Goal: Transaction & Acquisition: Book appointment/travel/reservation

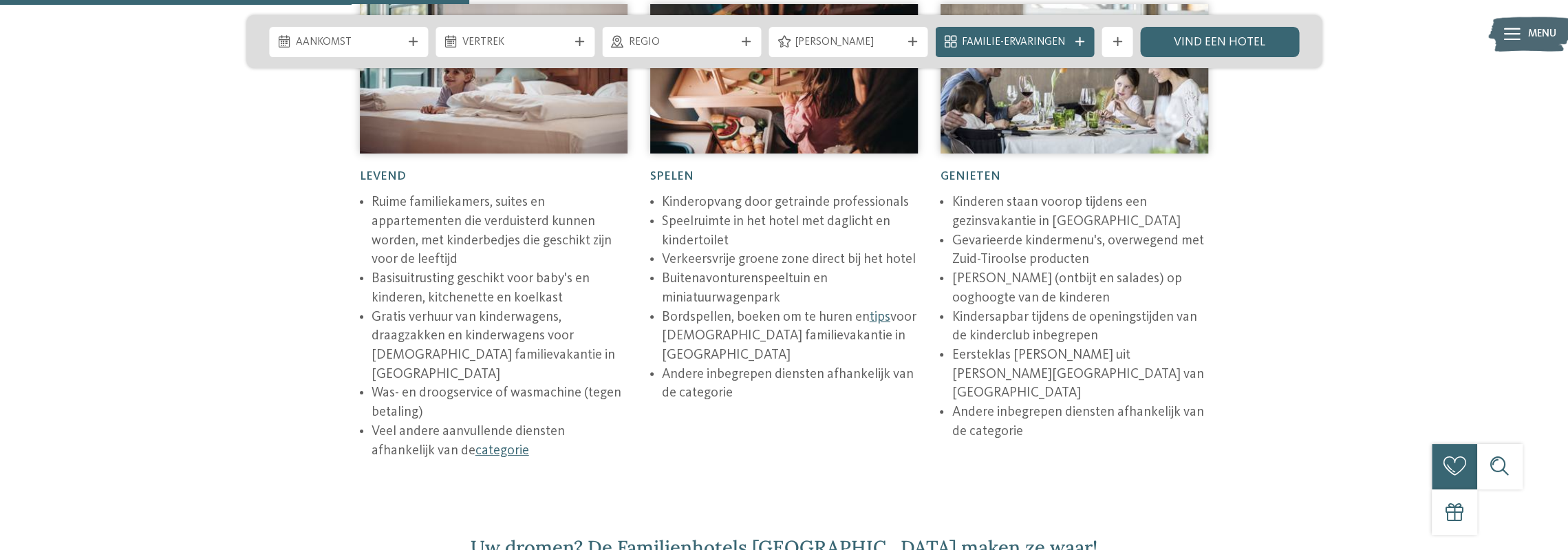
scroll to position [2270, 0]
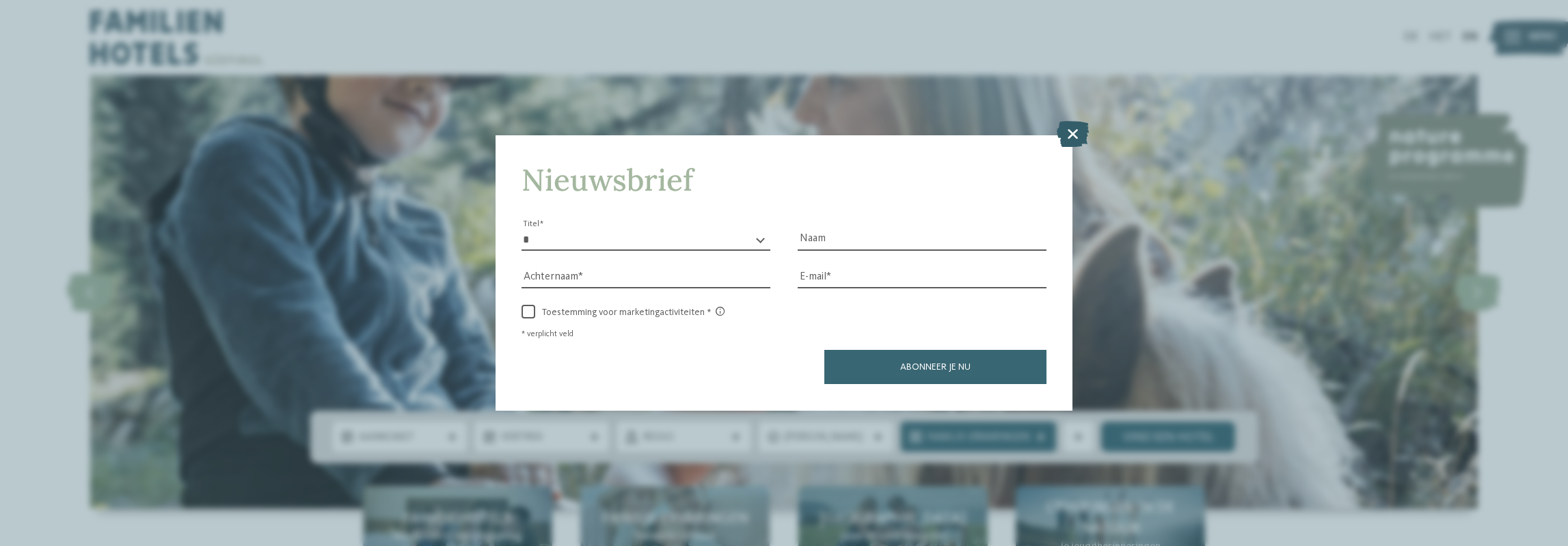
click at [1073, 129] on icon at bounding box center [1072, 133] width 32 height 26
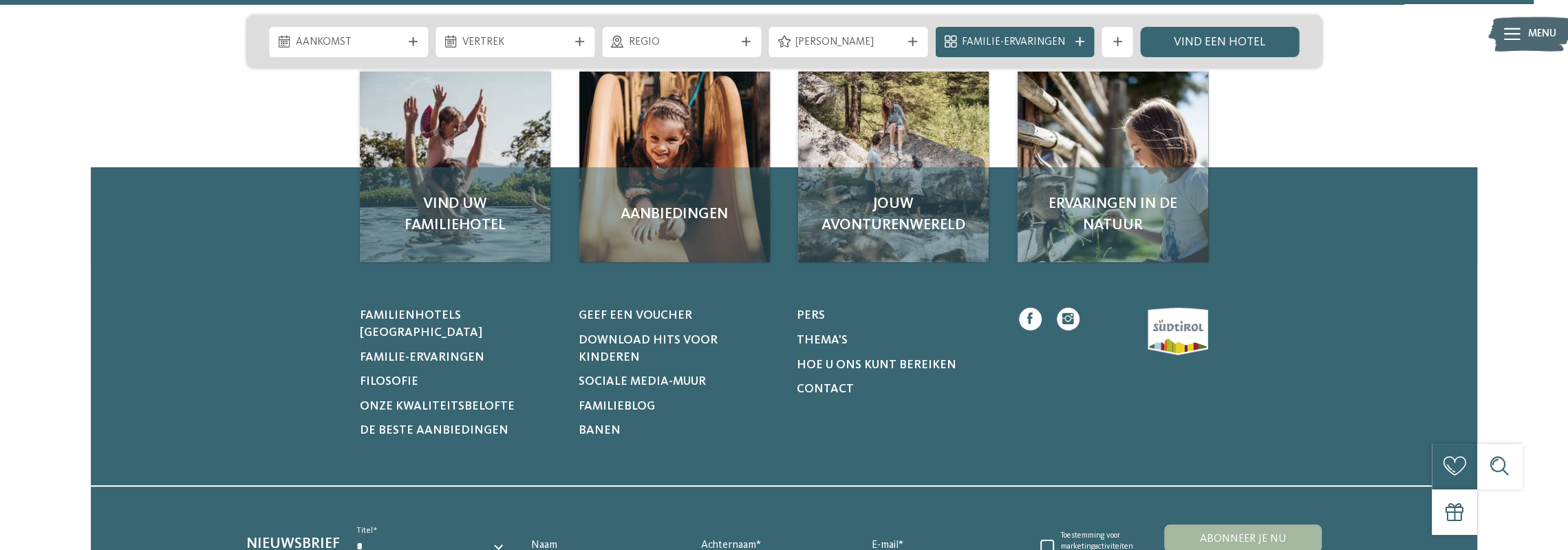
scroll to position [6994, 0]
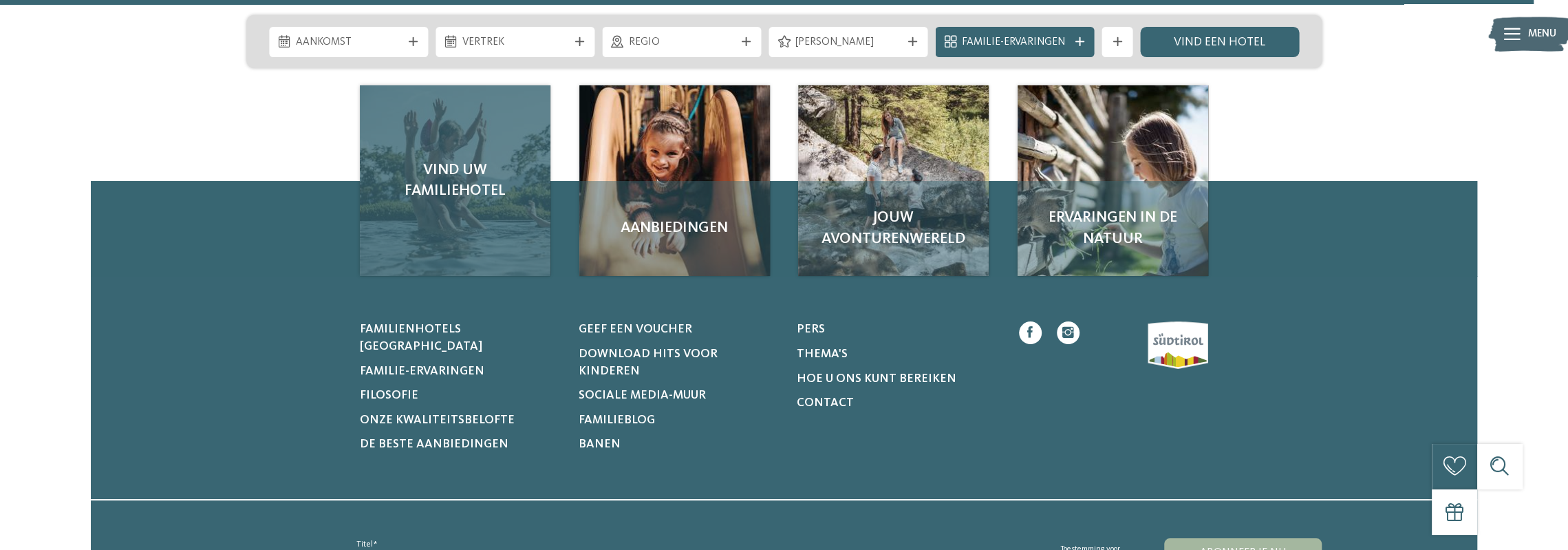
click at [441, 182] on div "Vind uw familiehotel" at bounding box center [455, 180] width 191 height 191
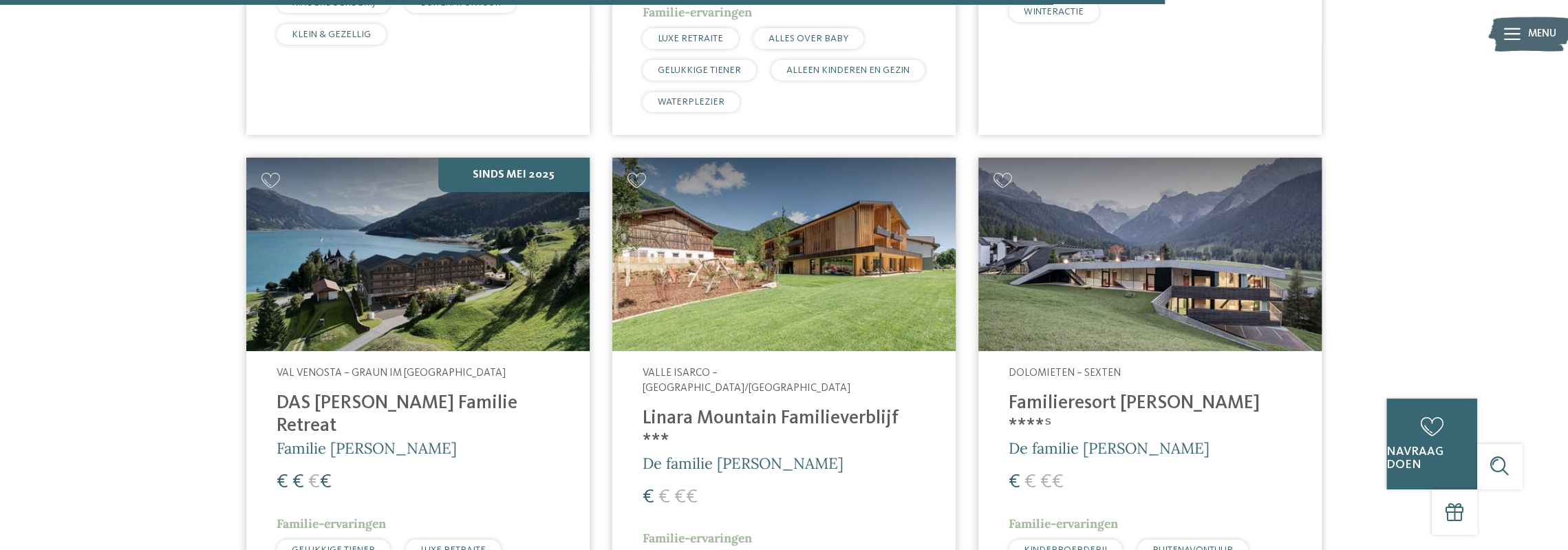
scroll to position [3941, 0]
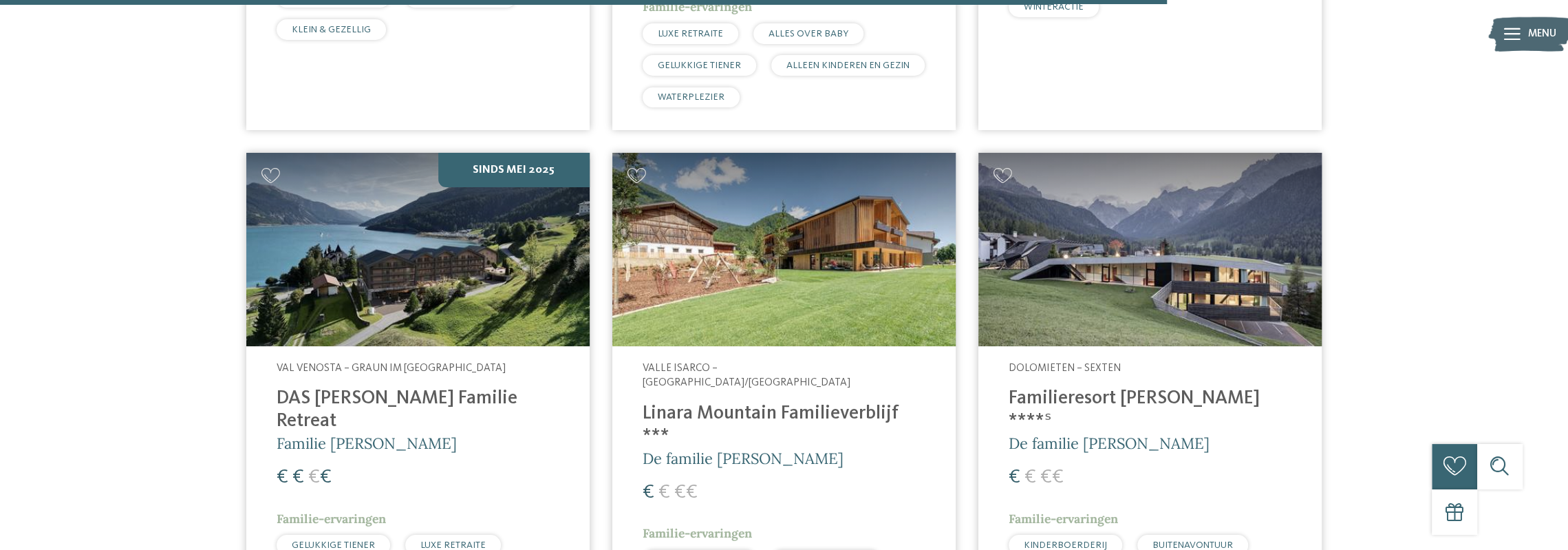
click at [461, 216] on img at bounding box center [418, 249] width 344 height 194
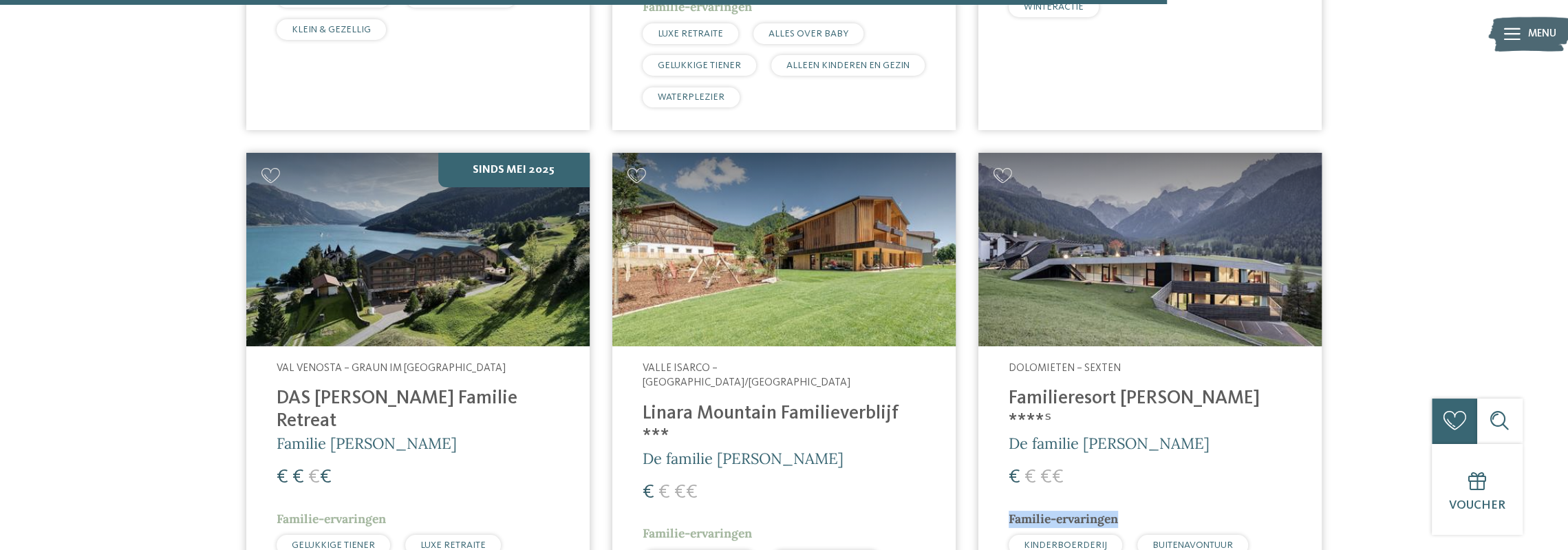
drag, startPoint x: 1568, startPoint y: 385, endPoint x: 1574, endPoint y: 403, distance: 19.0
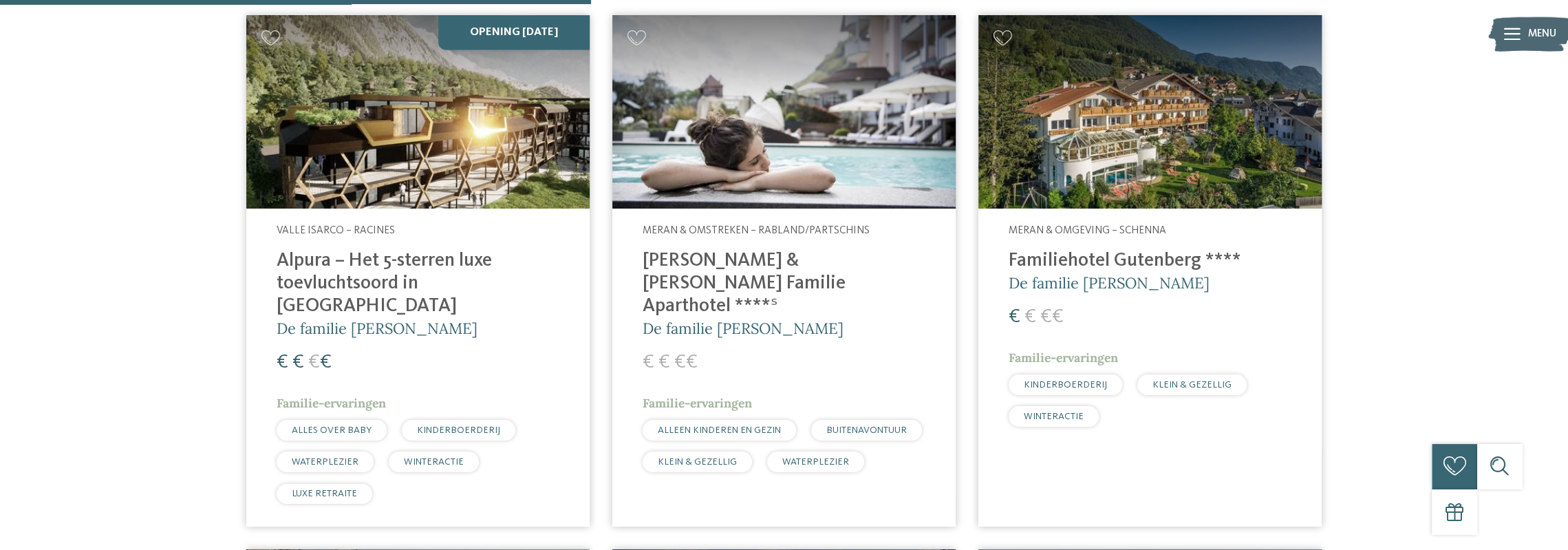
scroll to position [1983, 0]
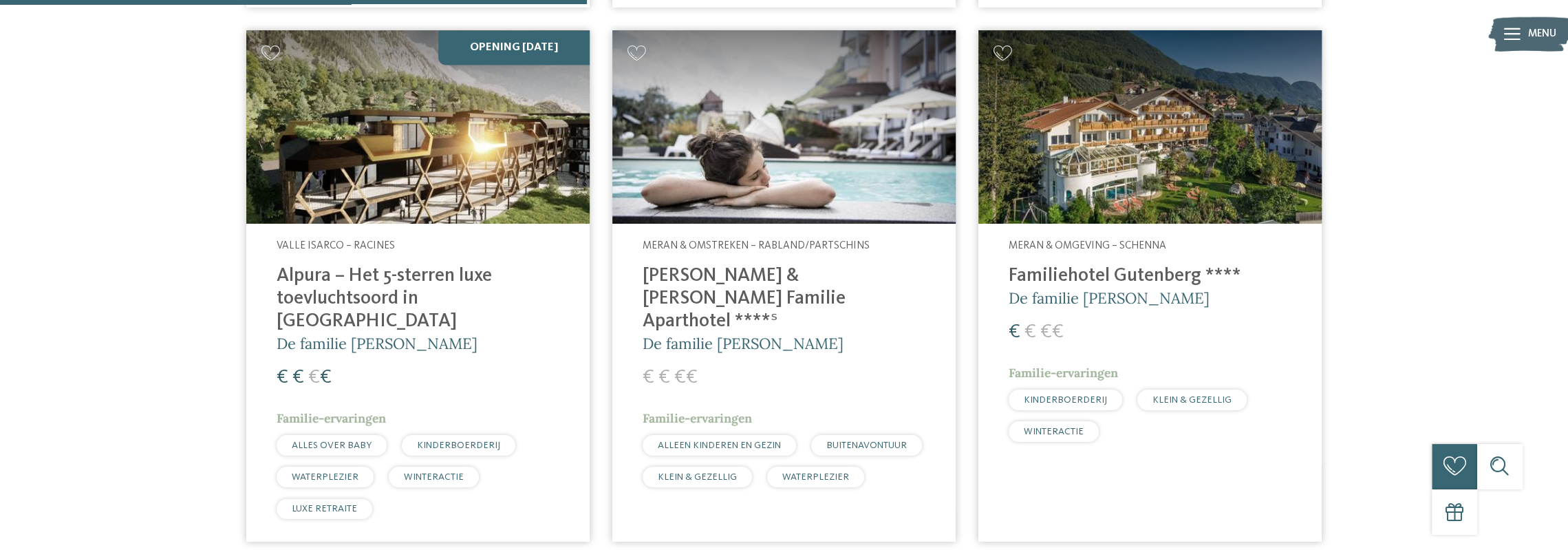
click at [413, 138] on img at bounding box center [418, 127] width 344 height 194
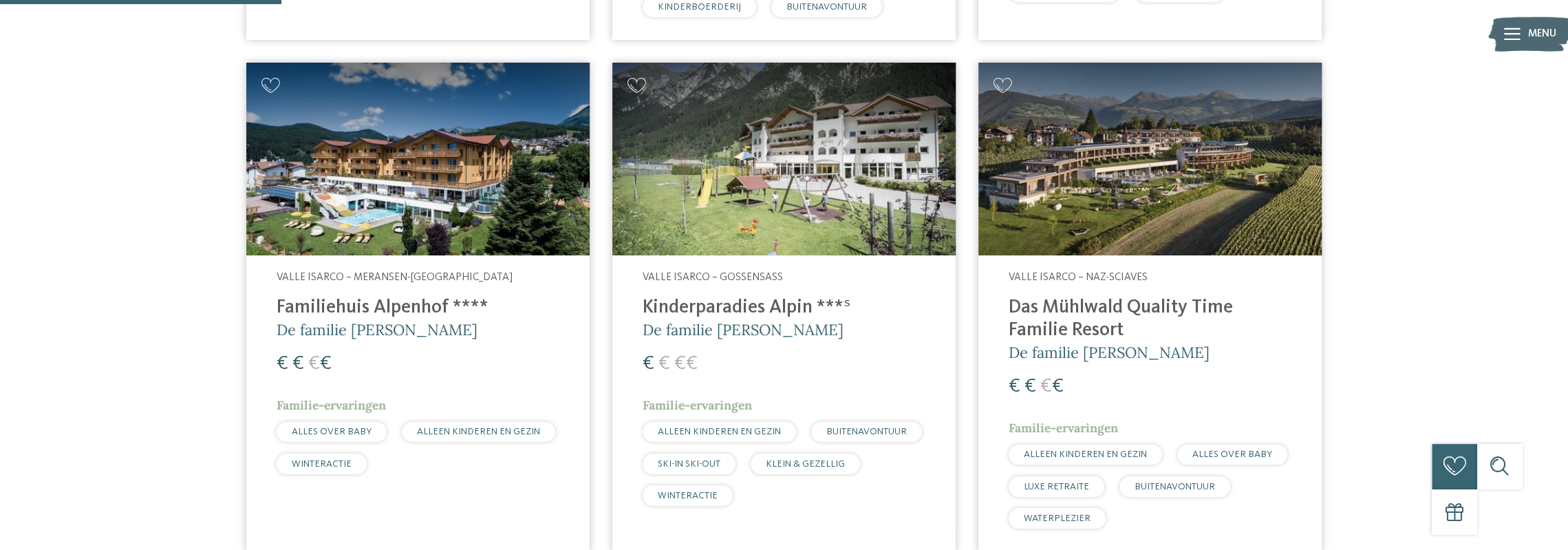
scroll to position [882, 0]
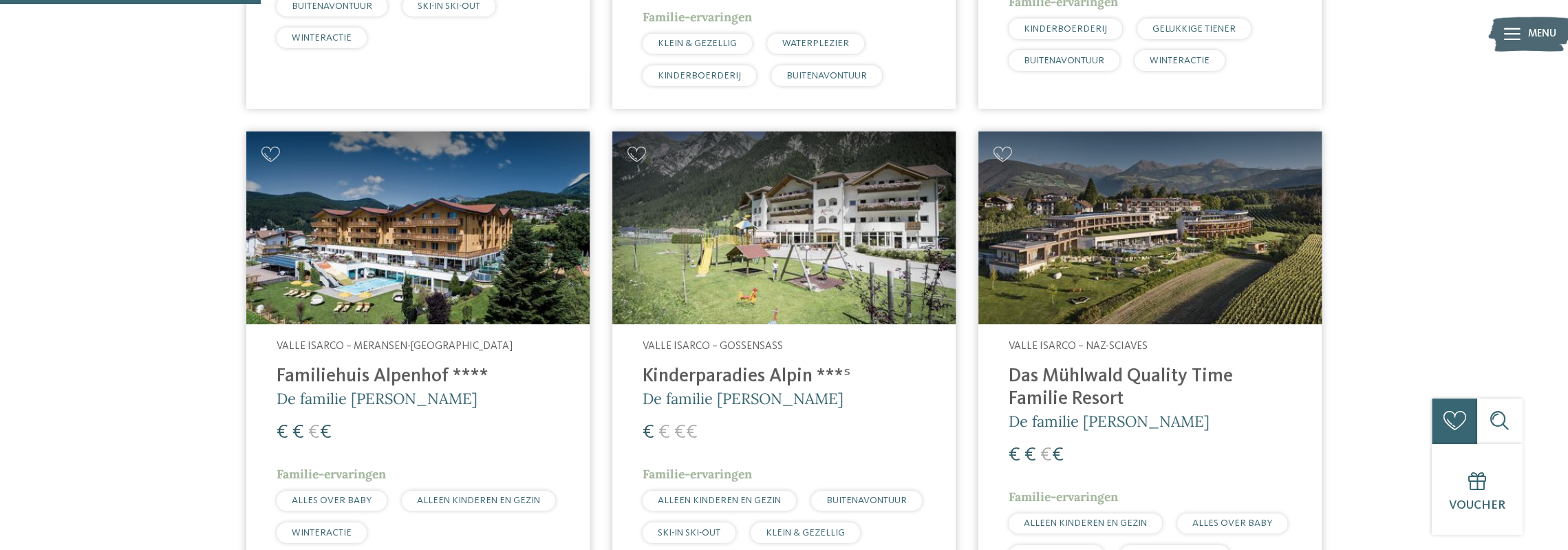
click at [401, 227] on img at bounding box center [418, 228] width 344 height 194
click at [1215, 216] on img at bounding box center [1150, 228] width 344 height 194
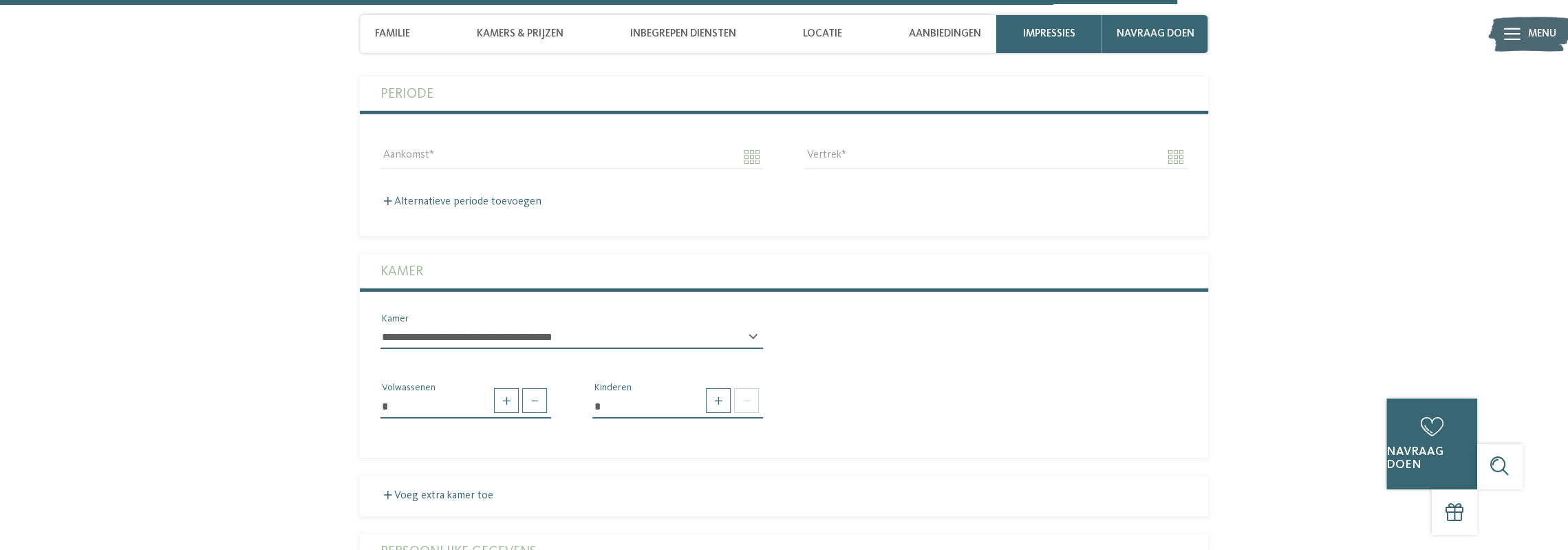
scroll to position [3853, 0]
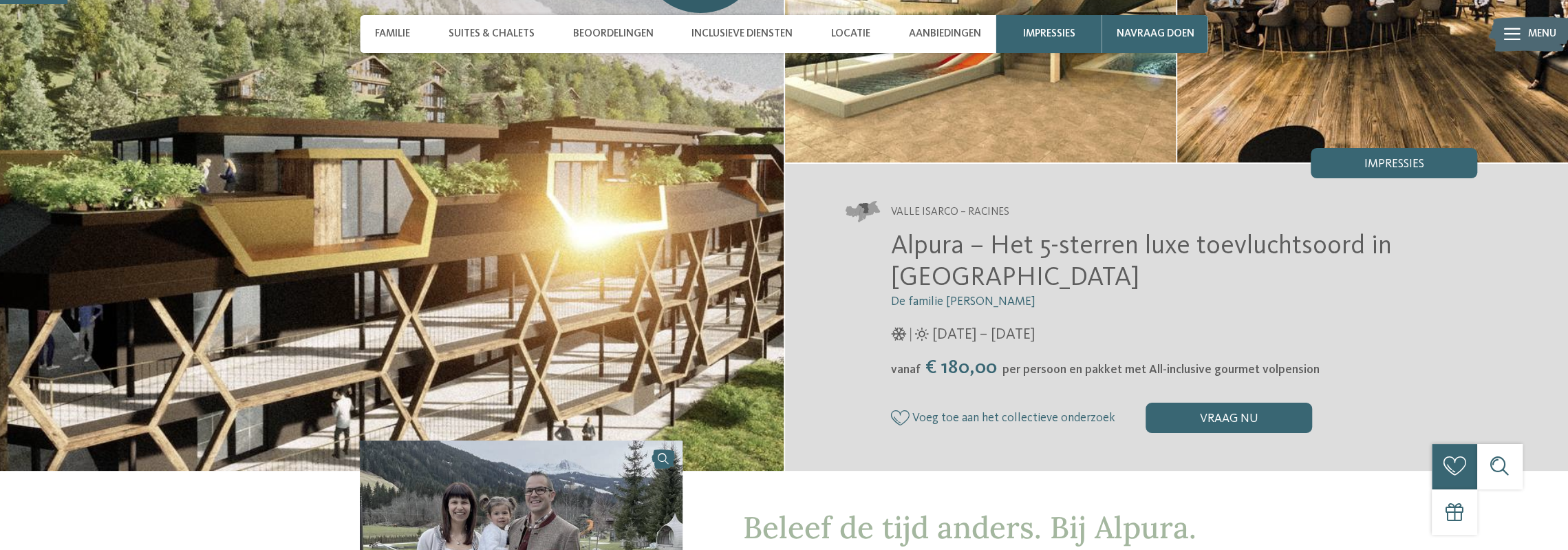
scroll to position [275, 0]
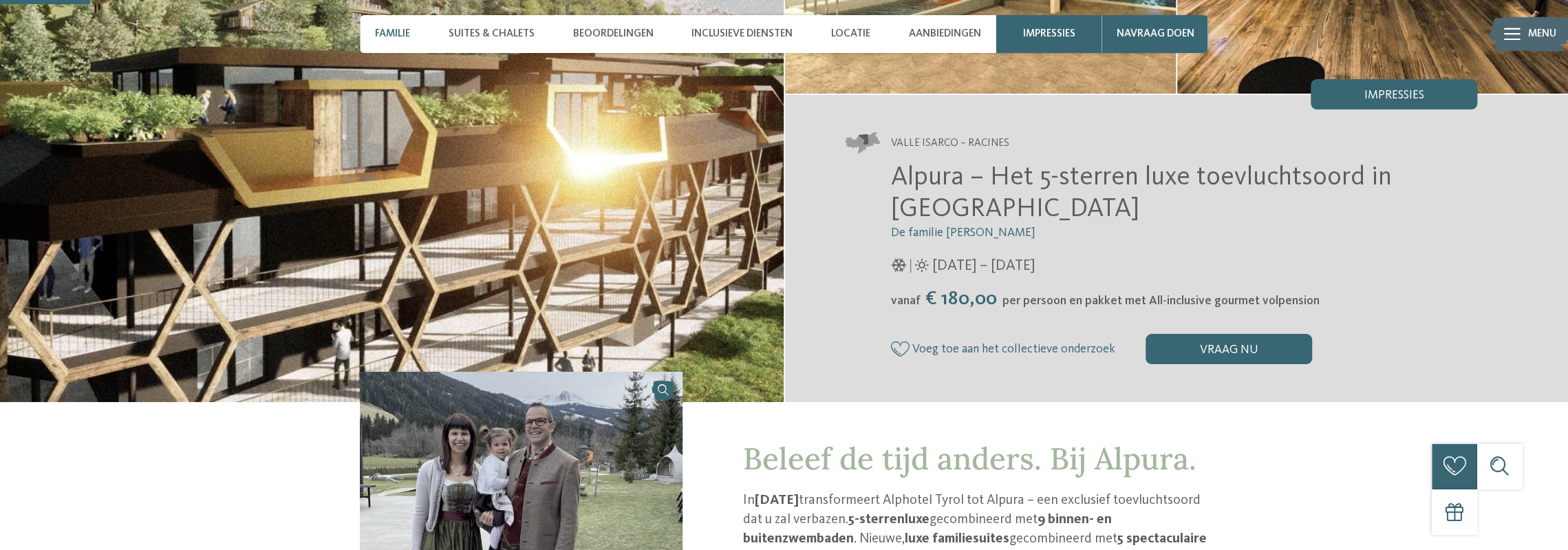
click at [397, 32] on font "Familie" at bounding box center [392, 34] width 35 height 11
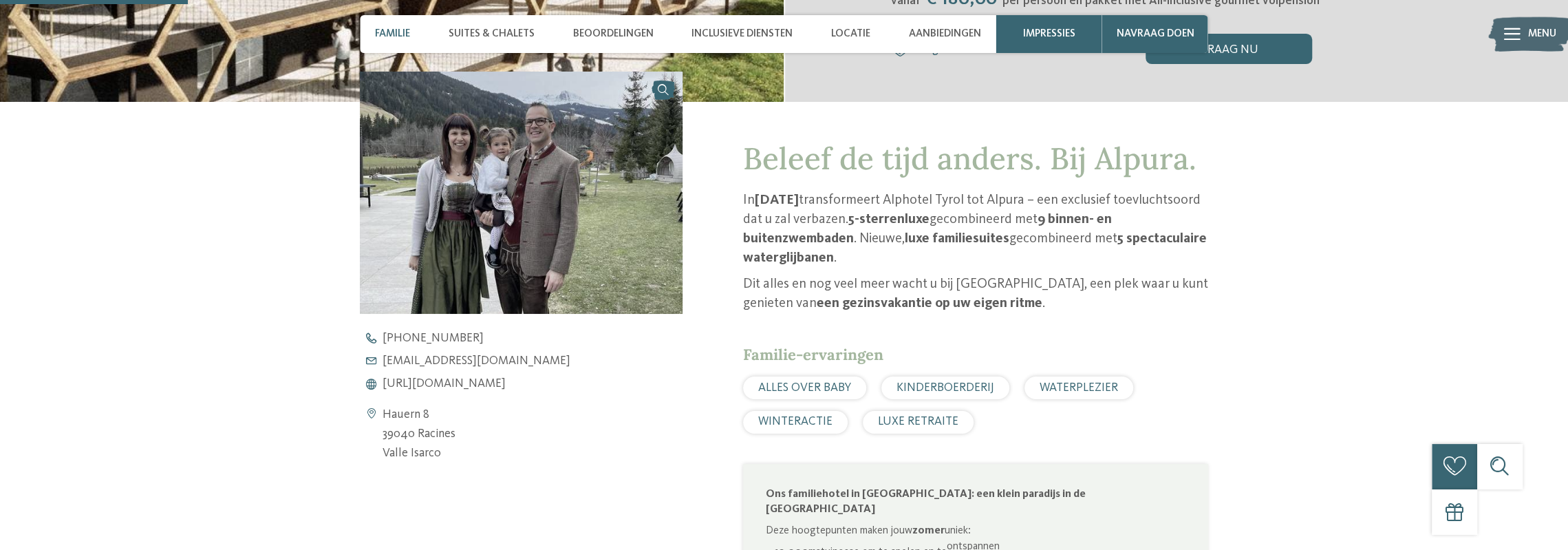
scroll to position [601, 0]
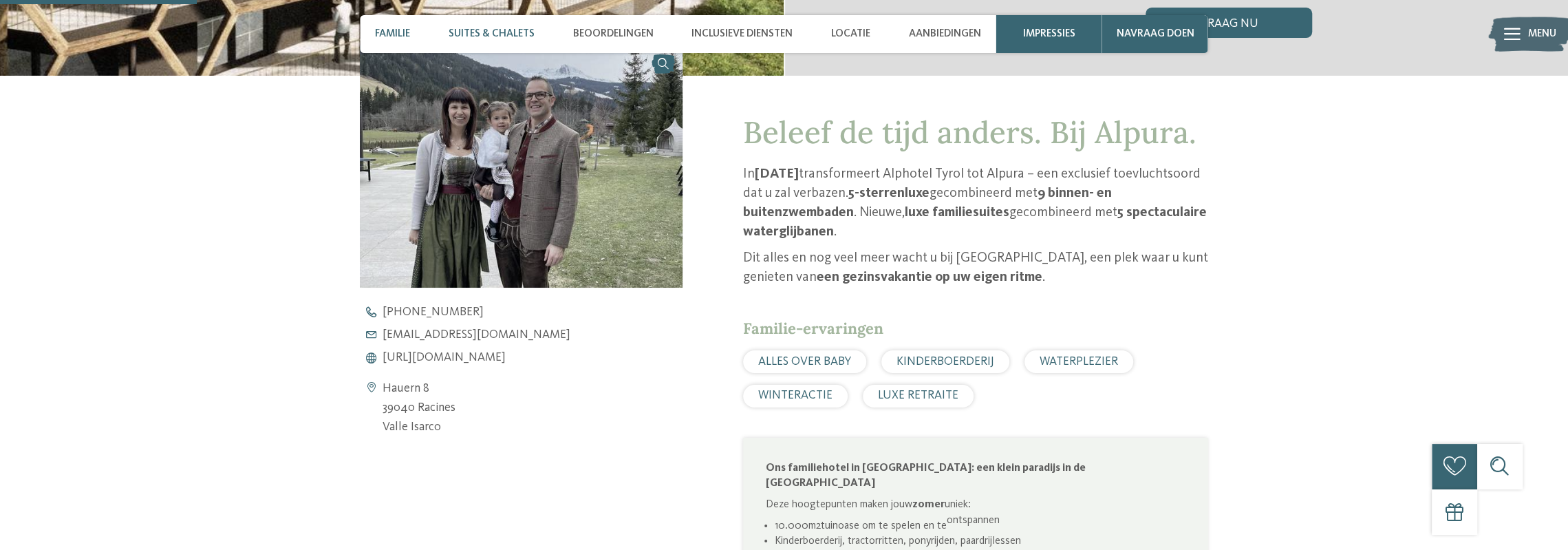
click at [498, 28] on font "Suites & Chalets" at bounding box center [492, 34] width 86 height 11
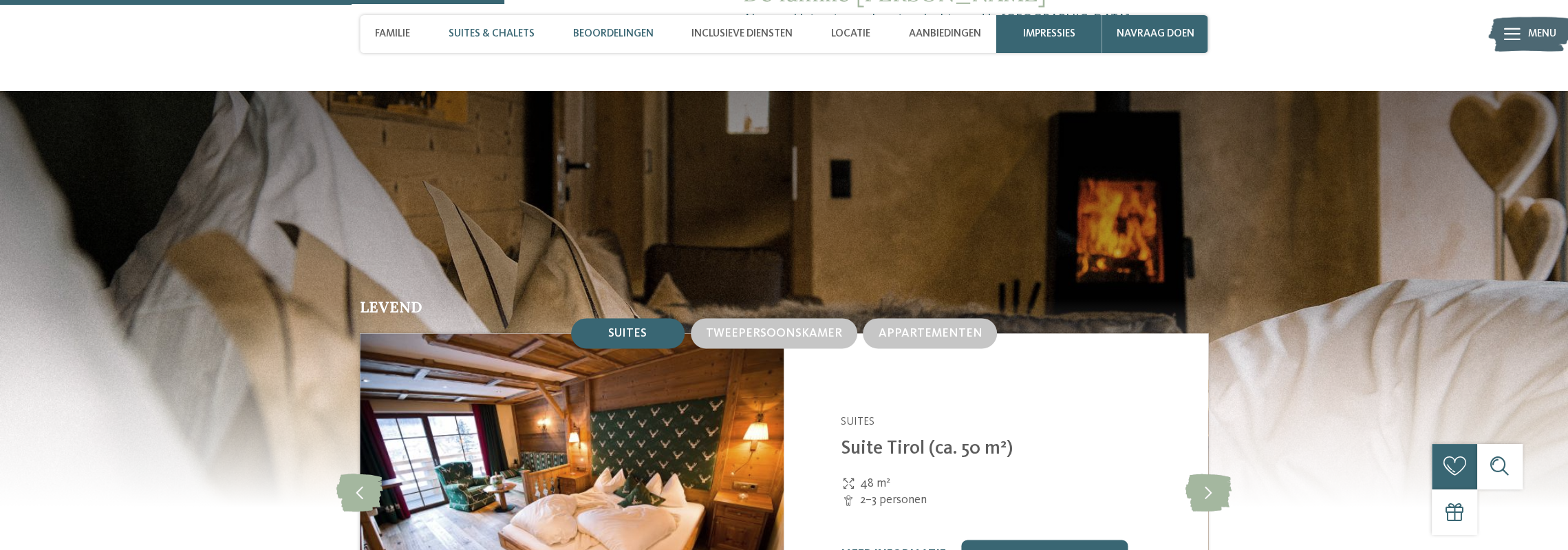
click at [589, 32] on font "Beoordelingen" at bounding box center [613, 34] width 80 height 11
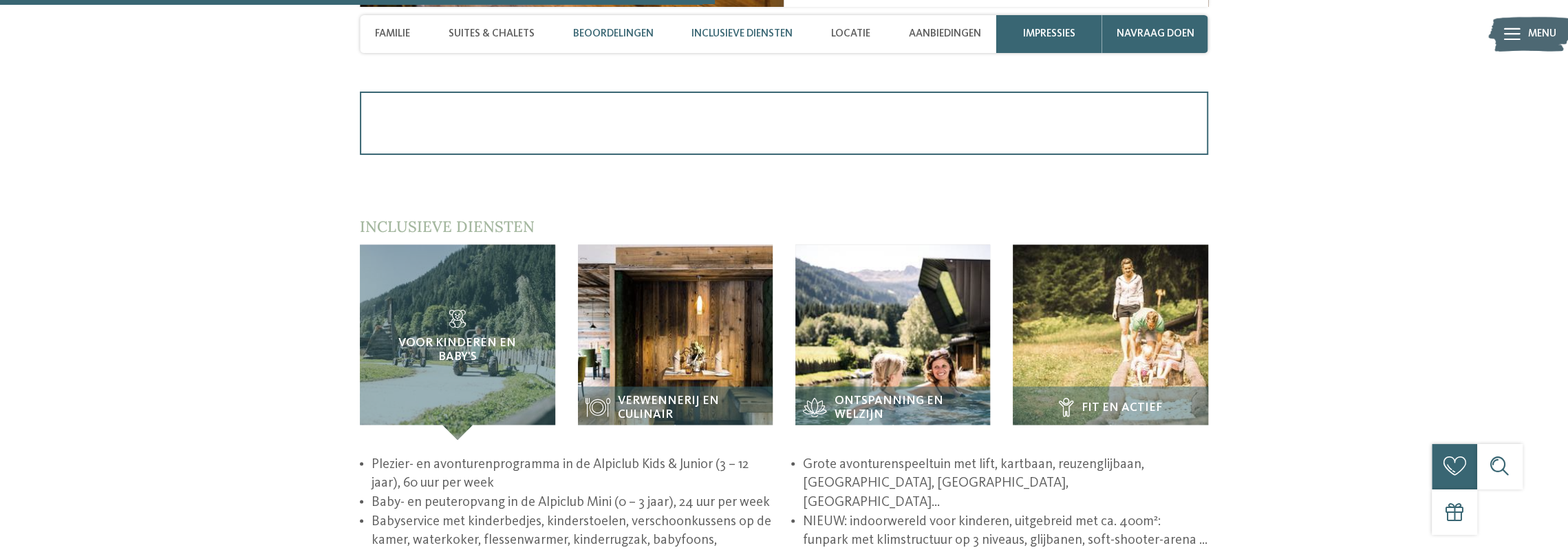
click at [726, 26] on div "Inclusieve diensten" at bounding box center [742, 34] width 116 height 37
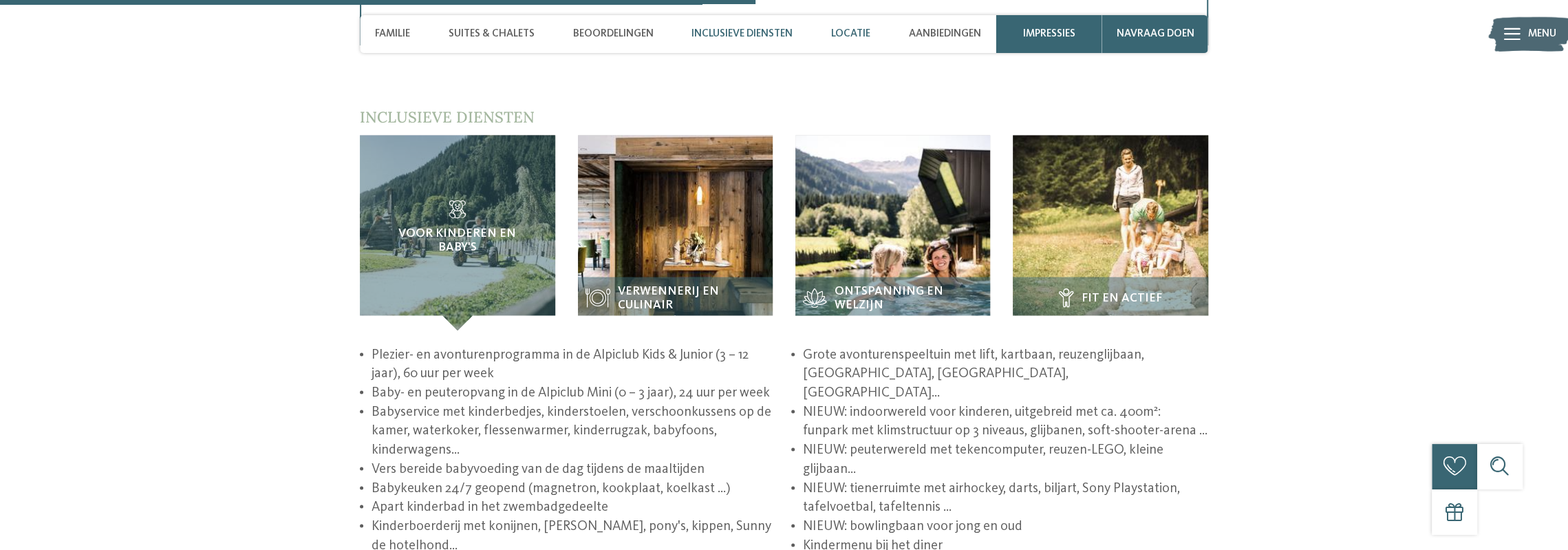
scroll to position [2313, 0]
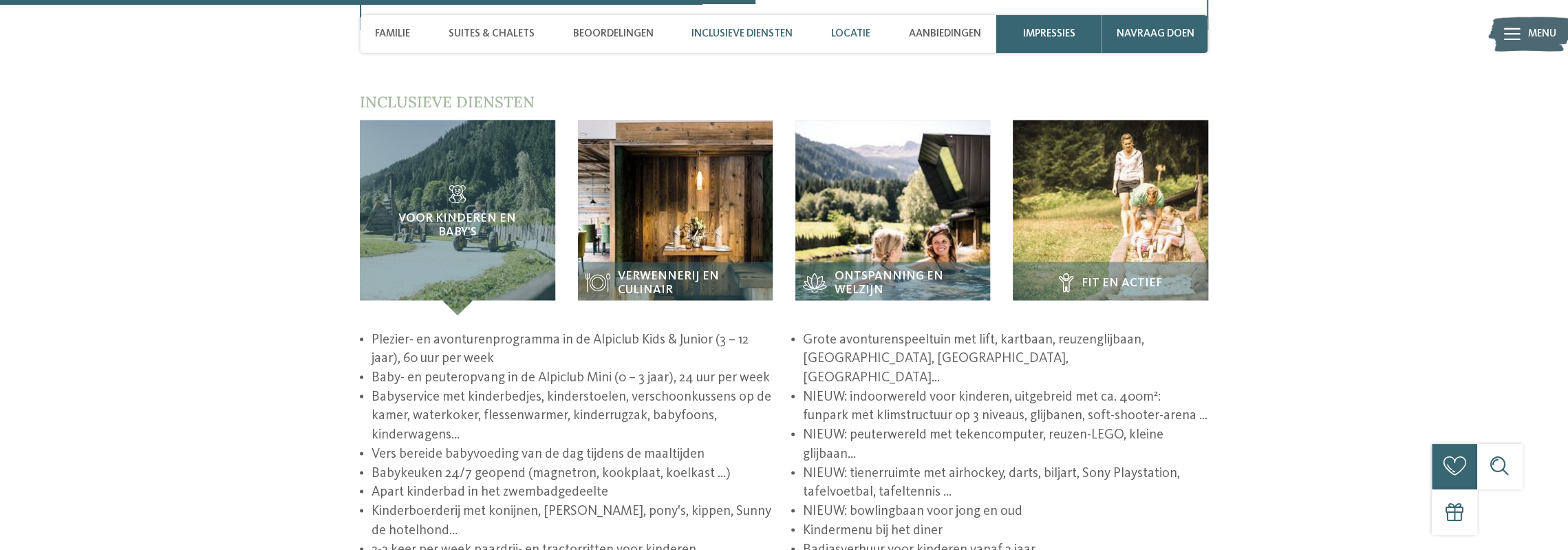
click at [848, 26] on div "Locatie" at bounding box center [850, 34] width 54 height 37
click at [852, 32] on font "Locatie" at bounding box center [851, 34] width 39 height 11
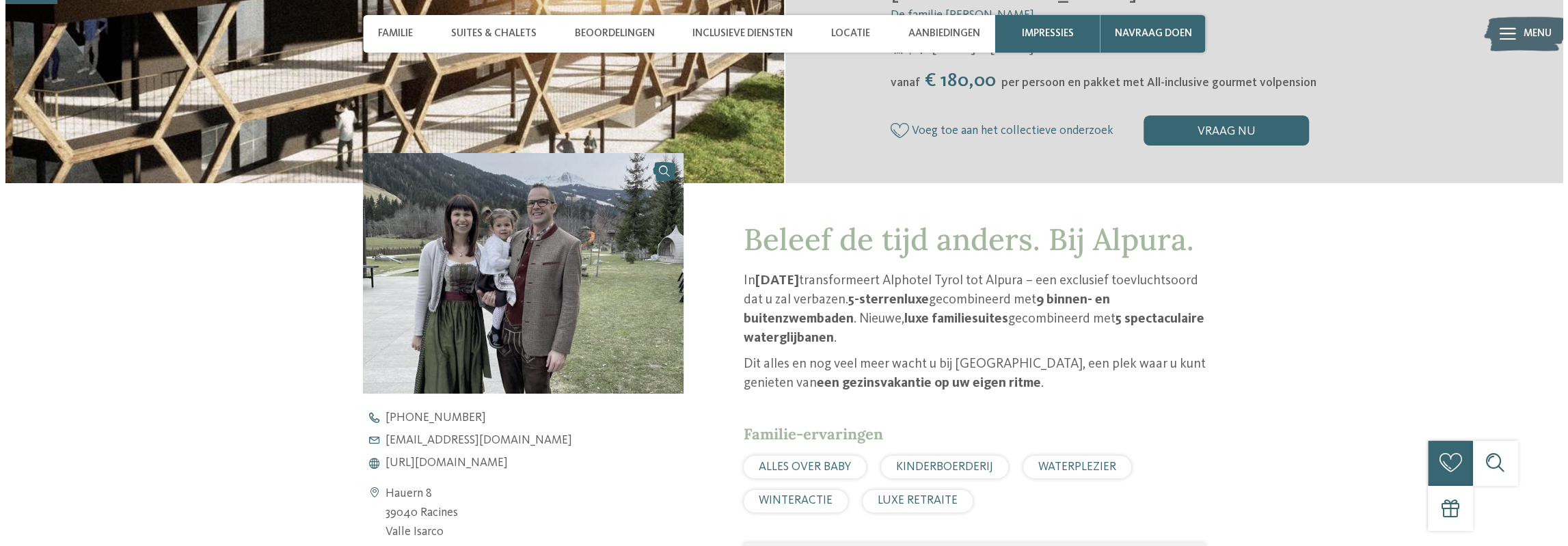
scroll to position [0, 0]
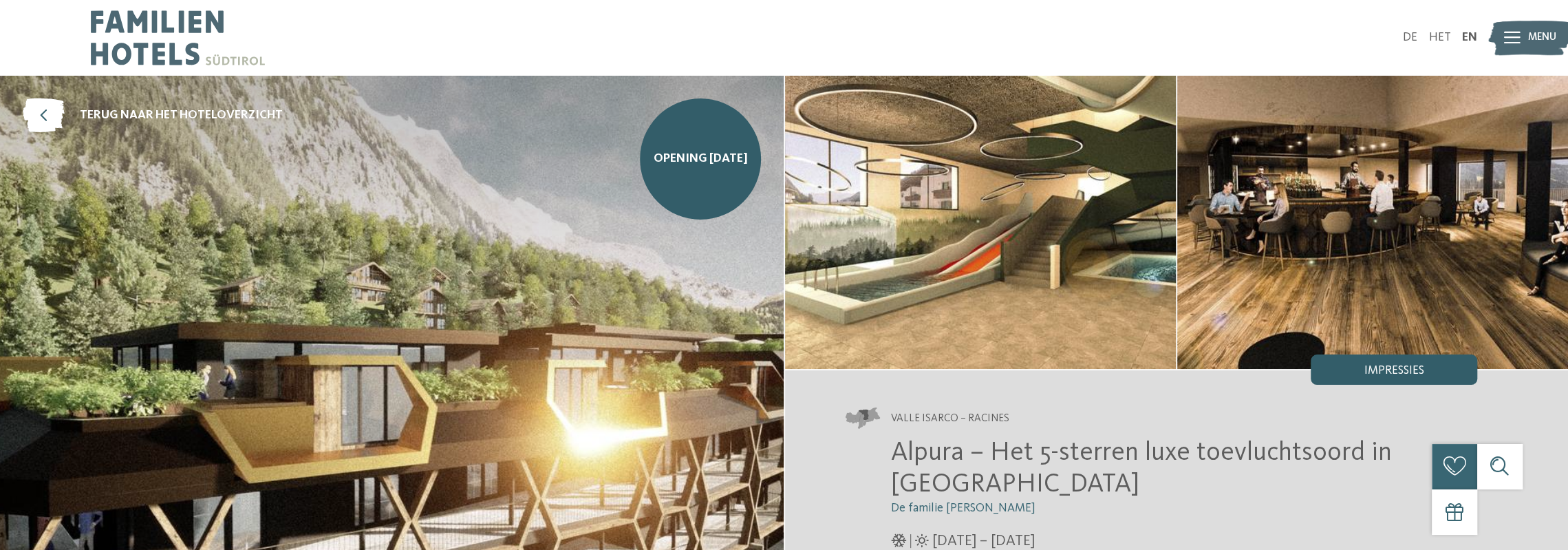
click at [1386, 361] on div "Impressies" at bounding box center [1394, 369] width 166 height 30
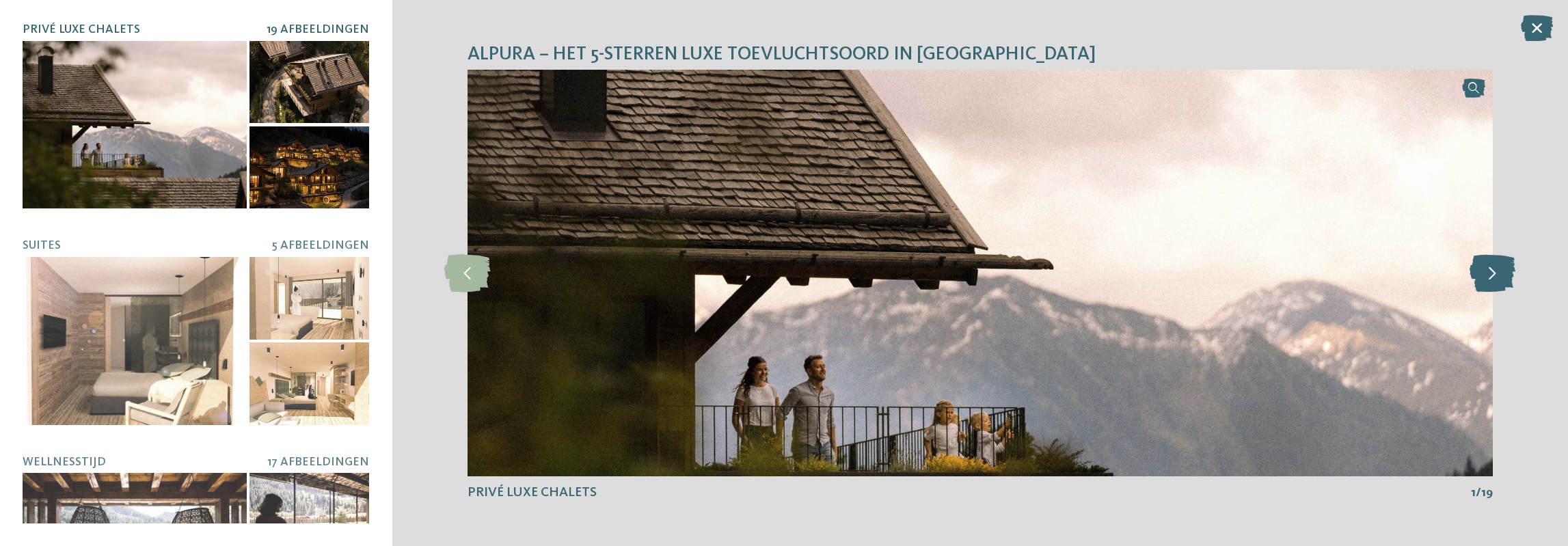
click at [1495, 272] on icon at bounding box center [1492, 272] width 45 height 37
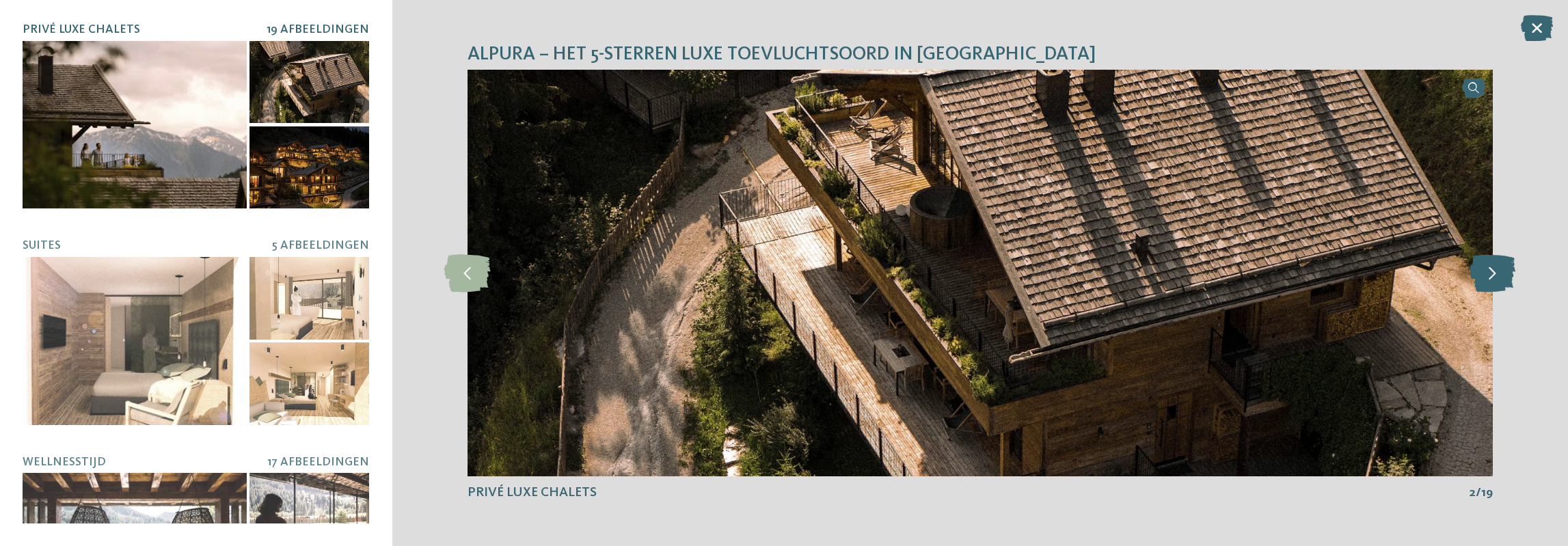
click at [1495, 272] on icon at bounding box center [1492, 272] width 45 height 37
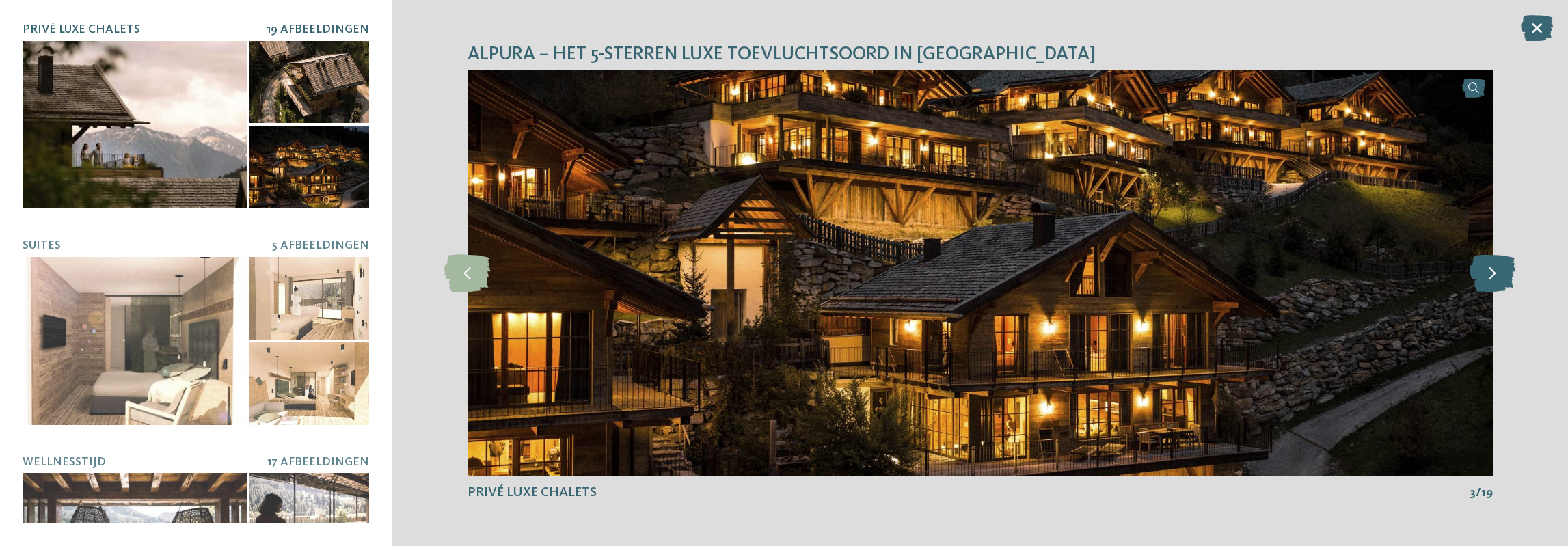
click at [1495, 272] on icon at bounding box center [1492, 272] width 45 height 37
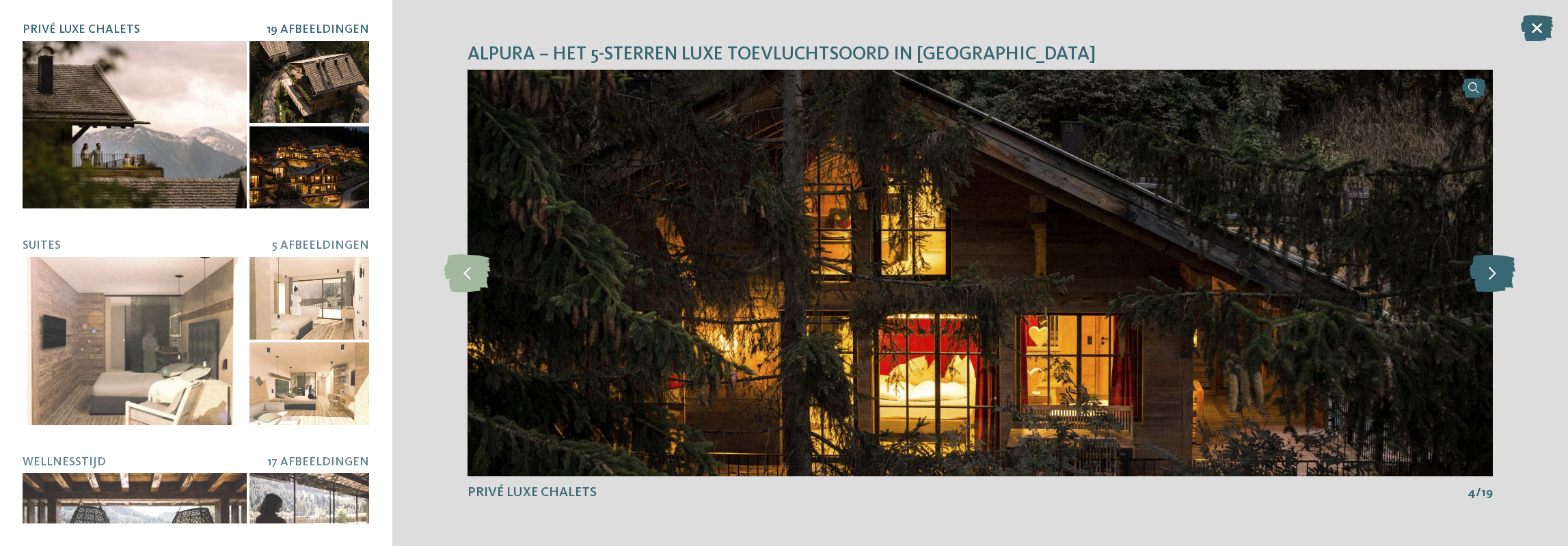
click at [1495, 272] on icon at bounding box center [1492, 272] width 45 height 37
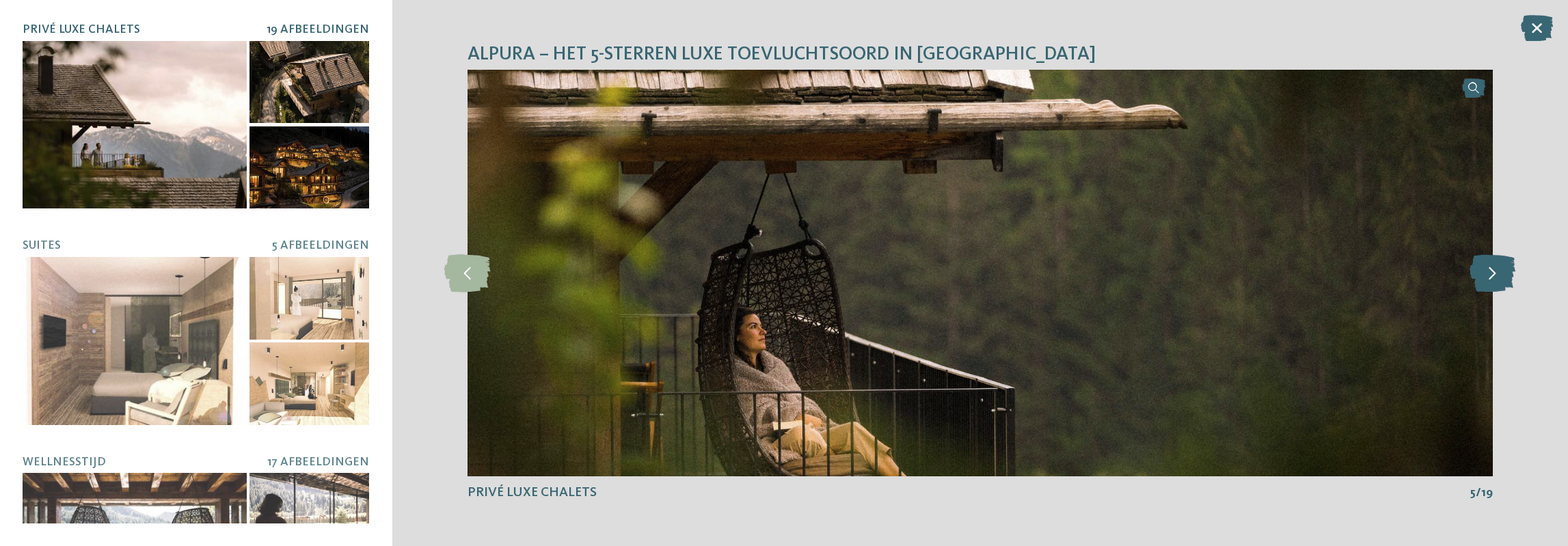
click at [1495, 272] on icon at bounding box center [1492, 272] width 45 height 37
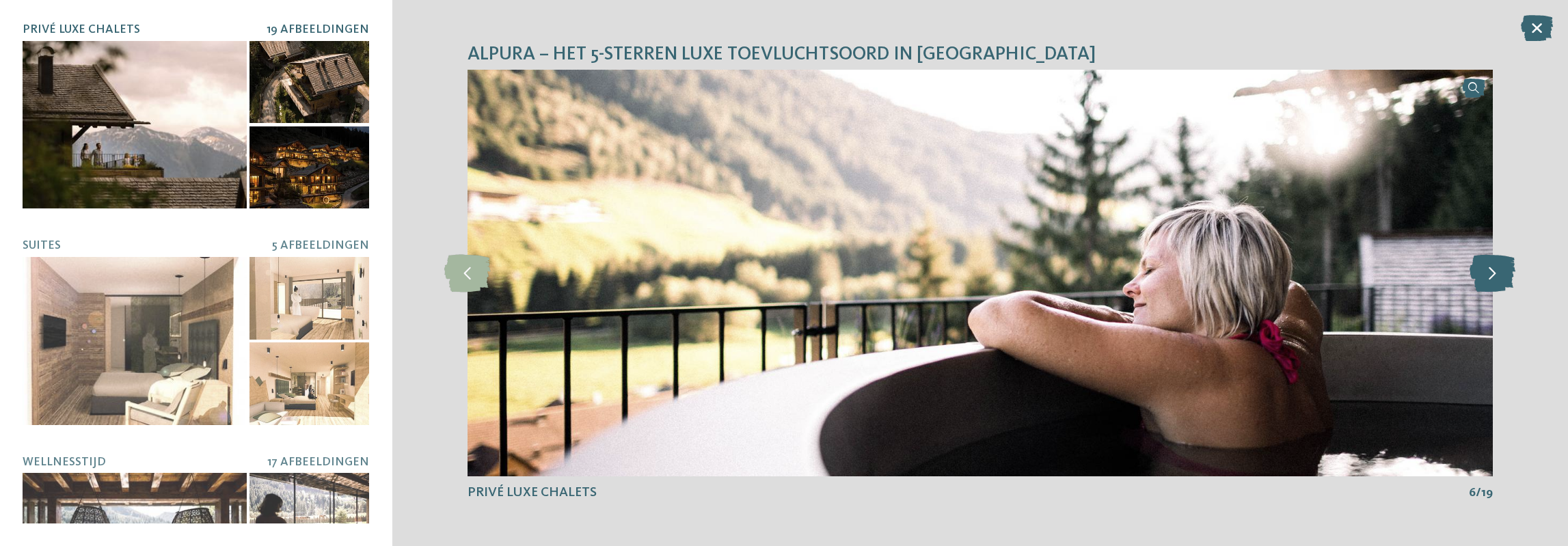
click at [1495, 272] on icon at bounding box center [1492, 272] width 45 height 37
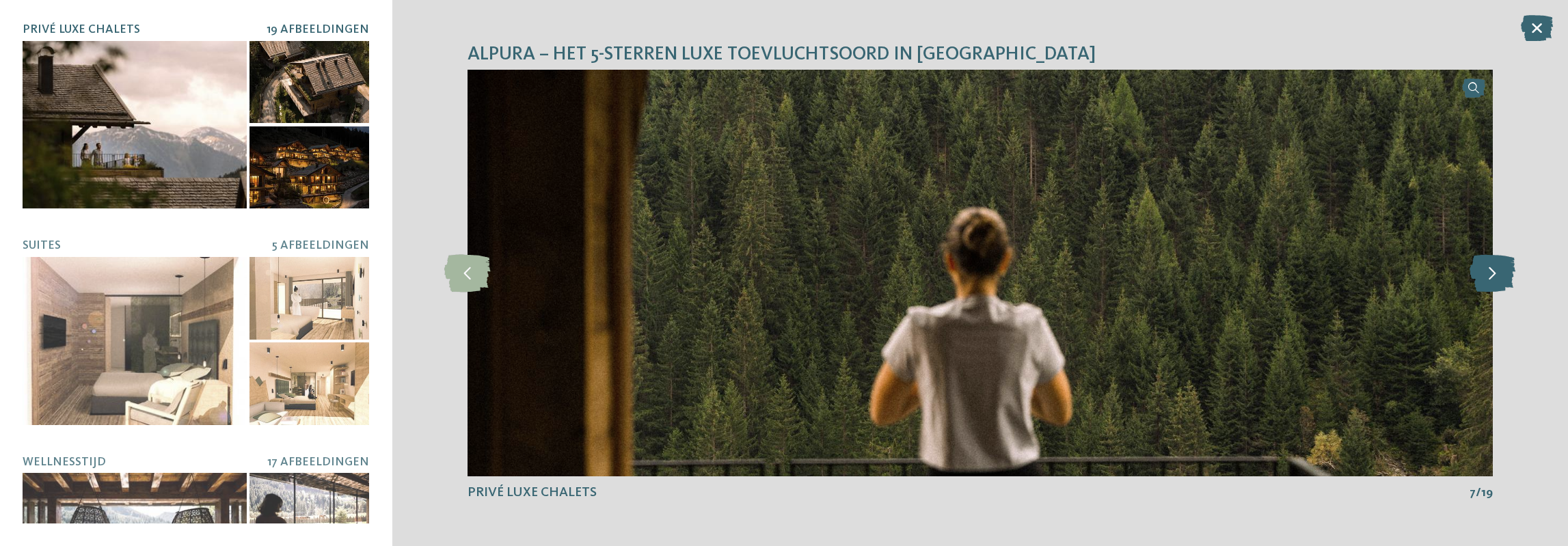
click at [1495, 272] on icon at bounding box center [1492, 272] width 45 height 37
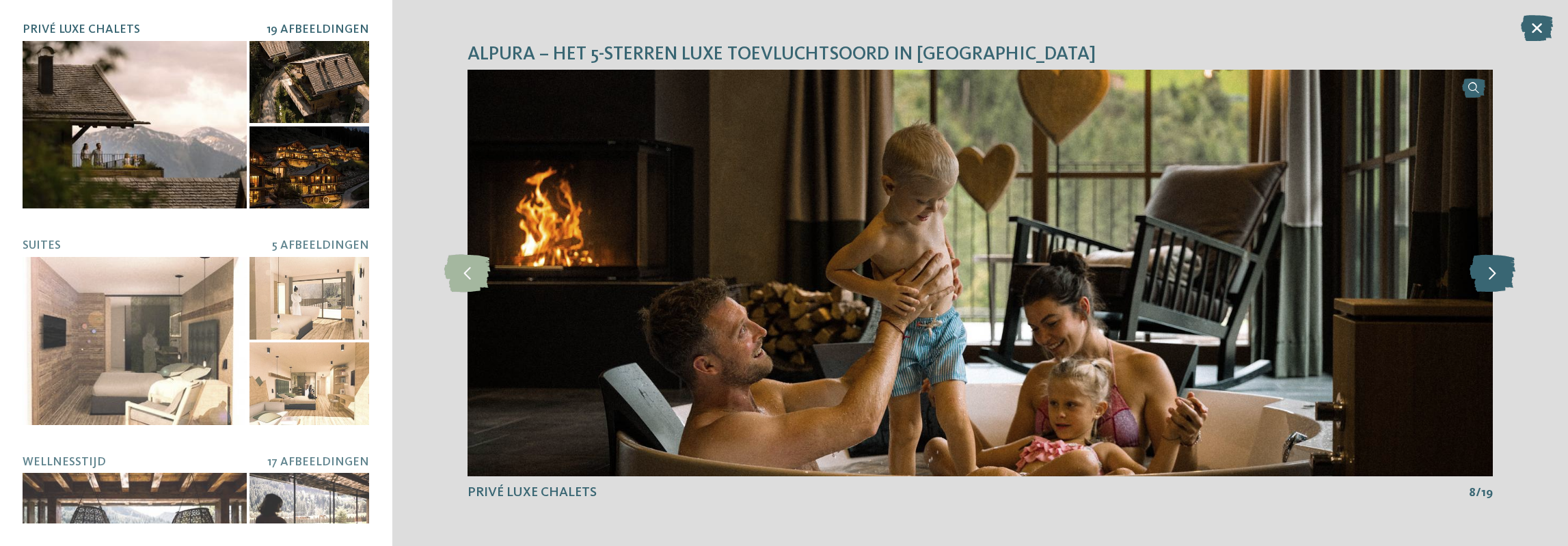
click at [1495, 272] on icon at bounding box center [1492, 272] width 45 height 37
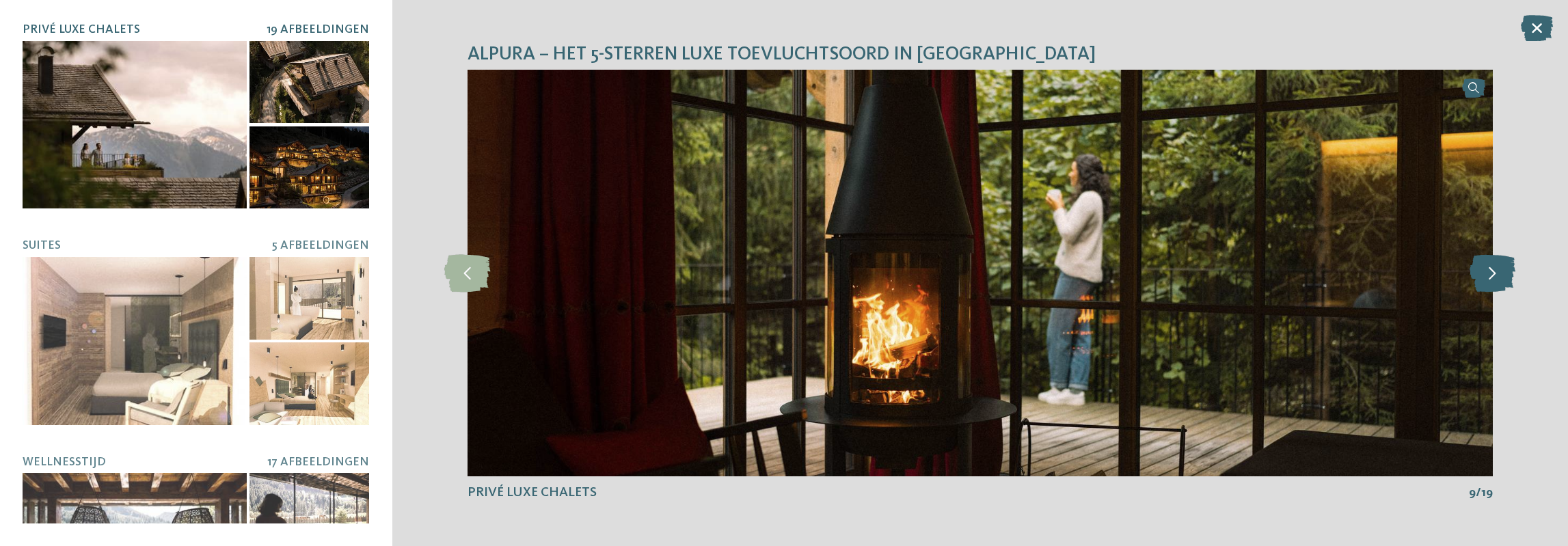
click at [1495, 272] on icon at bounding box center [1492, 272] width 45 height 37
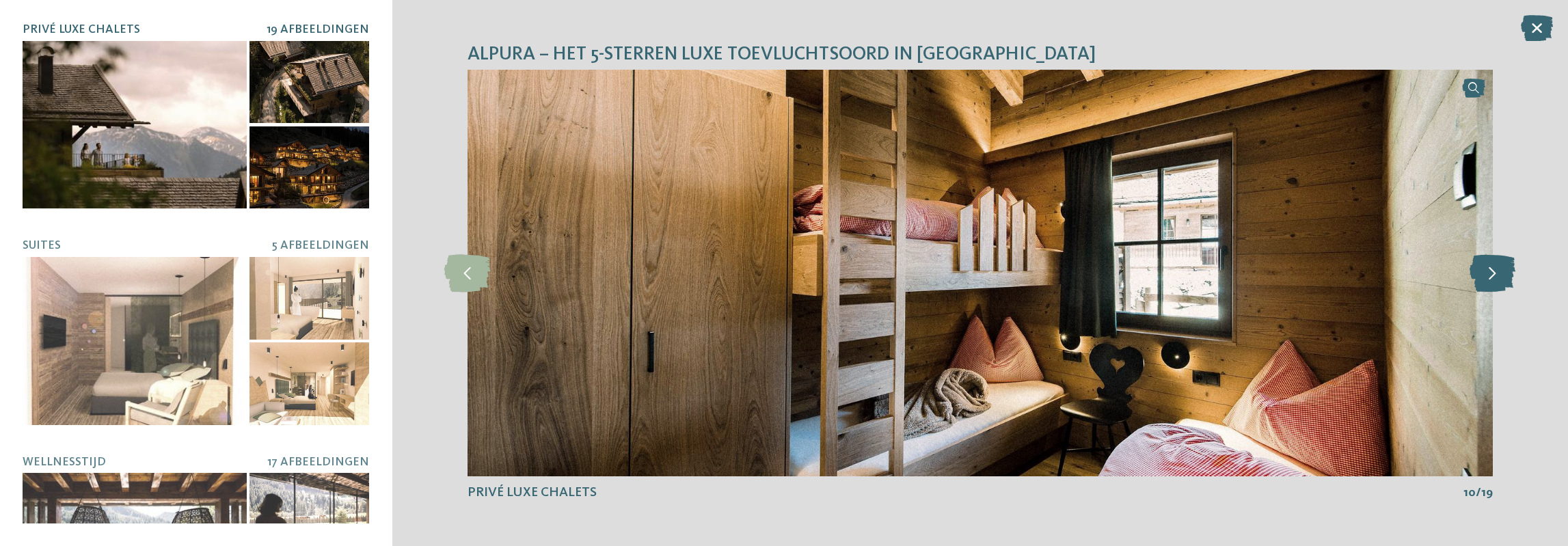
click at [1495, 272] on icon at bounding box center [1492, 272] width 45 height 37
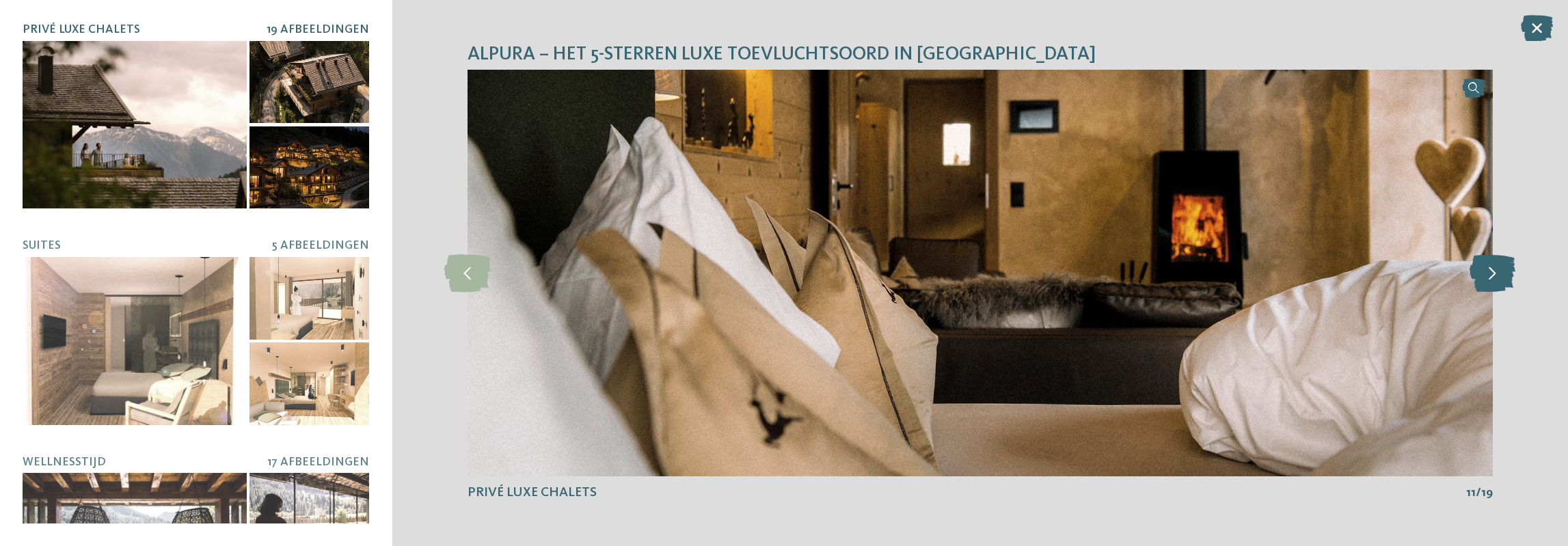
click at [1495, 272] on icon at bounding box center [1492, 272] width 45 height 37
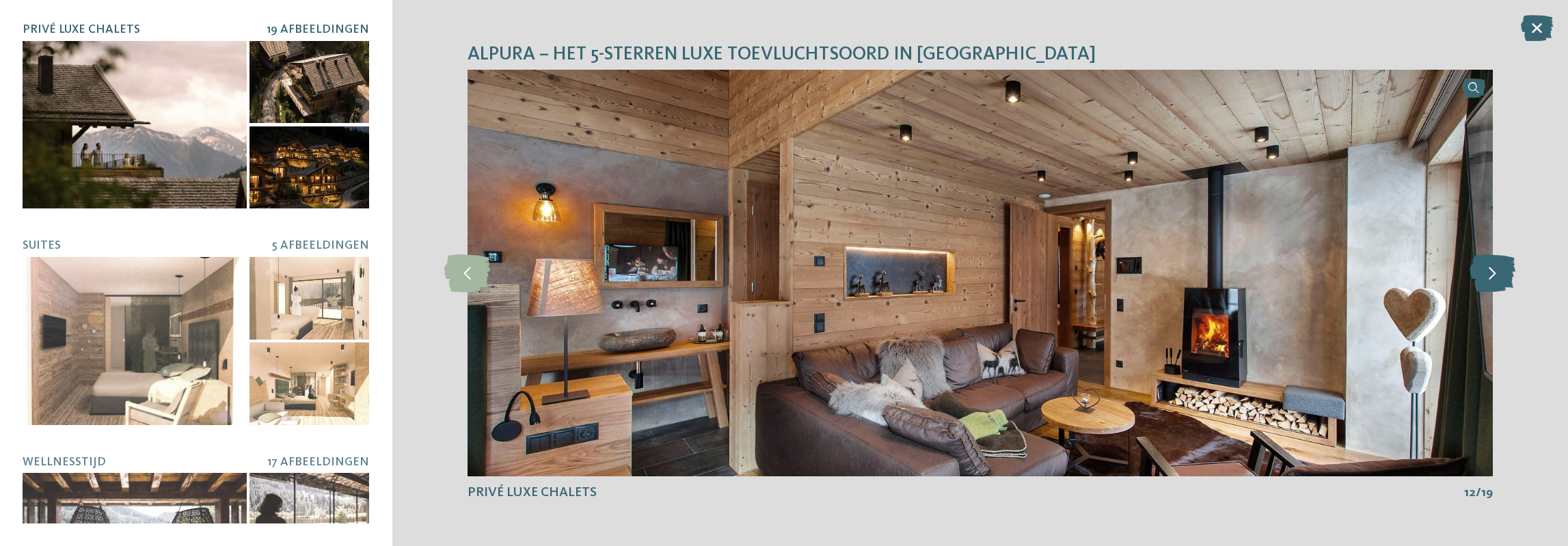
click at [1495, 272] on icon at bounding box center [1492, 272] width 45 height 37
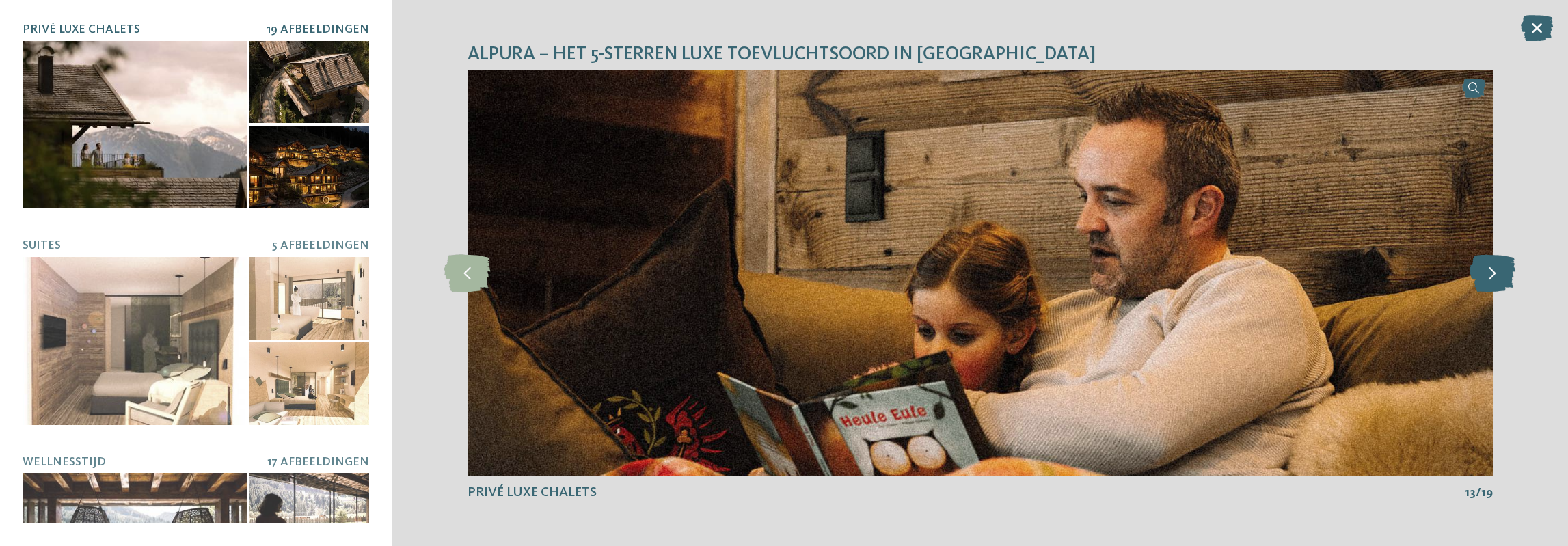
click at [1495, 272] on icon at bounding box center [1492, 272] width 45 height 37
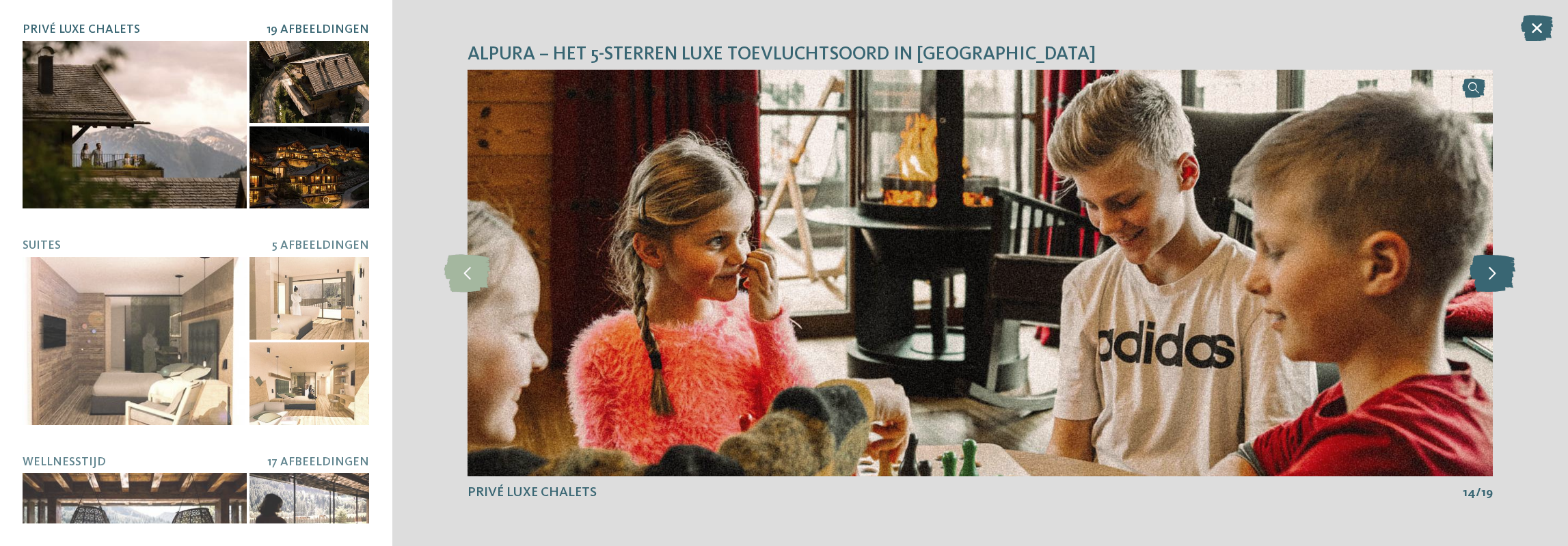
click at [1495, 272] on icon at bounding box center [1492, 272] width 45 height 37
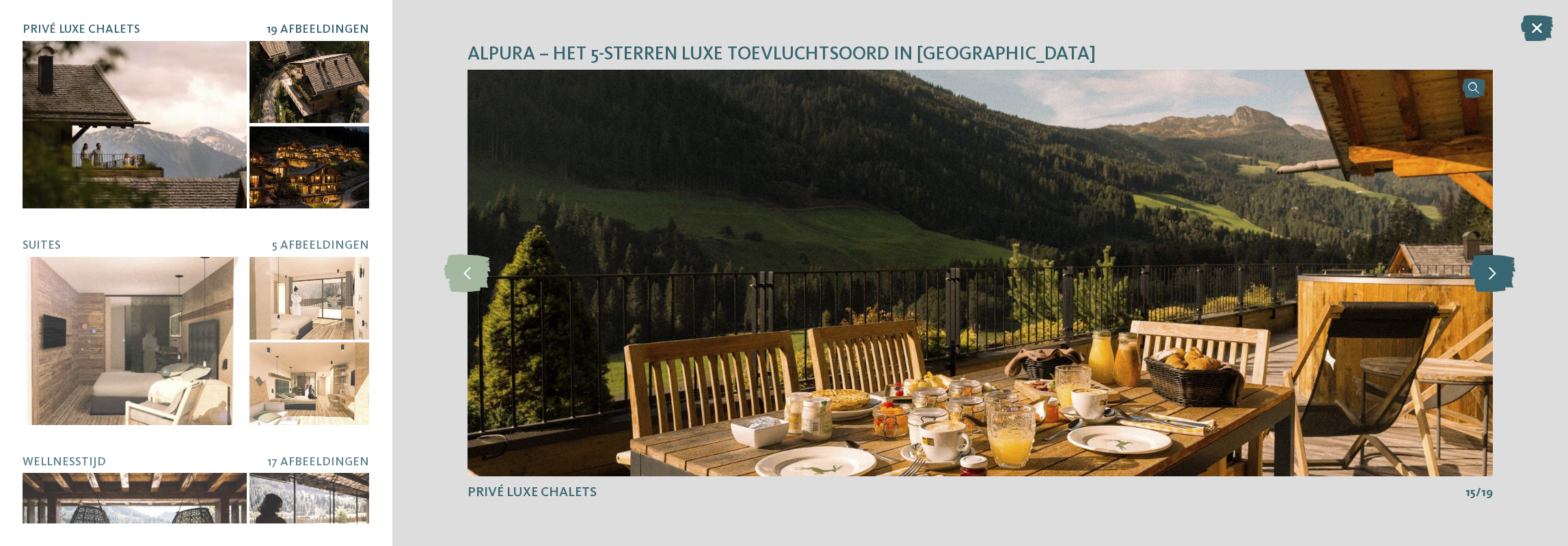
click at [1495, 272] on icon at bounding box center [1492, 272] width 45 height 37
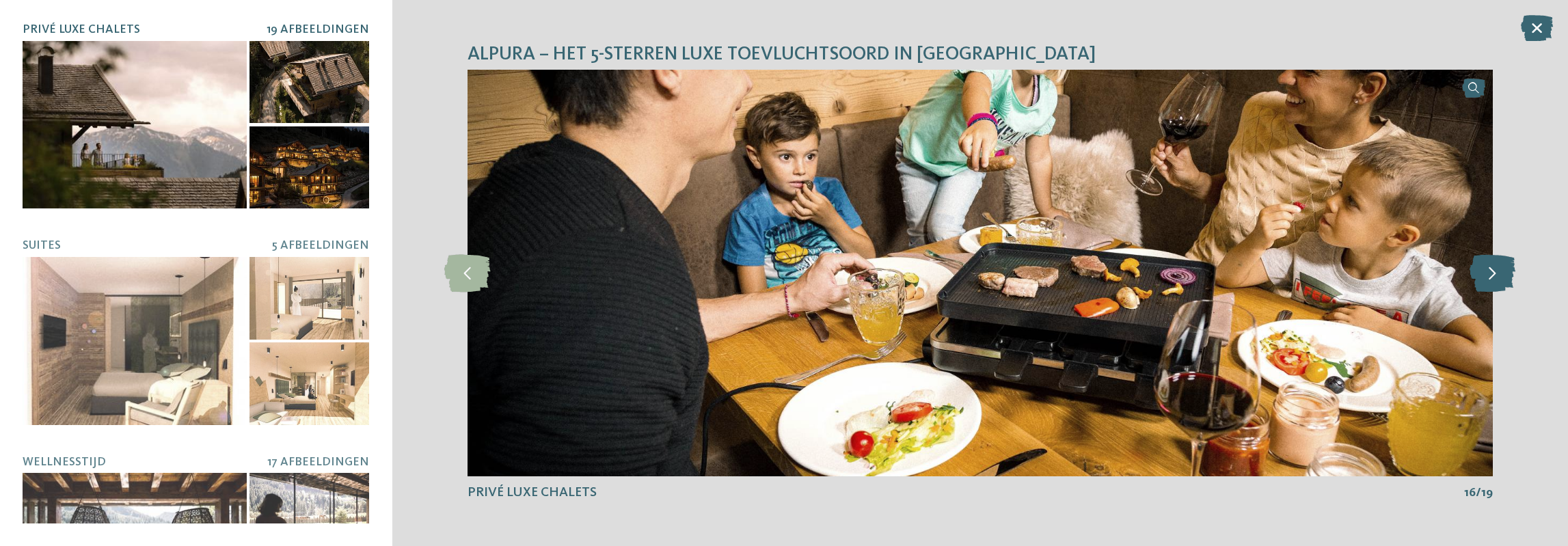
click at [1495, 272] on icon at bounding box center [1492, 272] width 45 height 37
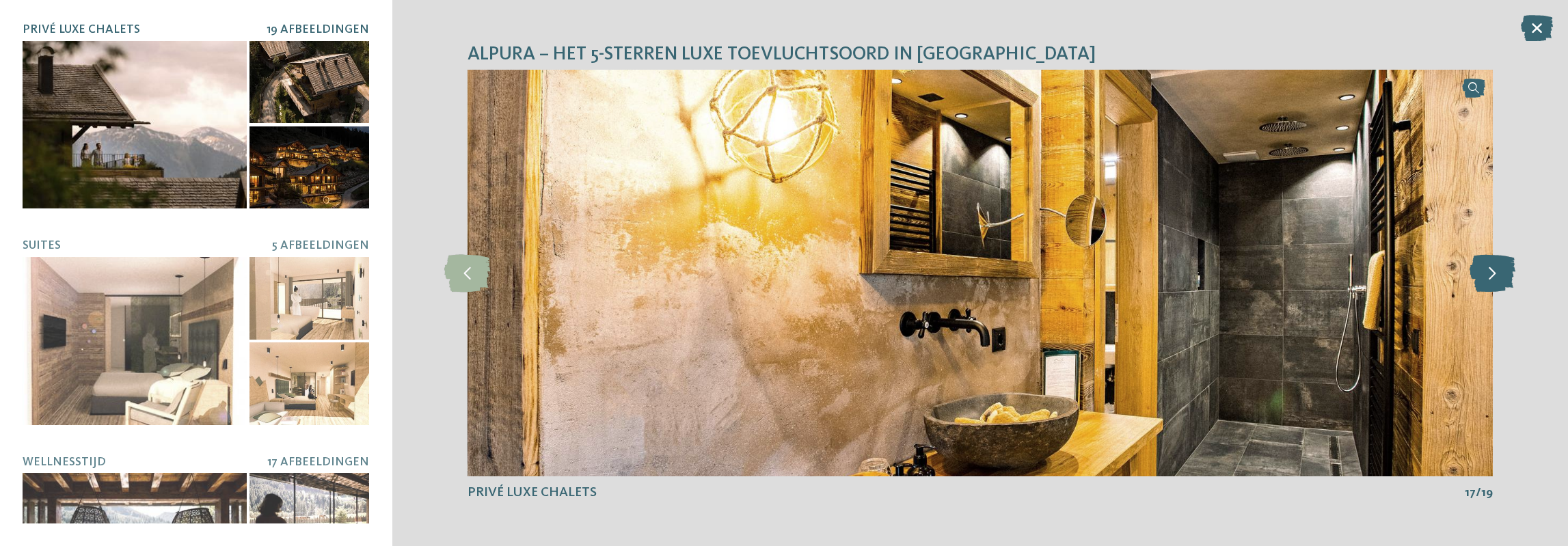
click at [1495, 272] on icon at bounding box center [1492, 272] width 45 height 37
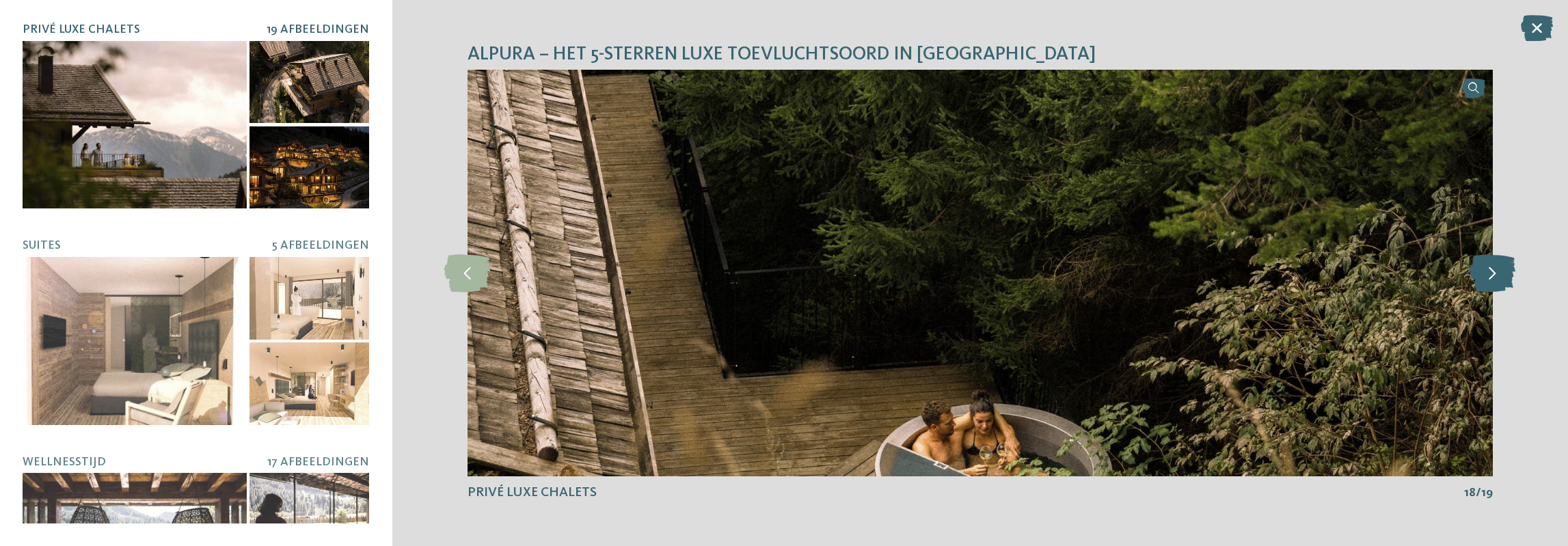
click at [1495, 272] on icon at bounding box center [1492, 272] width 45 height 37
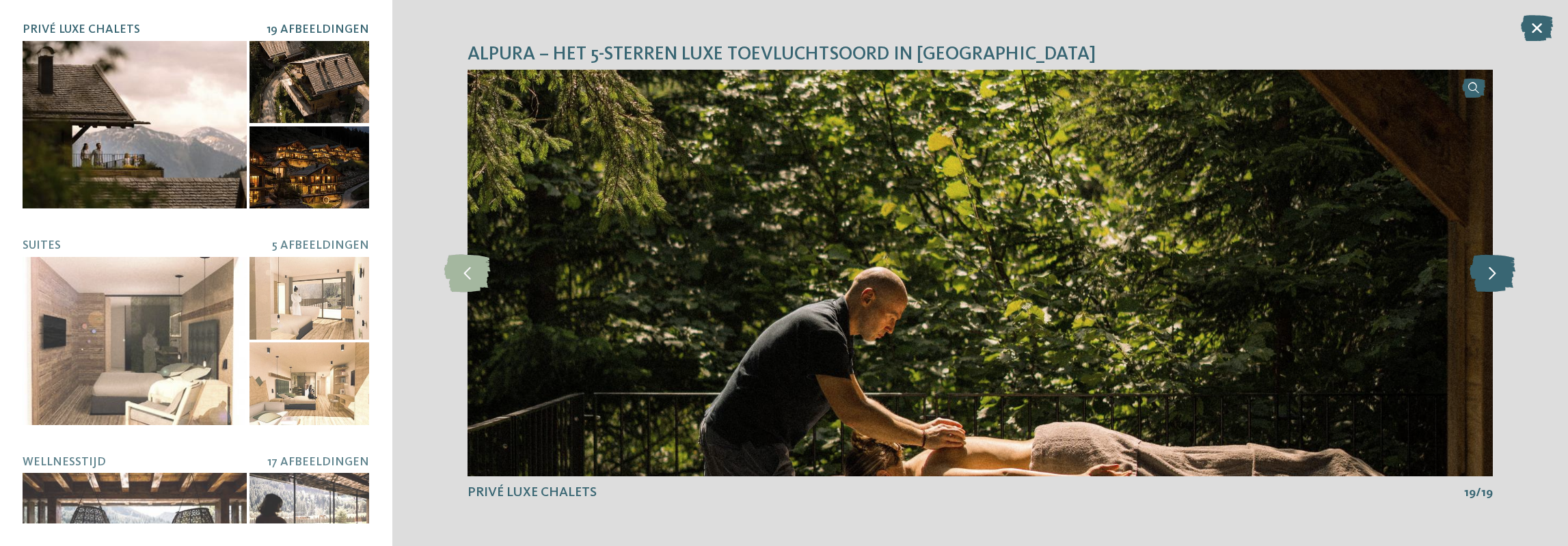
click at [1495, 272] on icon at bounding box center [1492, 272] width 45 height 37
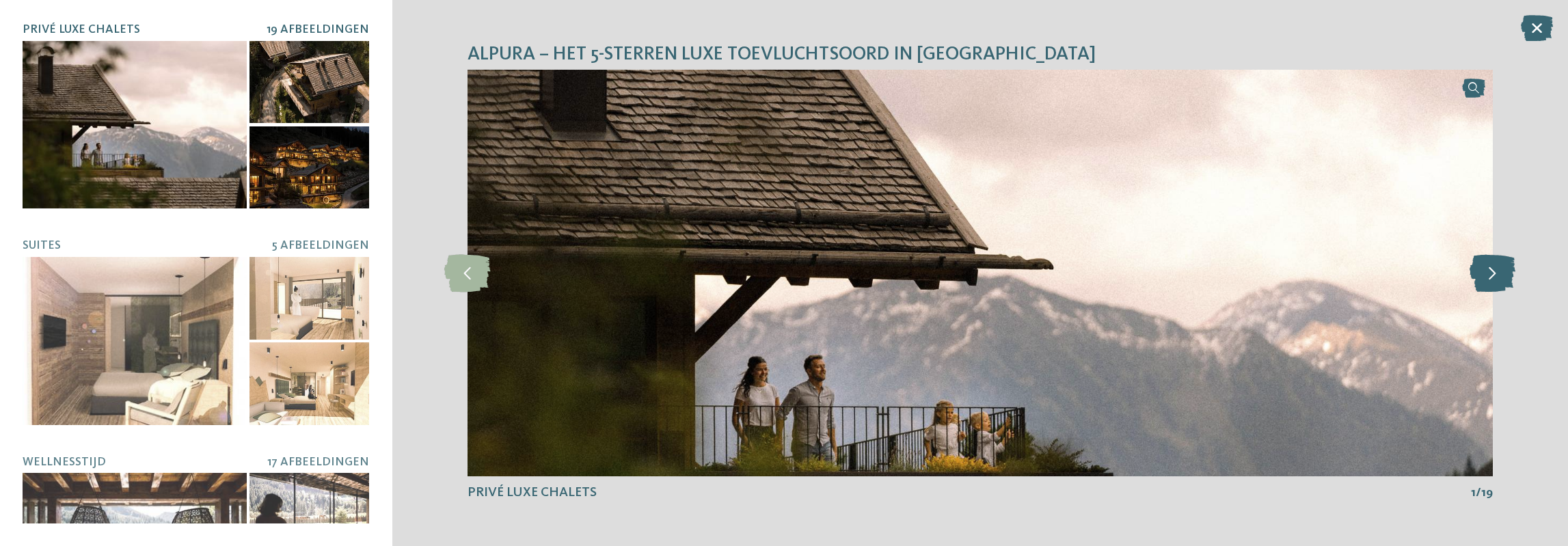
click at [1495, 272] on icon at bounding box center [1492, 272] width 45 height 37
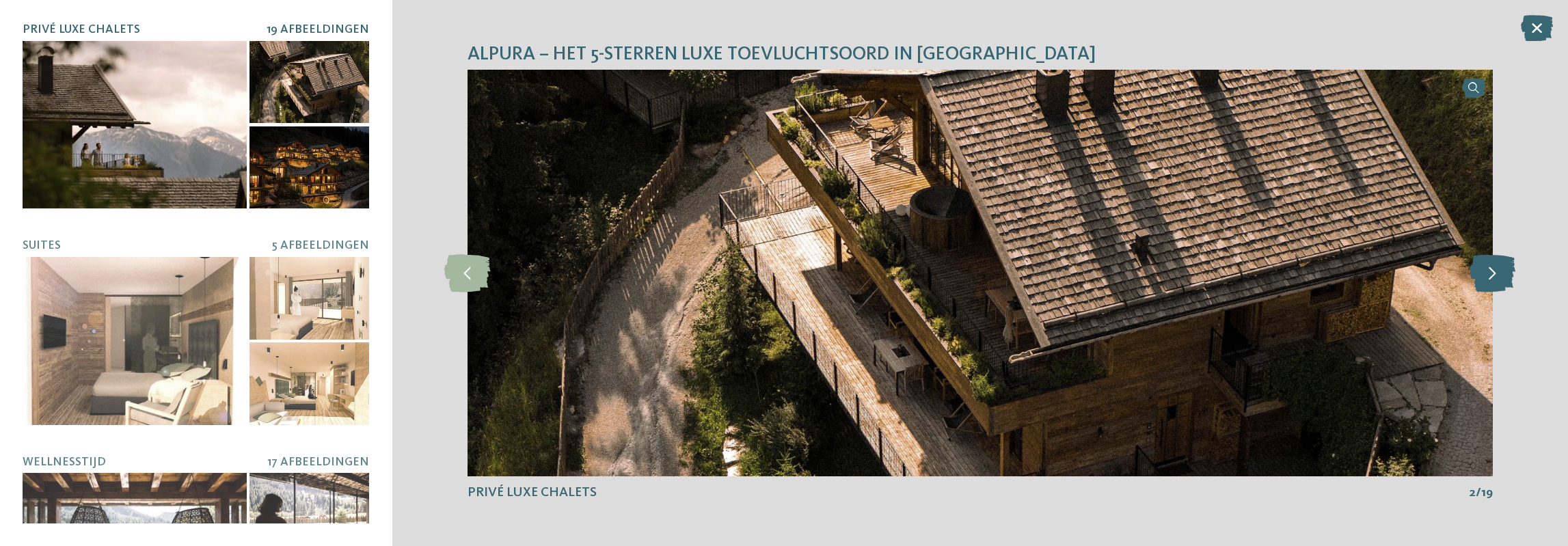
click at [1495, 272] on icon at bounding box center [1492, 272] width 45 height 37
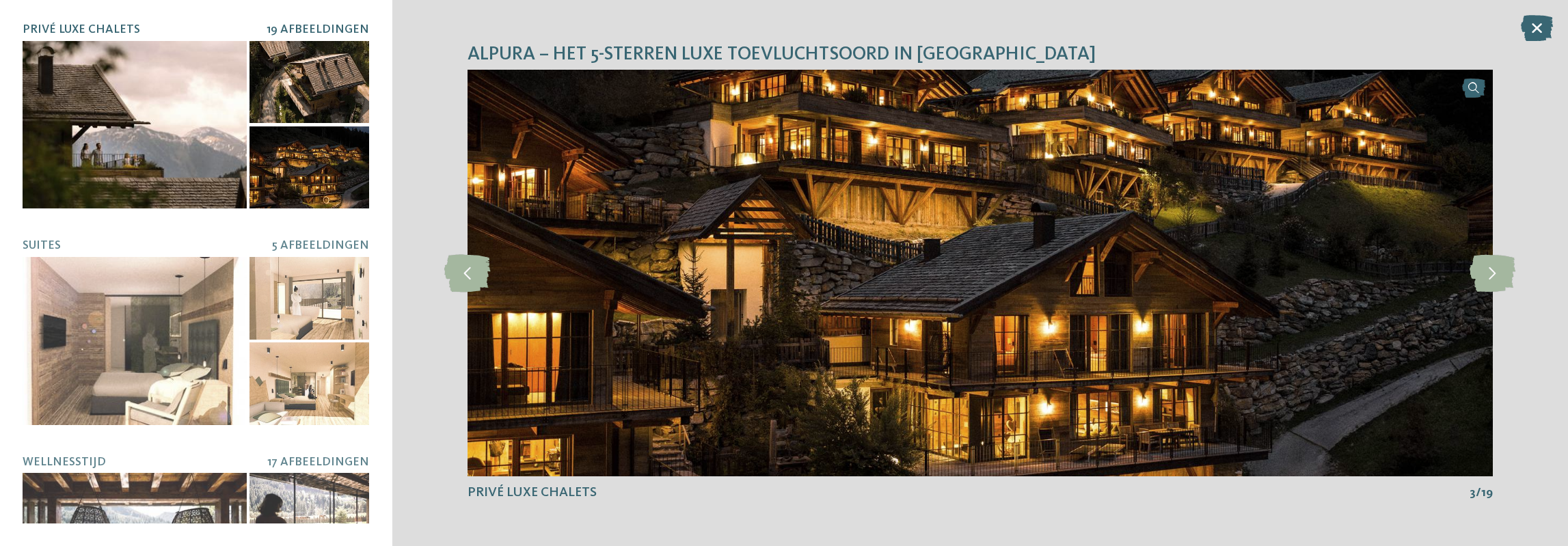
click at [1533, 2] on div "Alpura – Het 5-sterren luxe toevluchtsoord in Zuid-Tirol dia 3 van 19 3 / 1" at bounding box center [980, 273] width 1176 height 546
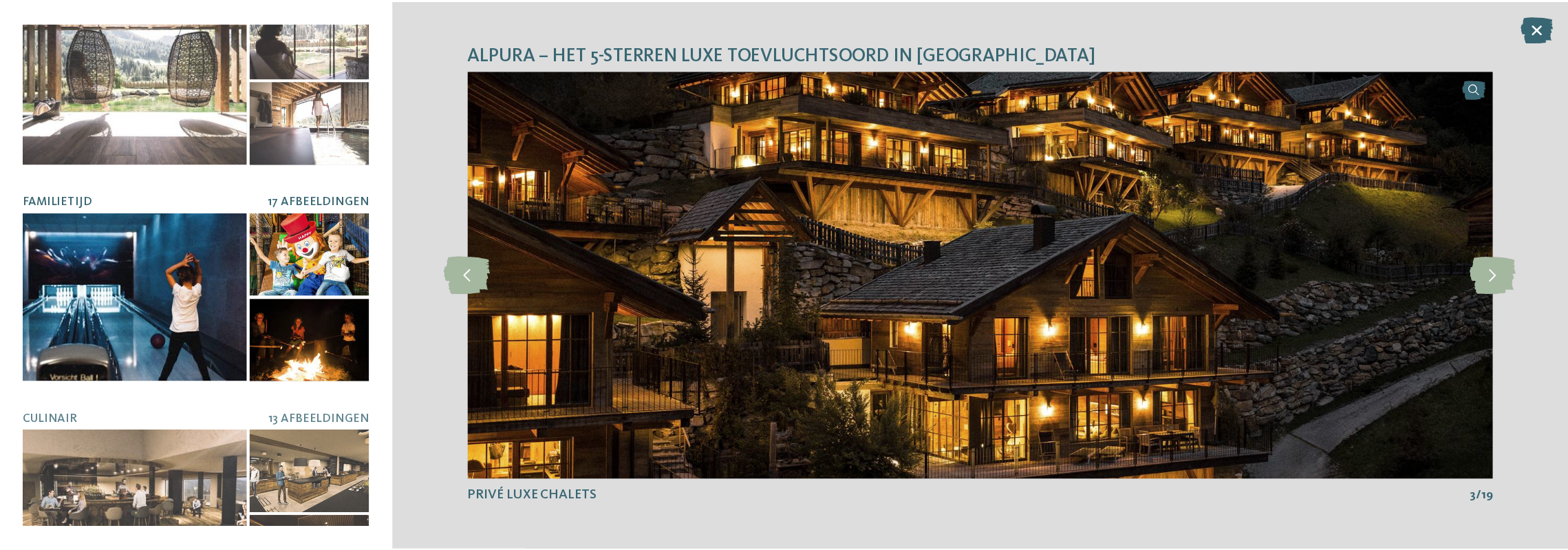
scroll to position [536, 0]
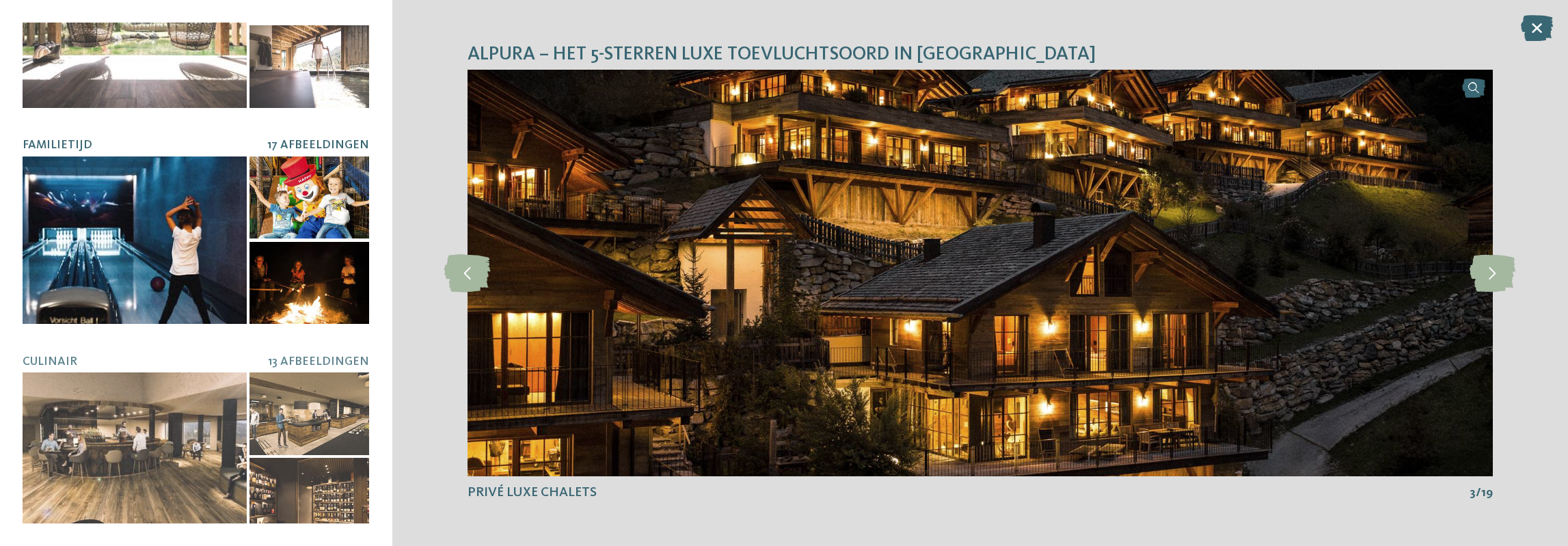
click at [134, 249] on div at bounding box center [134, 239] width 224 height 168
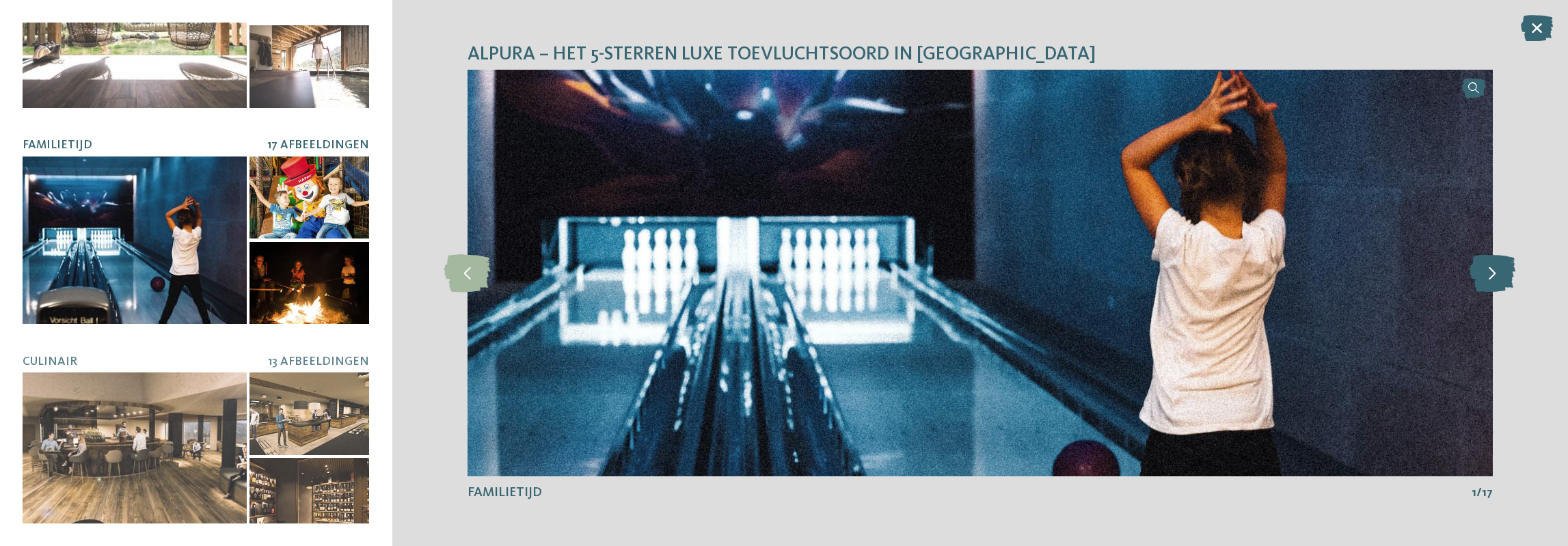
click at [1485, 273] on icon at bounding box center [1492, 272] width 45 height 37
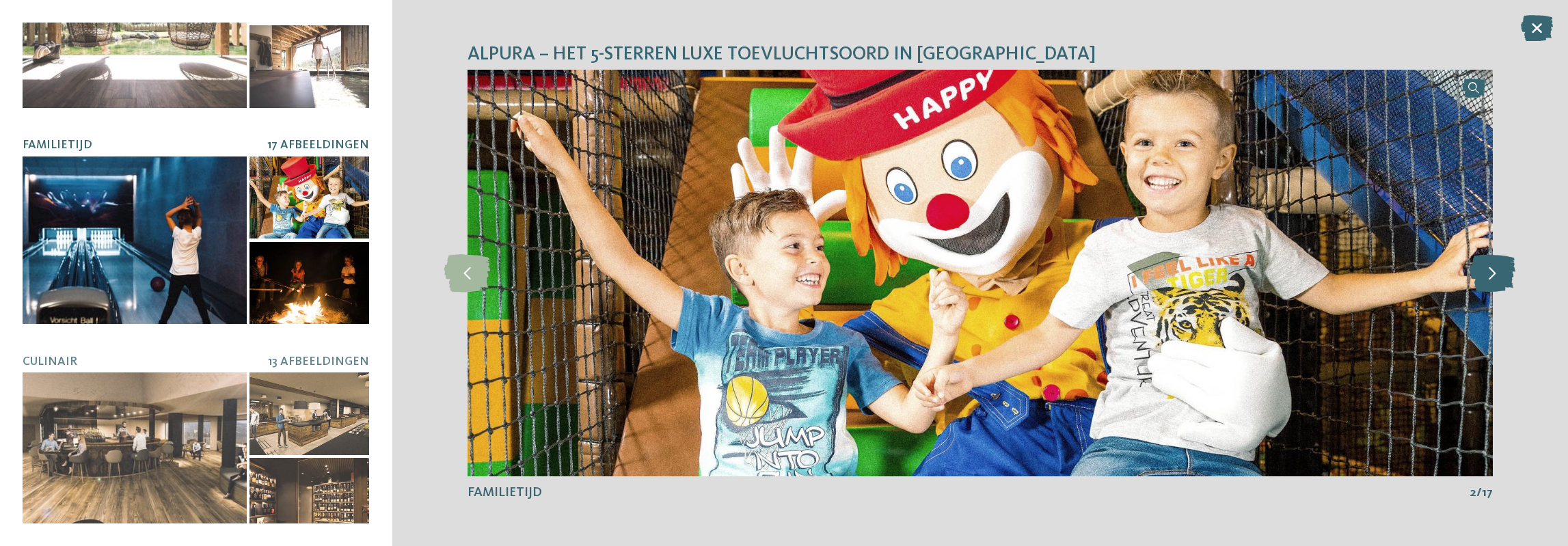
click at [1485, 273] on icon at bounding box center [1492, 272] width 45 height 37
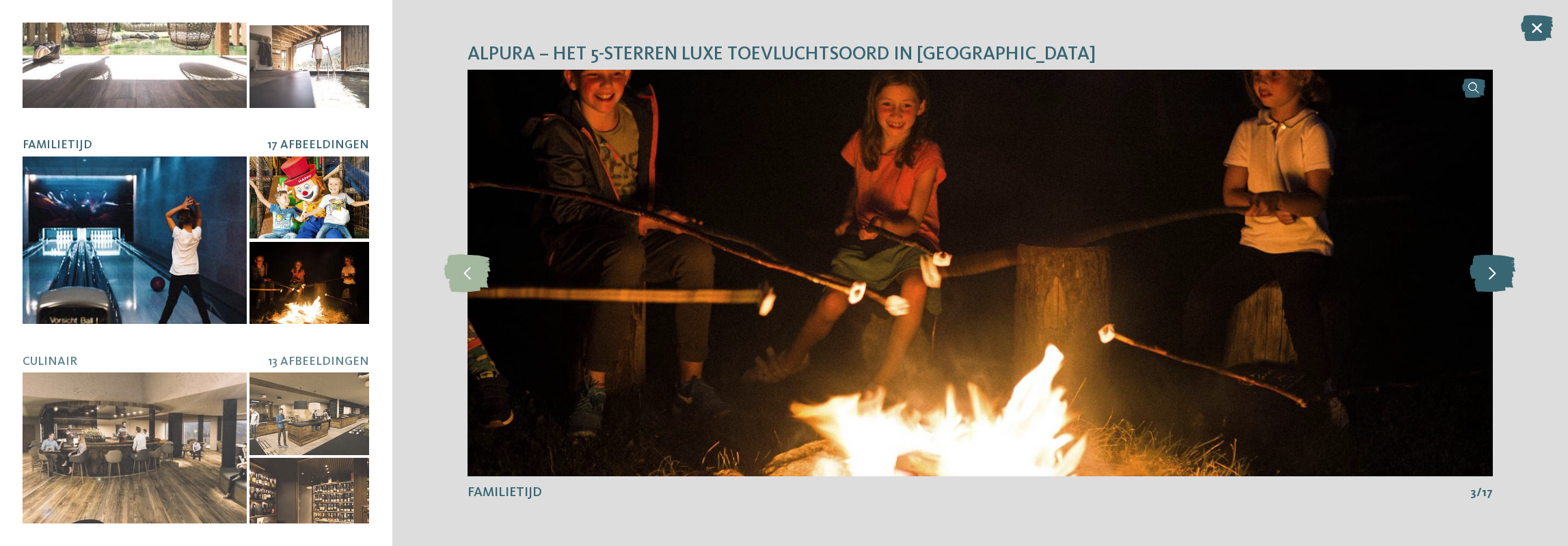
click at [1485, 273] on icon at bounding box center [1492, 272] width 45 height 37
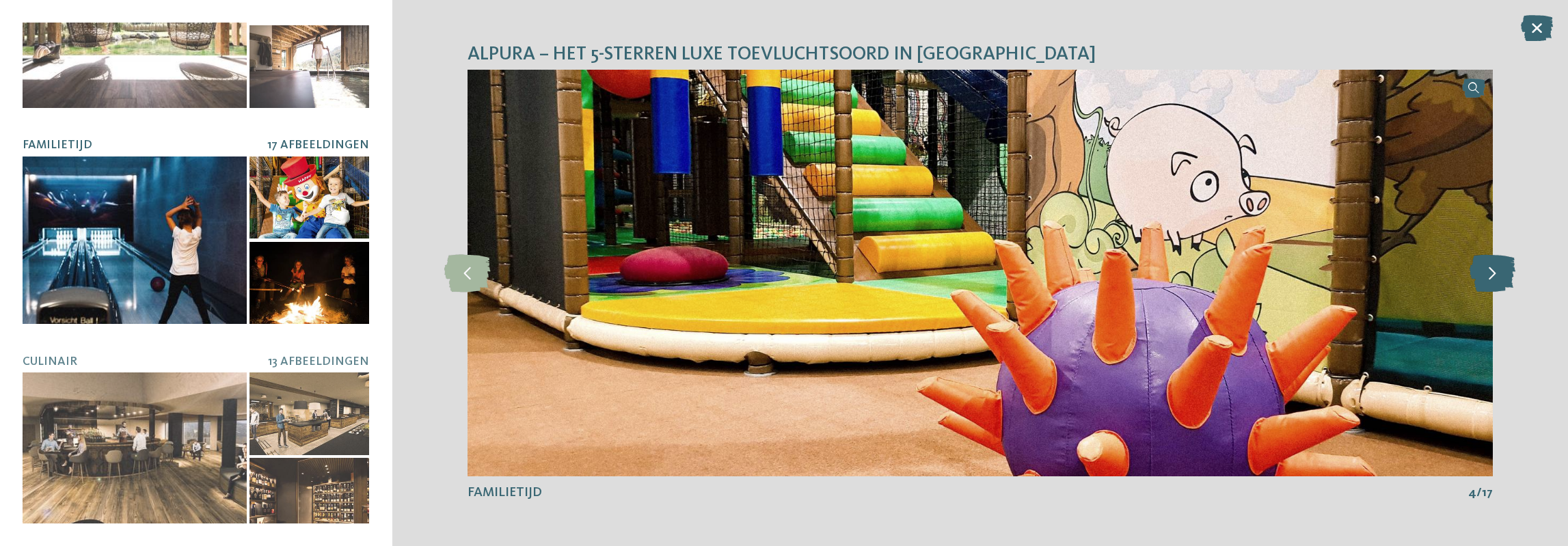
click at [1485, 273] on icon at bounding box center [1492, 272] width 45 height 37
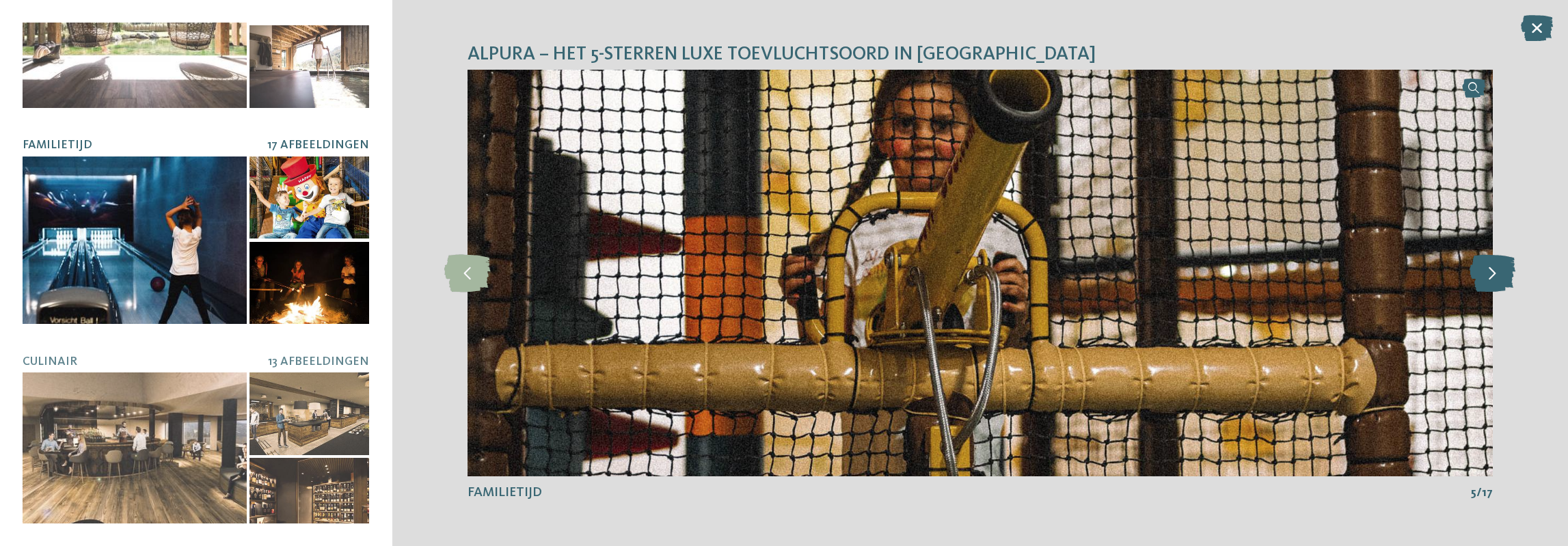
click at [1485, 273] on icon at bounding box center [1492, 272] width 45 height 37
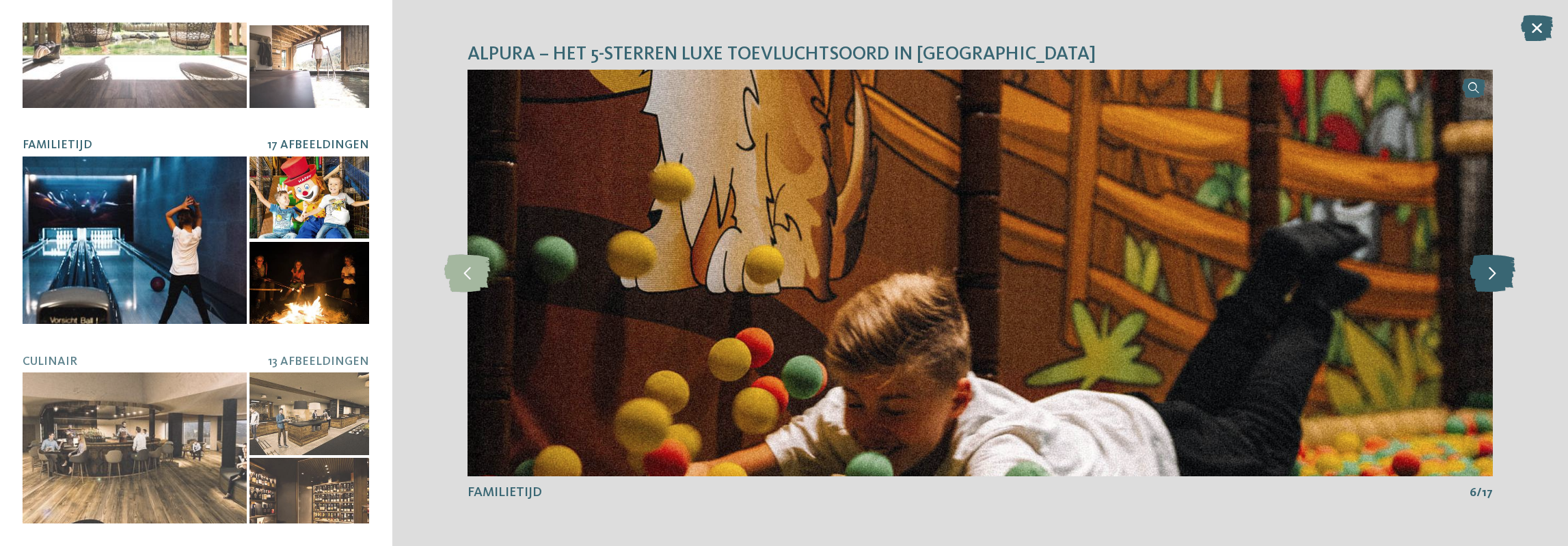
click at [1485, 273] on icon at bounding box center [1492, 272] width 45 height 37
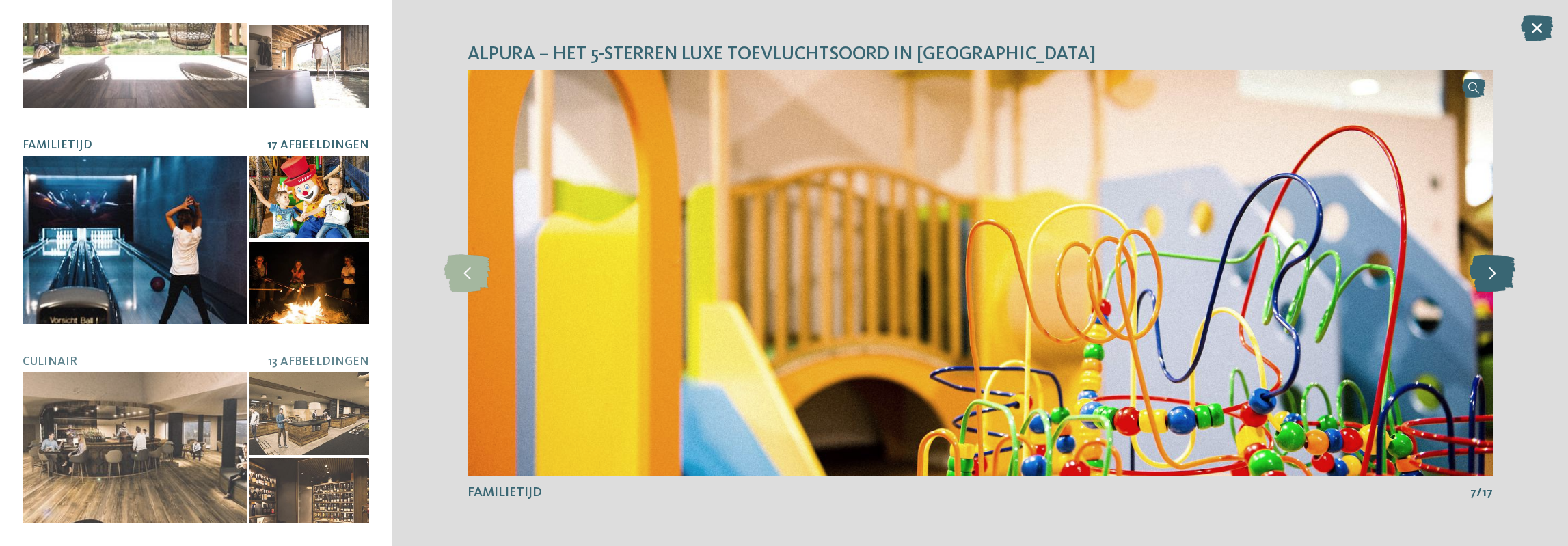
click at [1485, 273] on icon at bounding box center [1492, 272] width 45 height 37
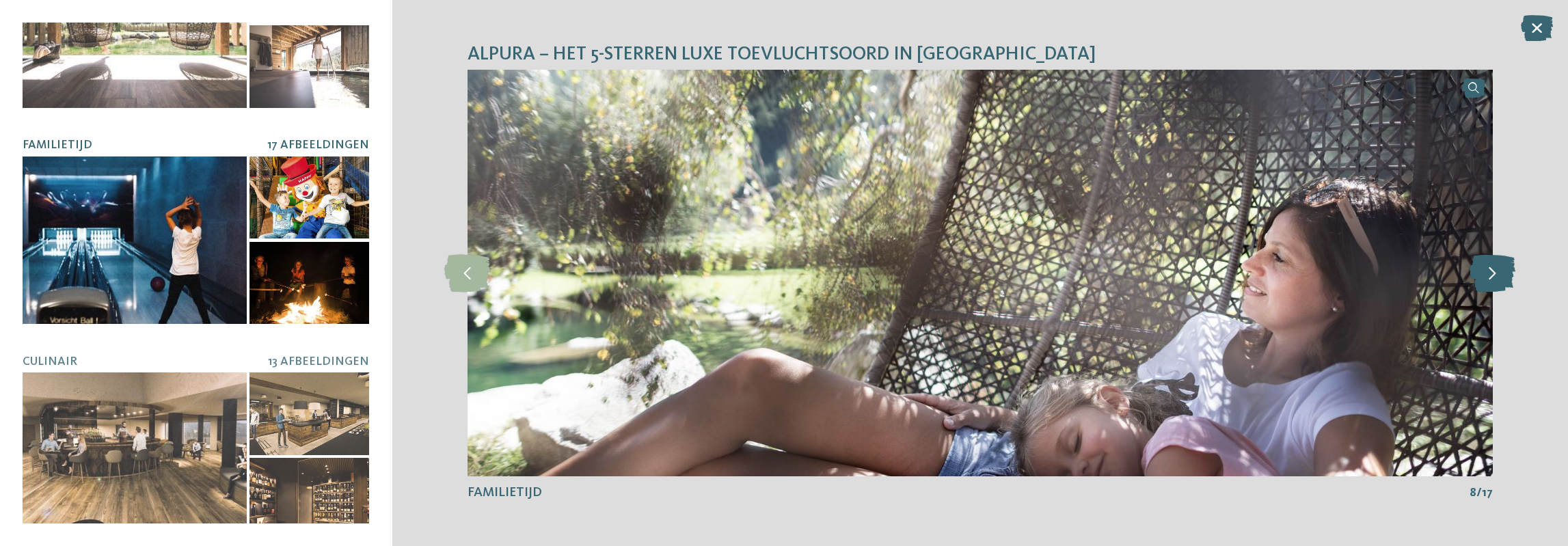
click at [1485, 273] on icon at bounding box center [1492, 272] width 45 height 37
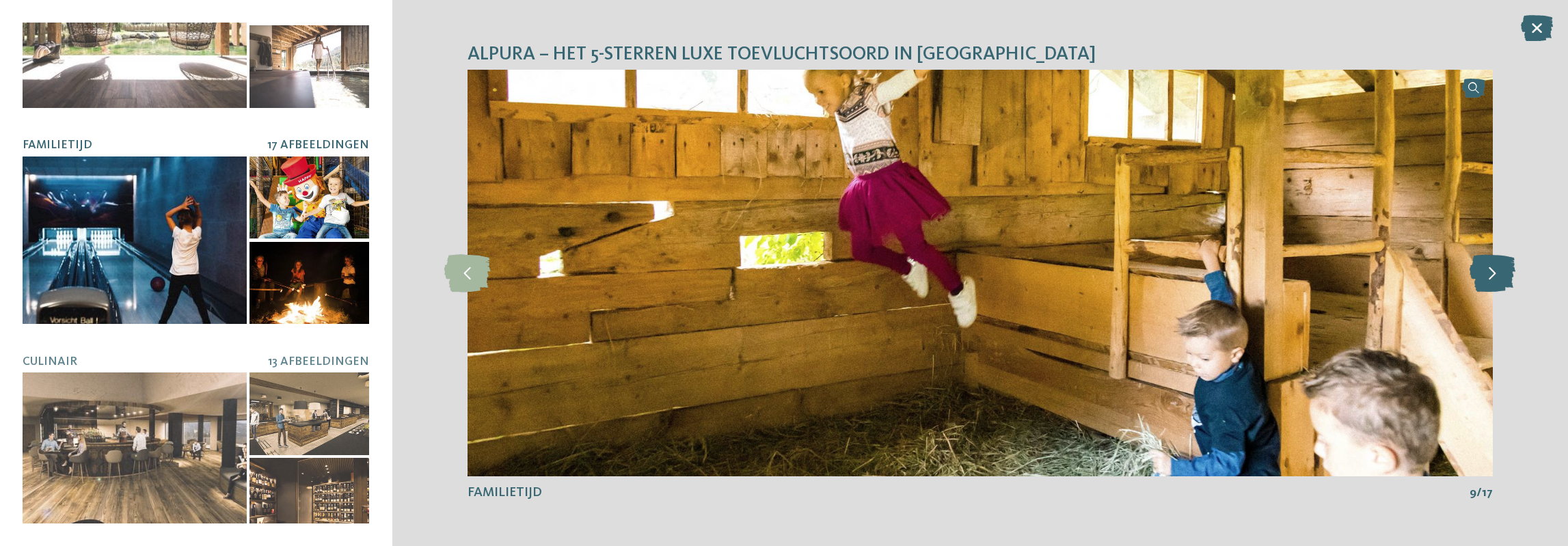
click at [1485, 273] on icon at bounding box center [1492, 272] width 45 height 37
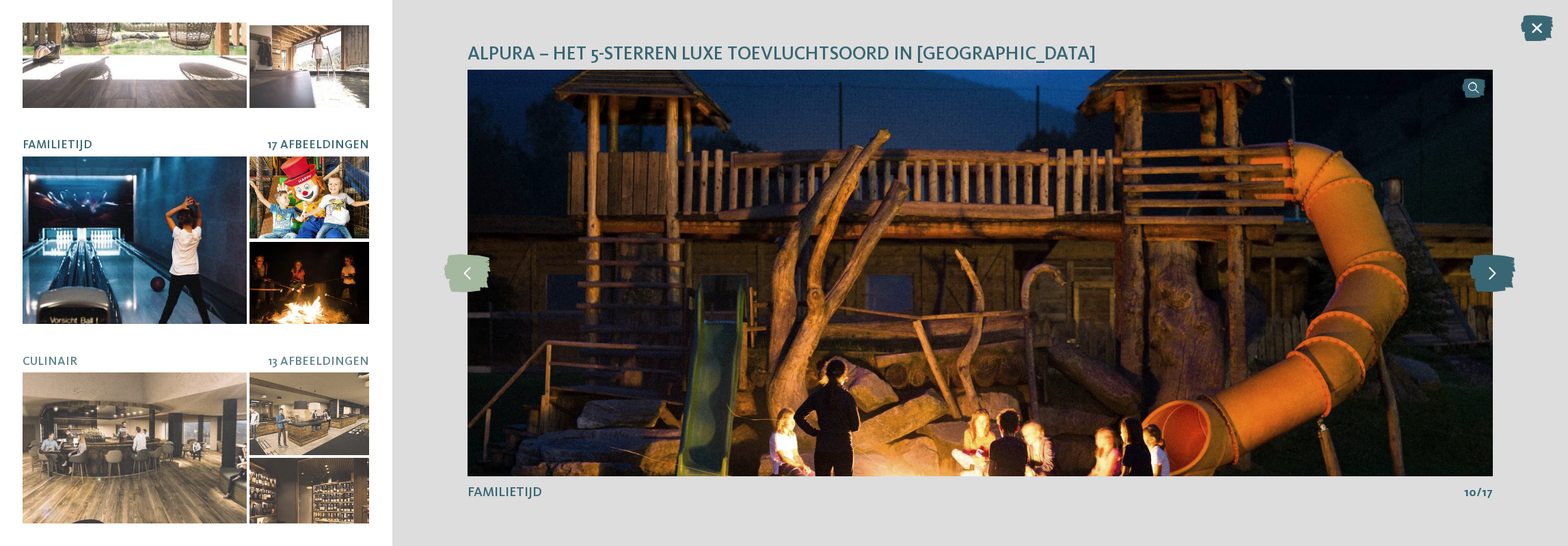
click at [1485, 273] on icon at bounding box center [1492, 272] width 45 height 37
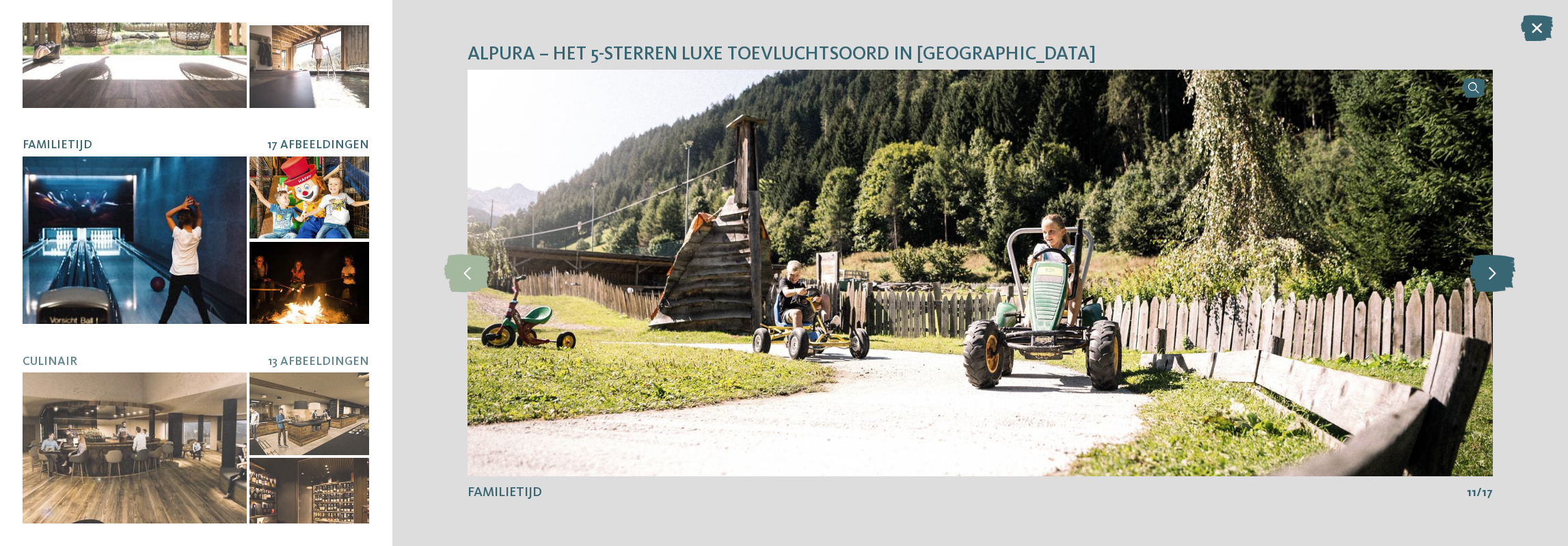
click at [1485, 273] on icon at bounding box center [1492, 272] width 45 height 37
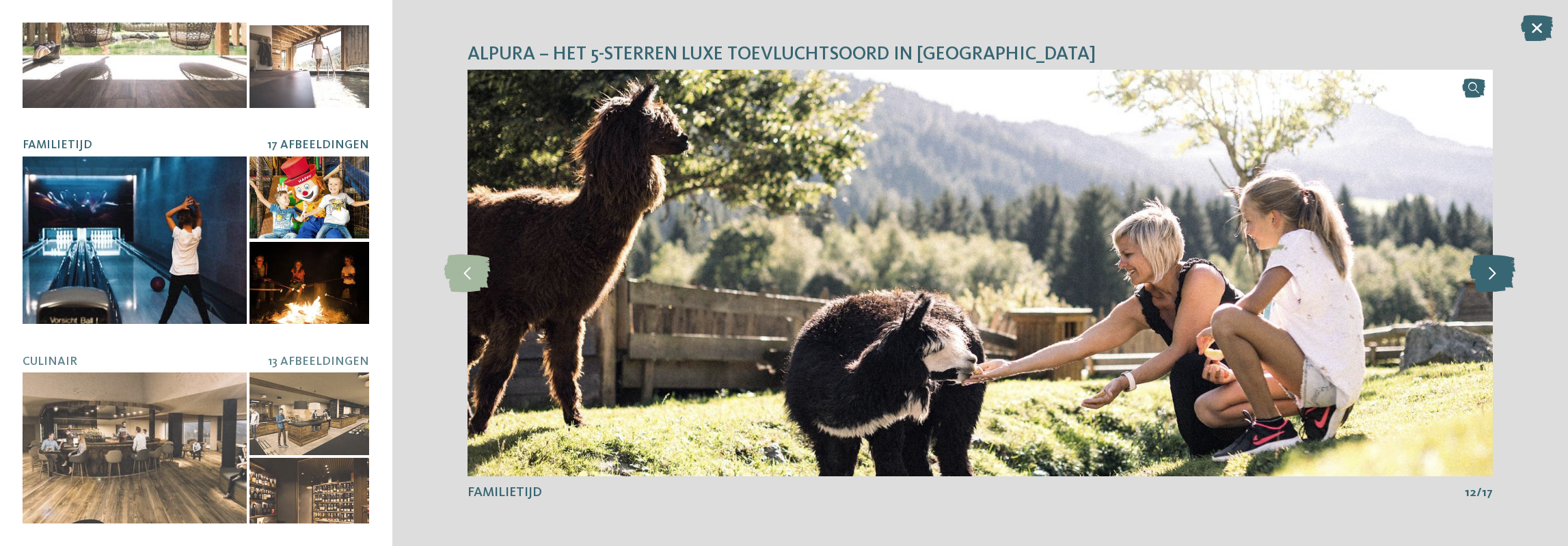
click at [1485, 273] on icon at bounding box center [1492, 272] width 45 height 37
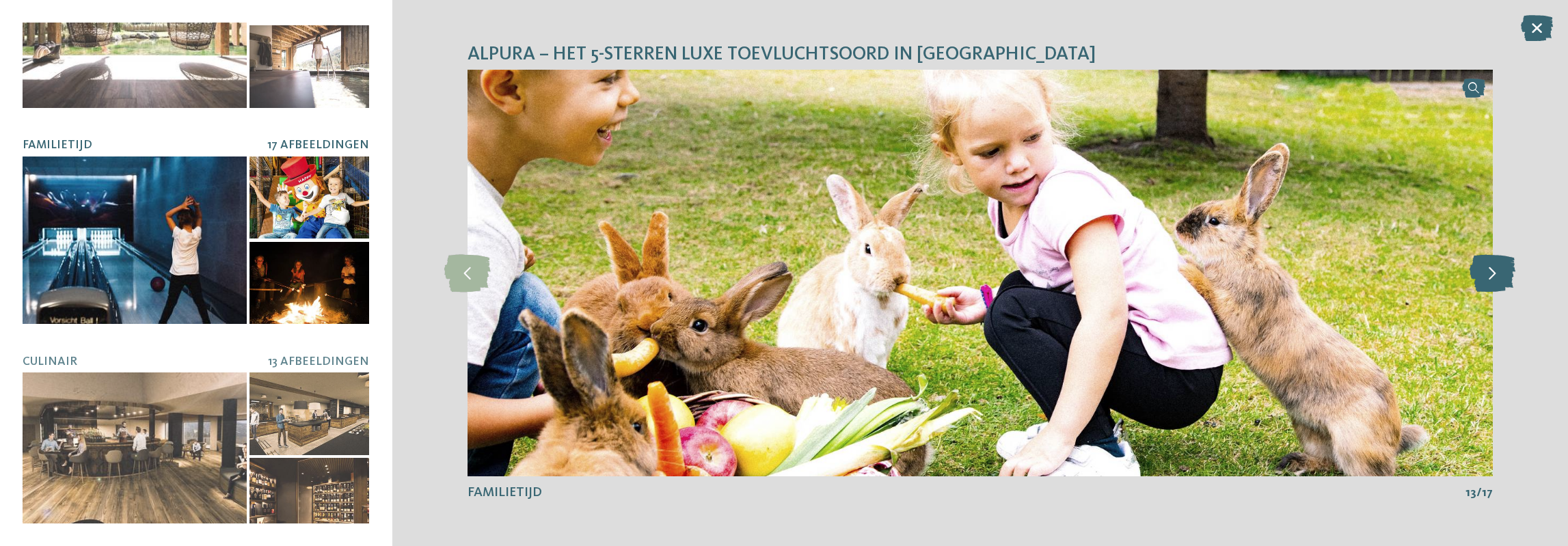
click at [1485, 273] on icon at bounding box center [1492, 272] width 45 height 37
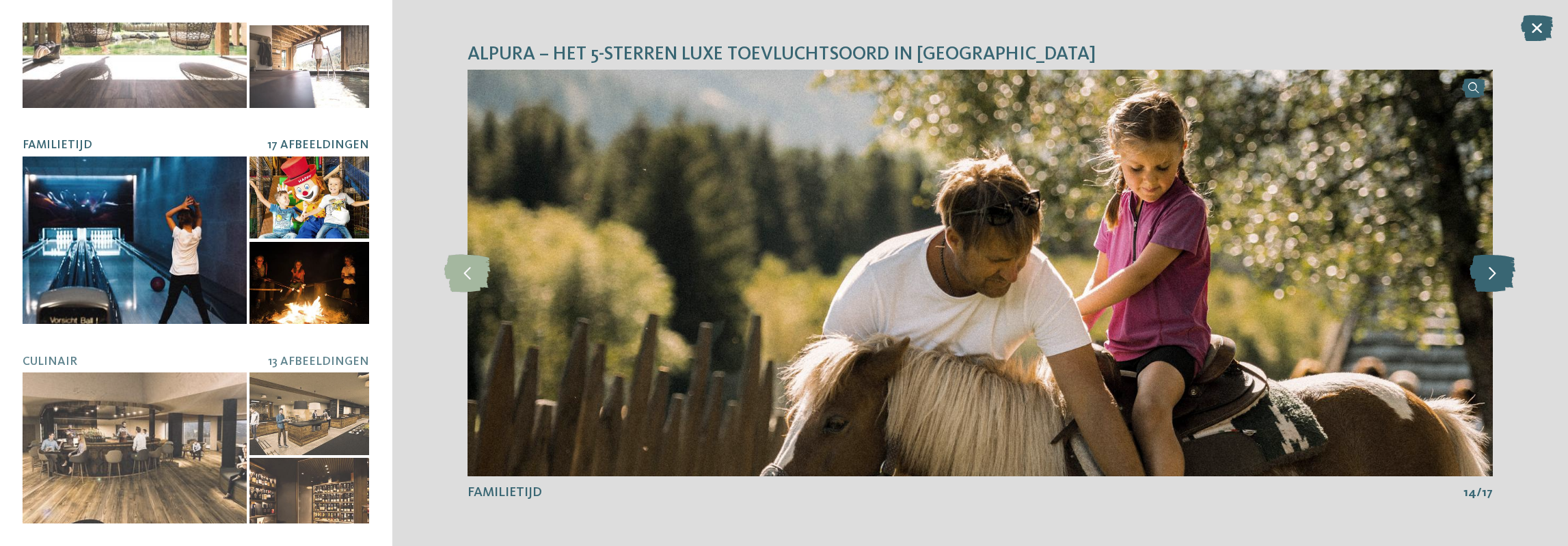
click at [1485, 273] on icon at bounding box center [1492, 272] width 45 height 37
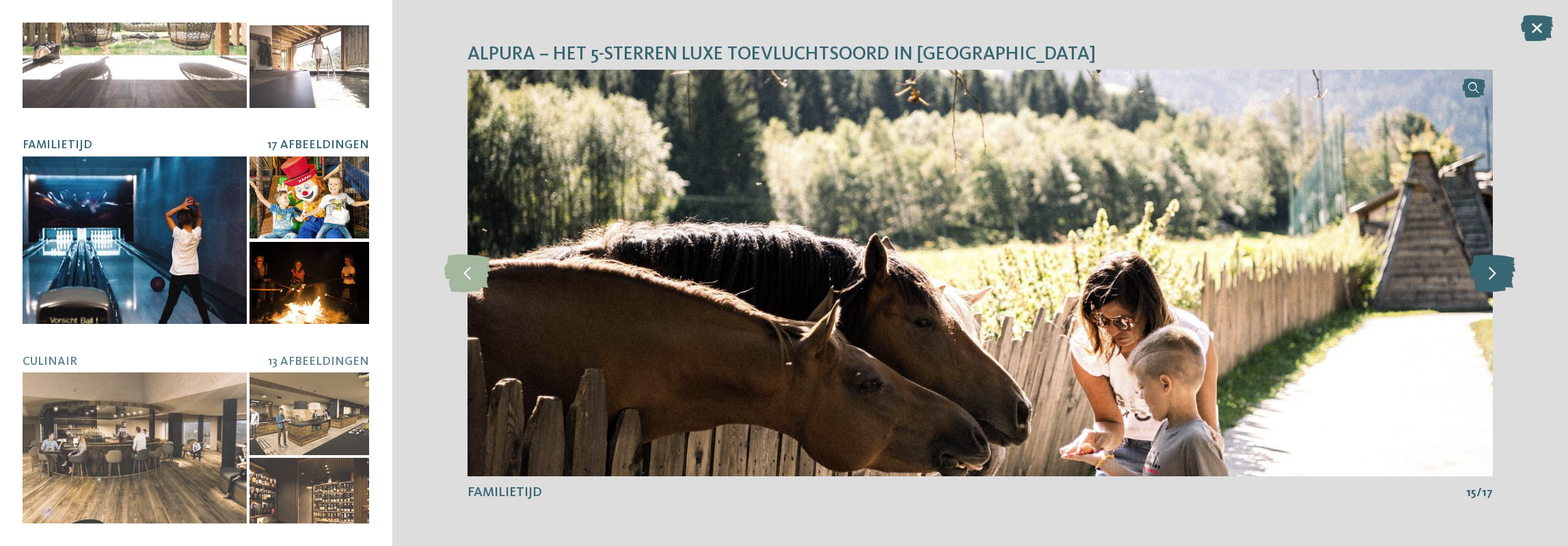
click at [1485, 273] on icon at bounding box center [1492, 272] width 45 height 37
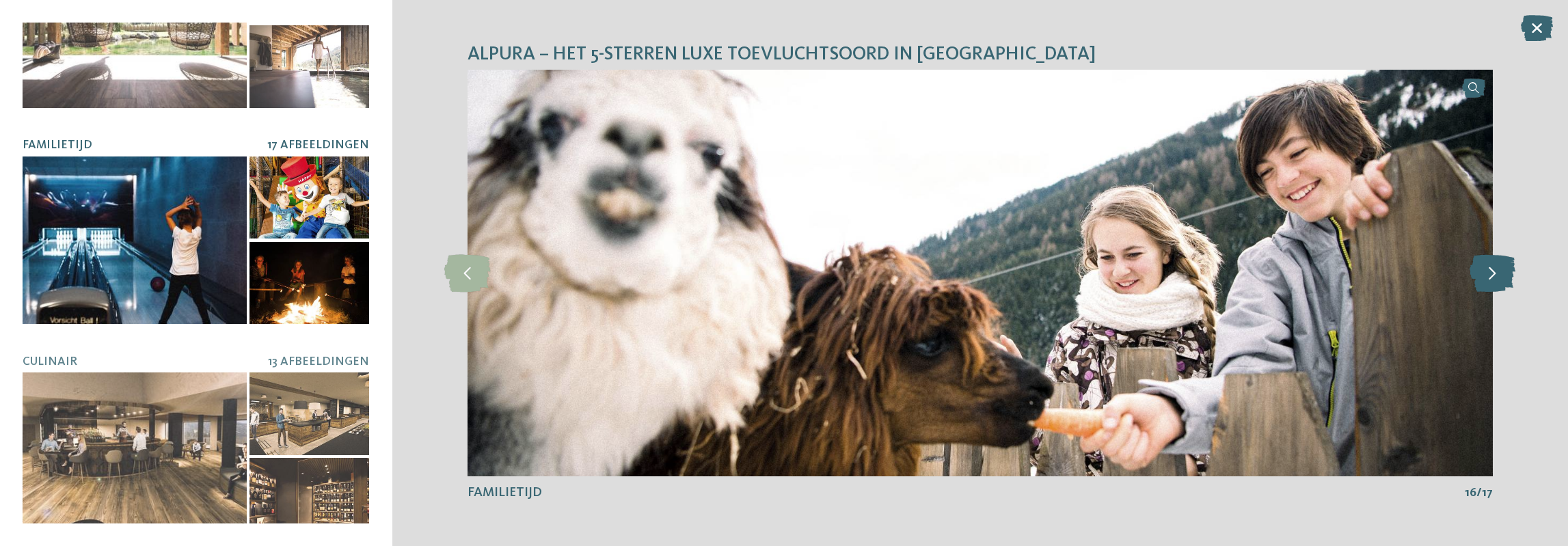
click at [1485, 273] on icon at bounding box center [1492, 272] width 45 height 37
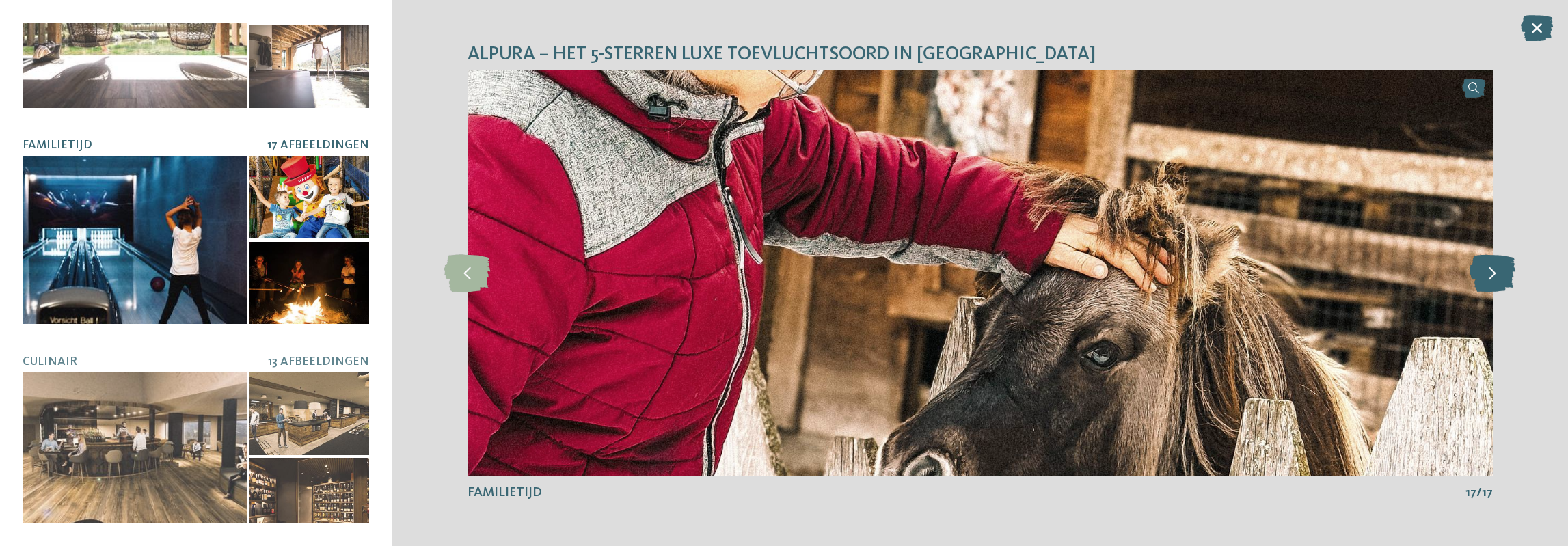
click at [1485, 273] on icon at bounding box center [1492, 272] width 45 height 37
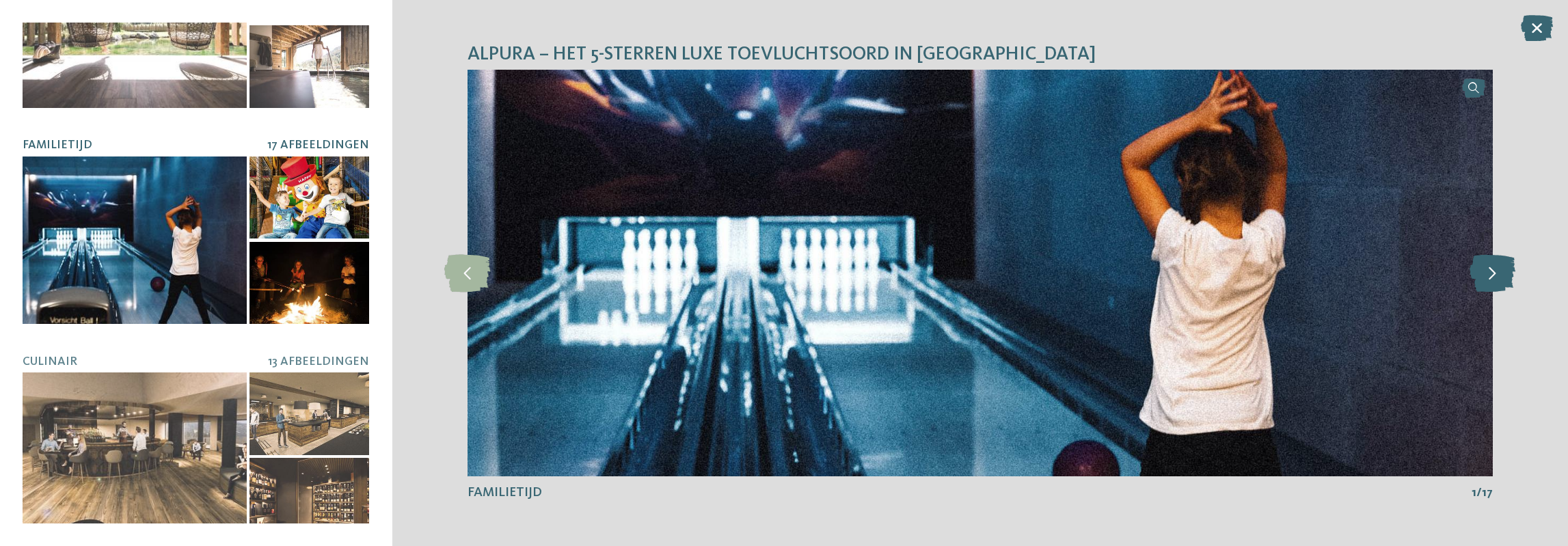
click at [1485, 273] on icon at bounding box center [1492, 272] width 45 height 37
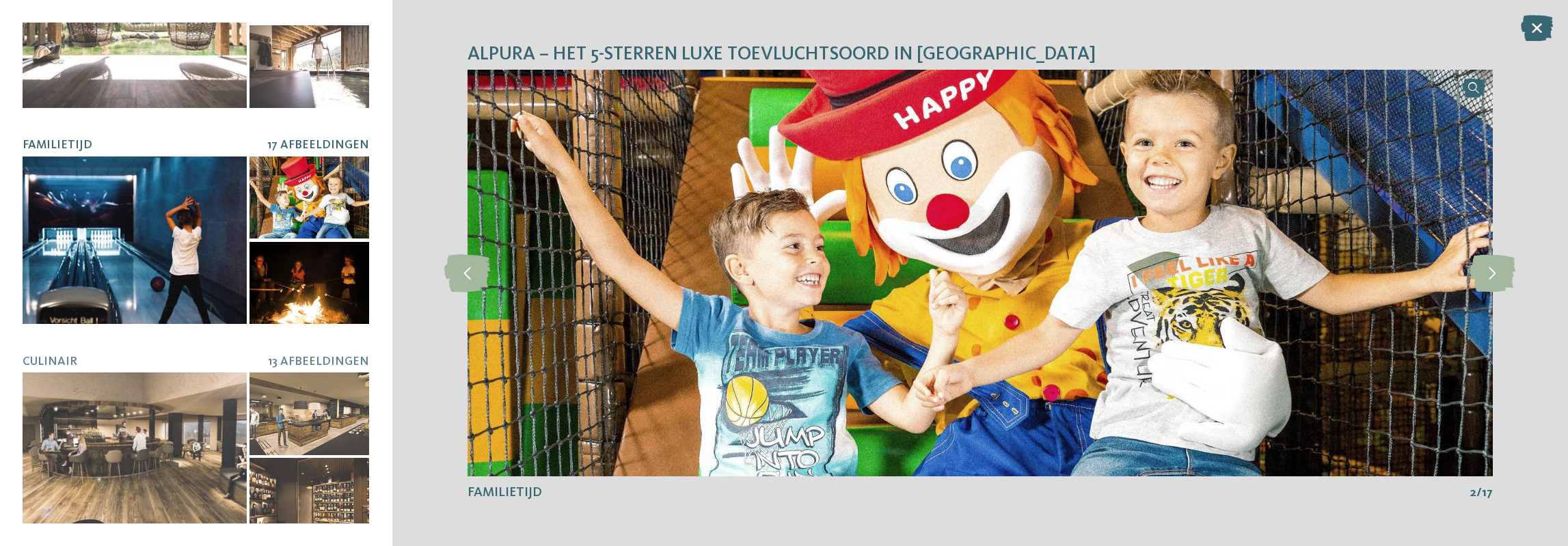
click at [1541, 22] on icon at bounding box center [1536, 28] width 32 height 26
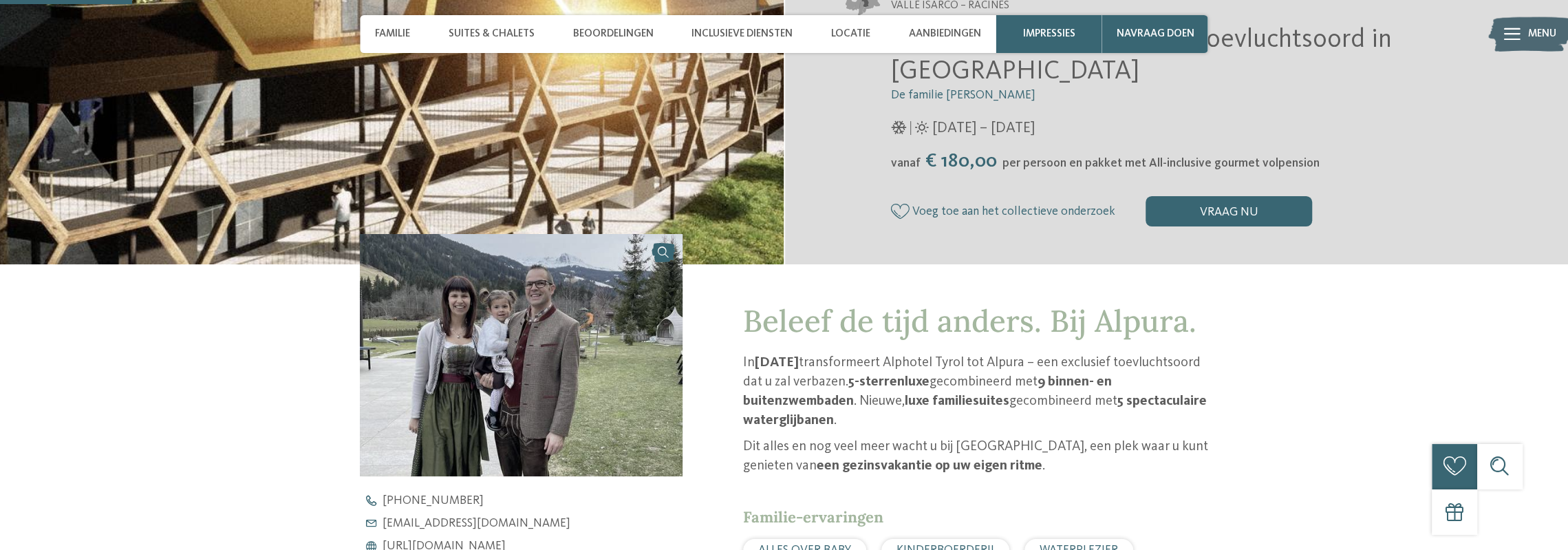
scroll to position [344, 0]
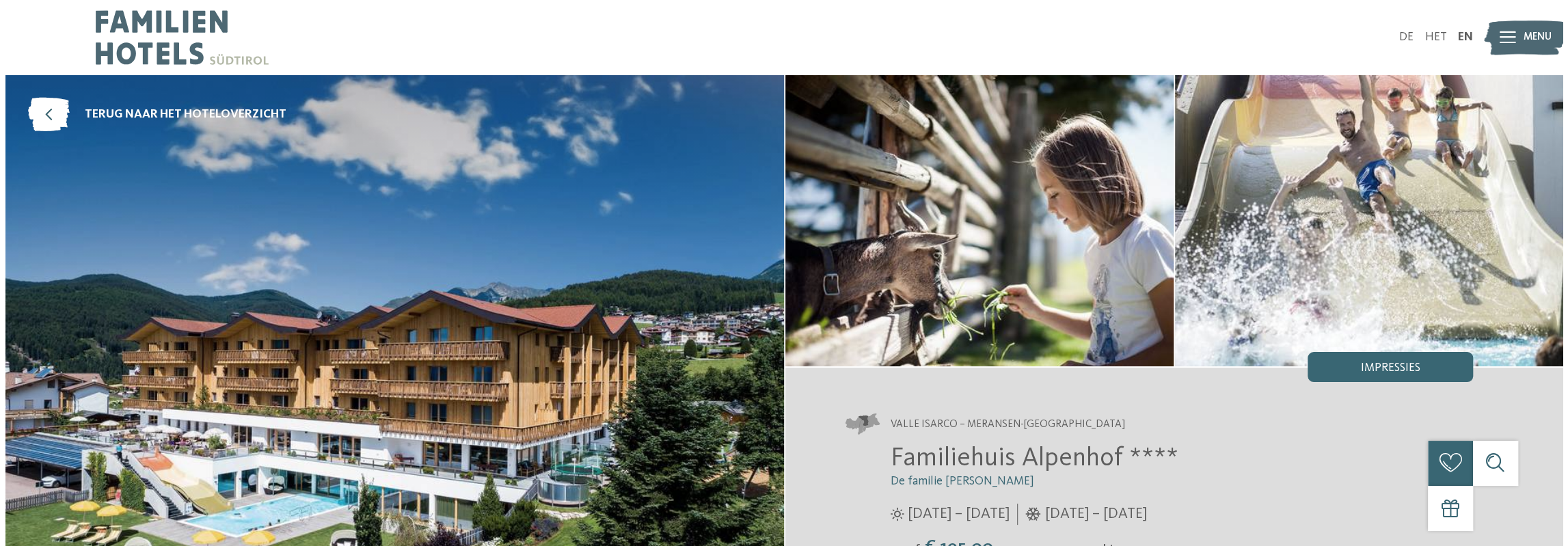
scroll to position [137, 0]
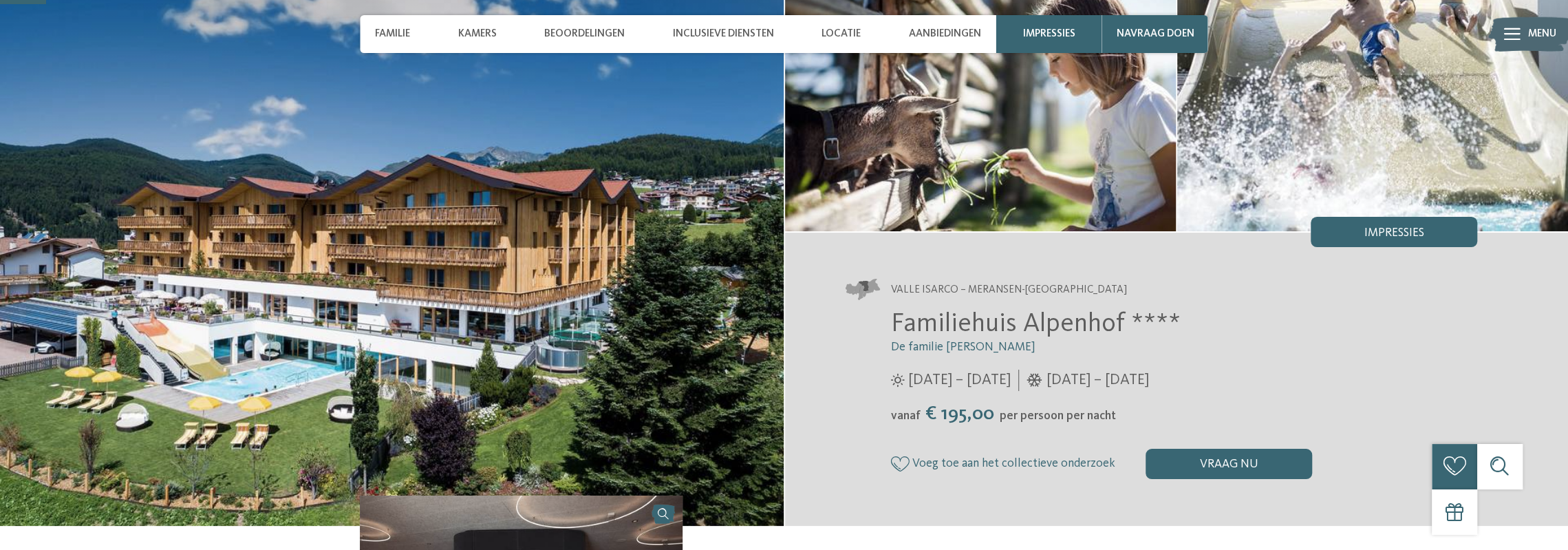
click at [1397, 233] on font "Impressies" at bounding box center [1394, 233] width 60 height 12
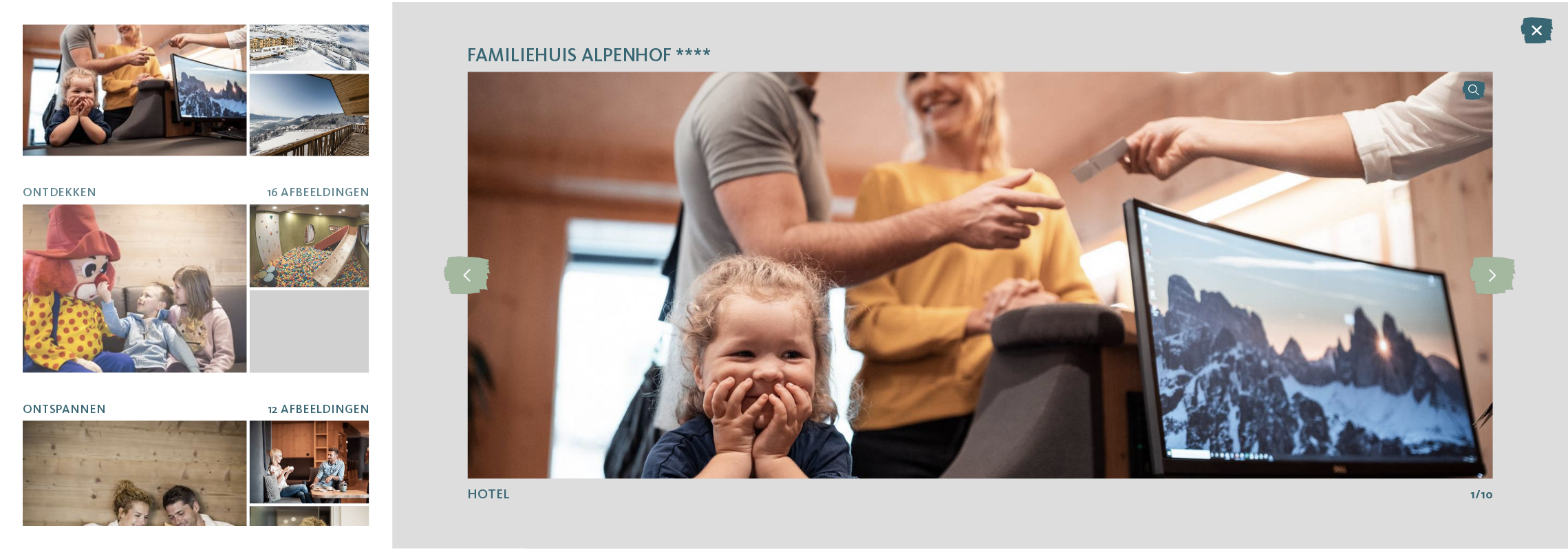
scroll to position [0, 0]
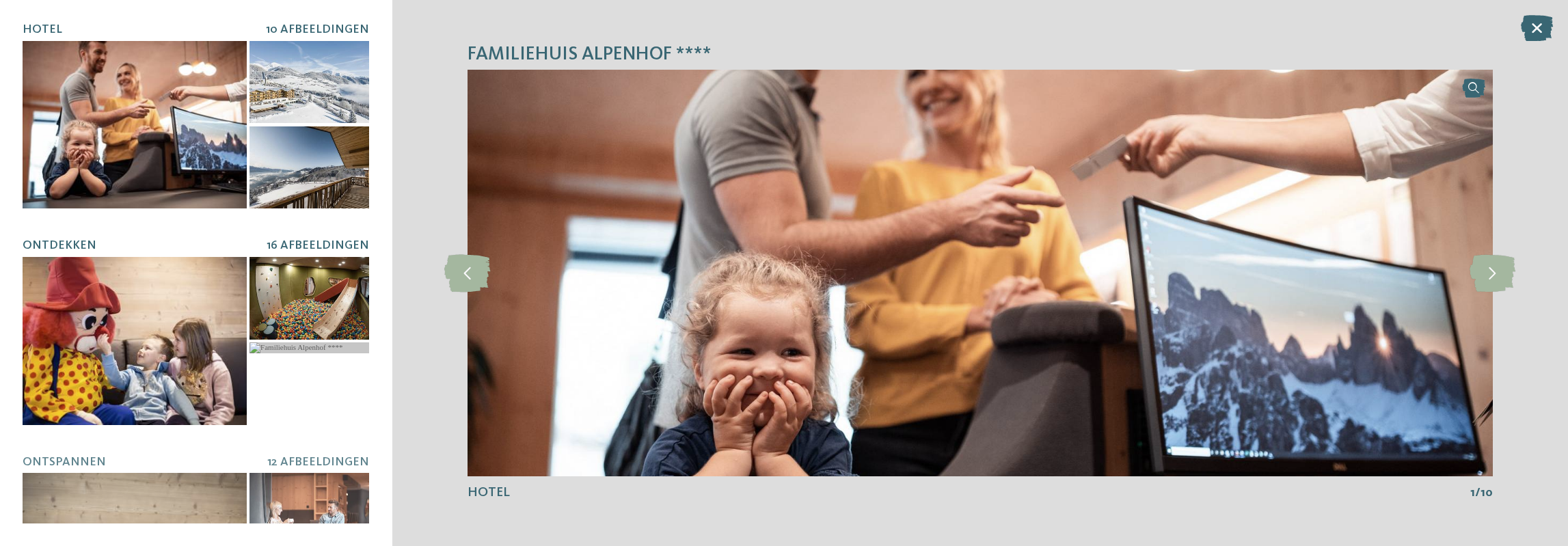
click at [141, 317] on div at bounding box center [134, 340] width 224 height 168
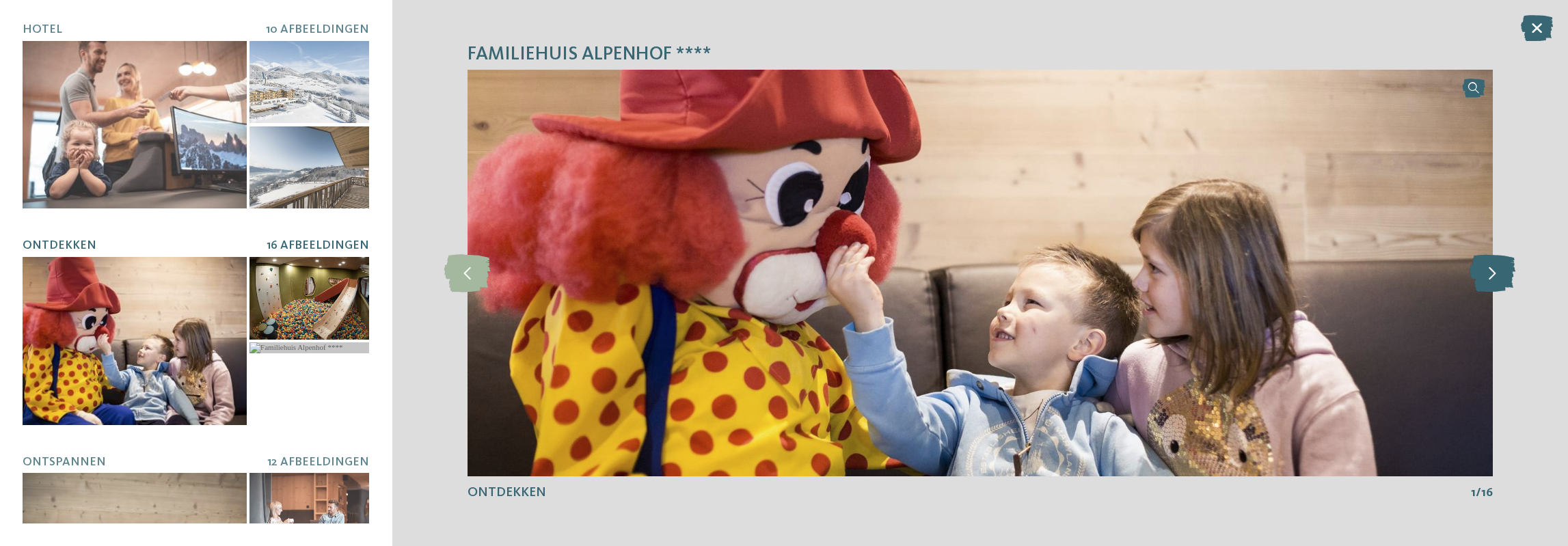
click at [1497, 281] on icon at bounding box center [1492, 272] width 45 height 37
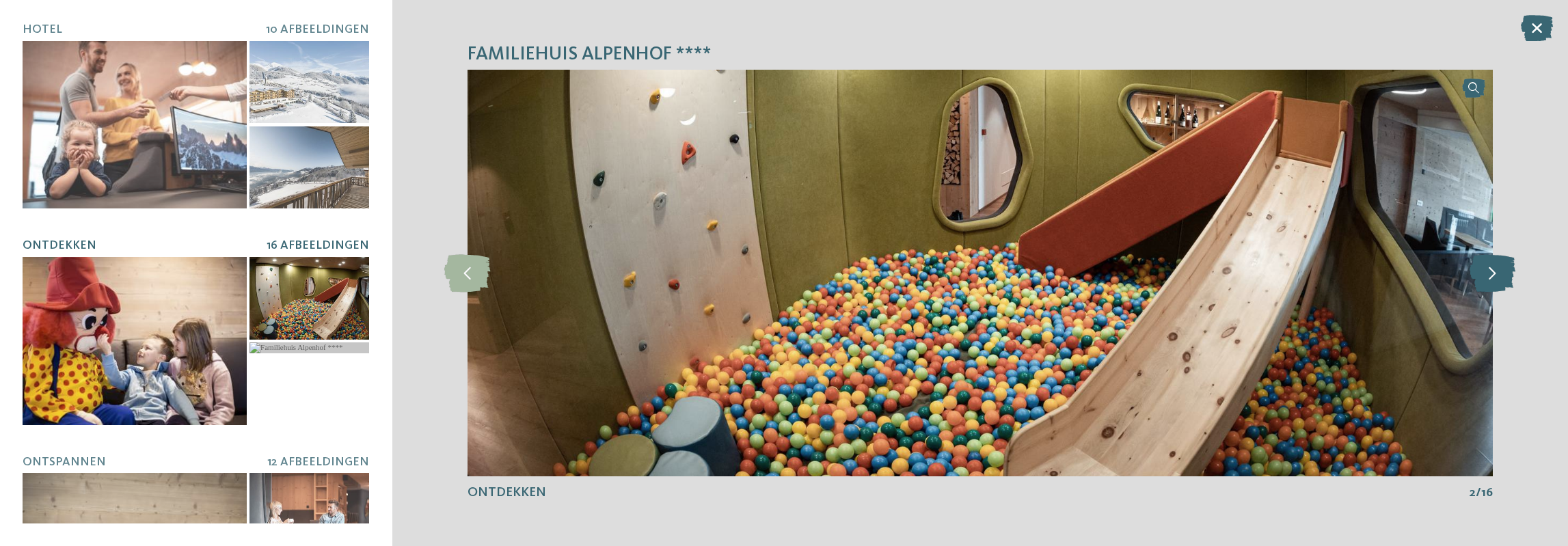
click at [1497, 281] on icon at bounding box center [1492, 272] width 45 height 37
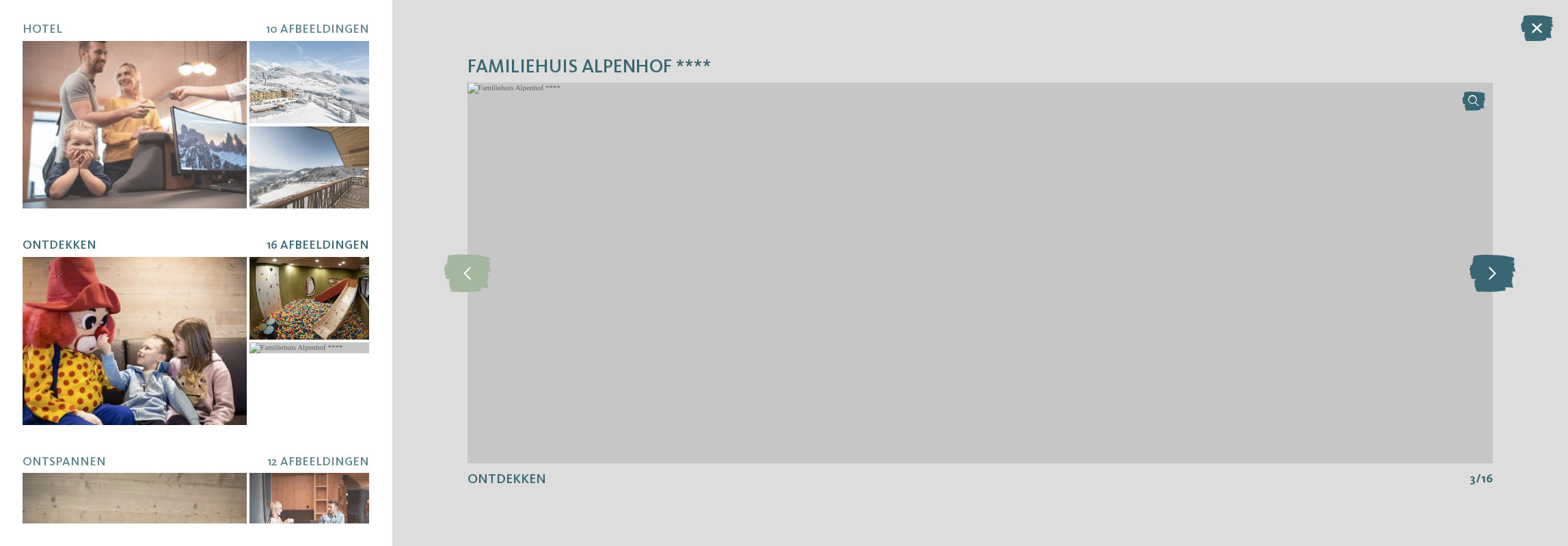
click at [1491, 271] on icon at bounding box center [1492, 272] width 45 height 37
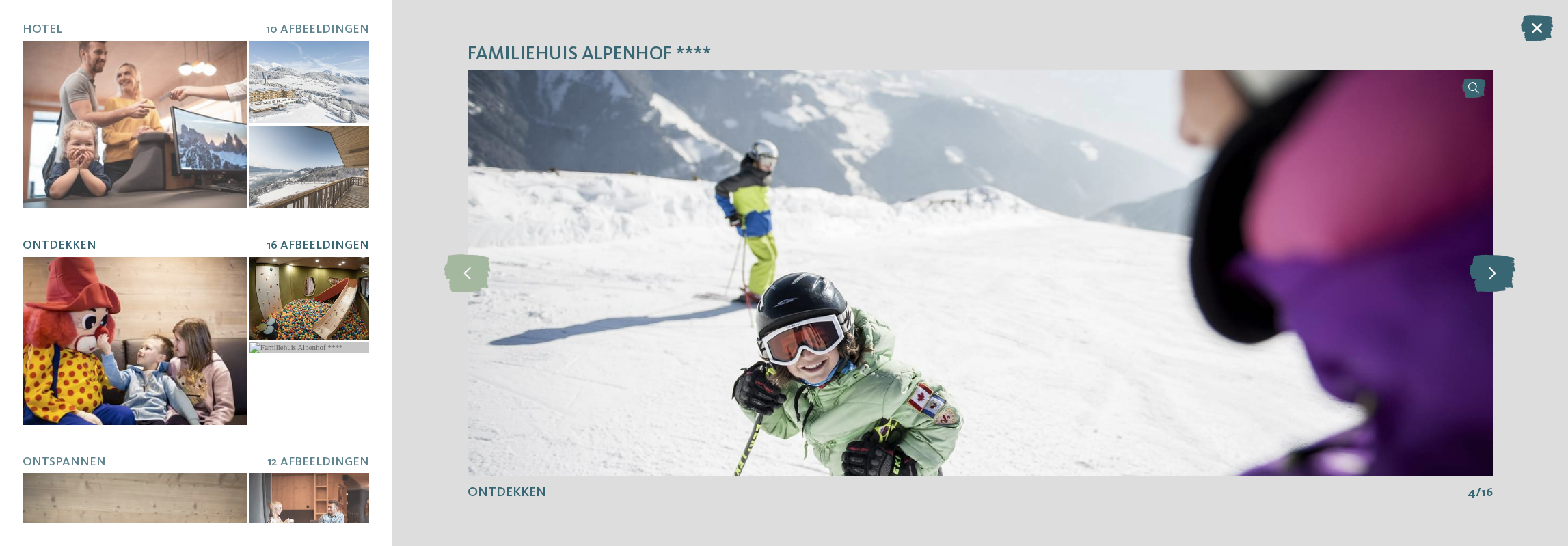
click at [1491, 271] on icon at bounding box center [1492, 272] width 45 height 37
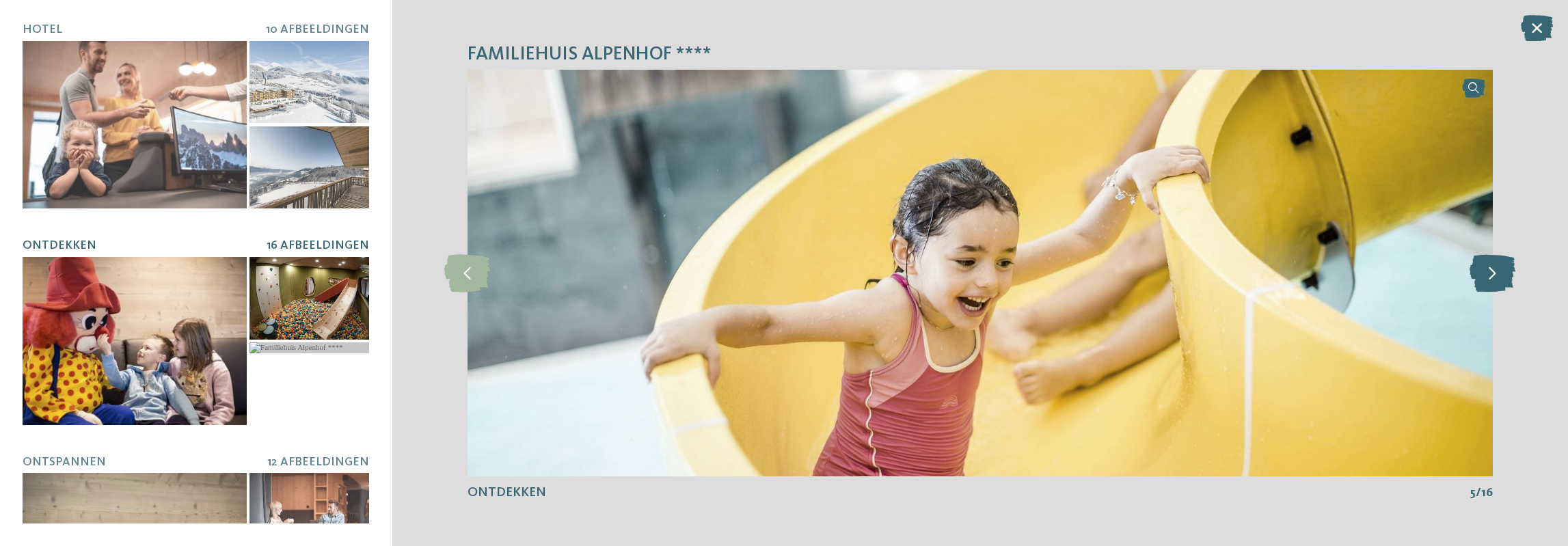
click at [1491, 271] on icon at bounding box center [1492, 272] width 45 height 37
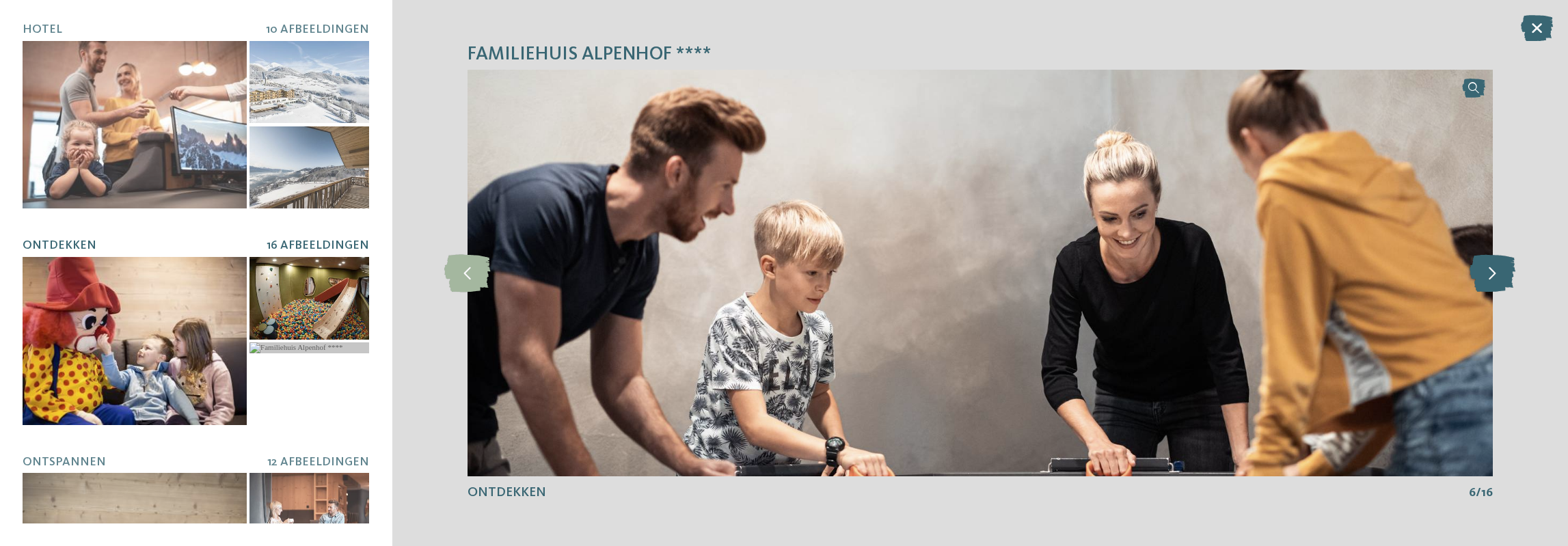
click at [1491, 271] on icon at bounding box center [1492, 272] width 45 height 37
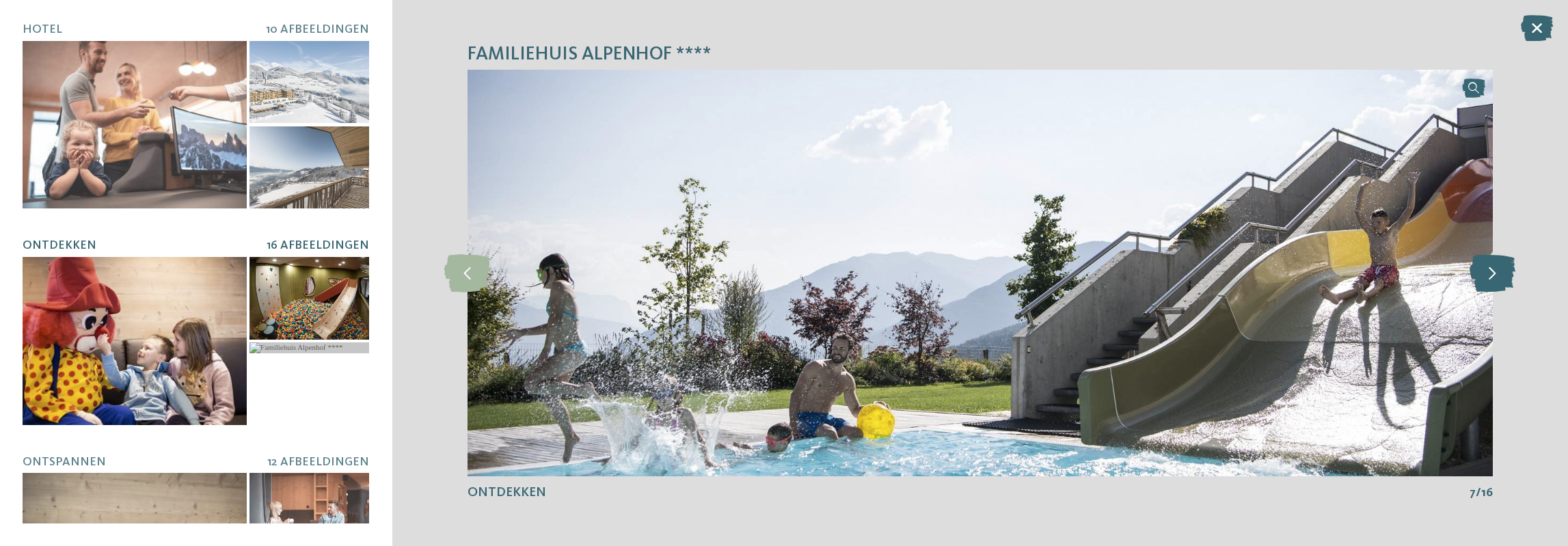
click at [1491, 271] on icon at bounding box center [1492, 272] width 45 height 37
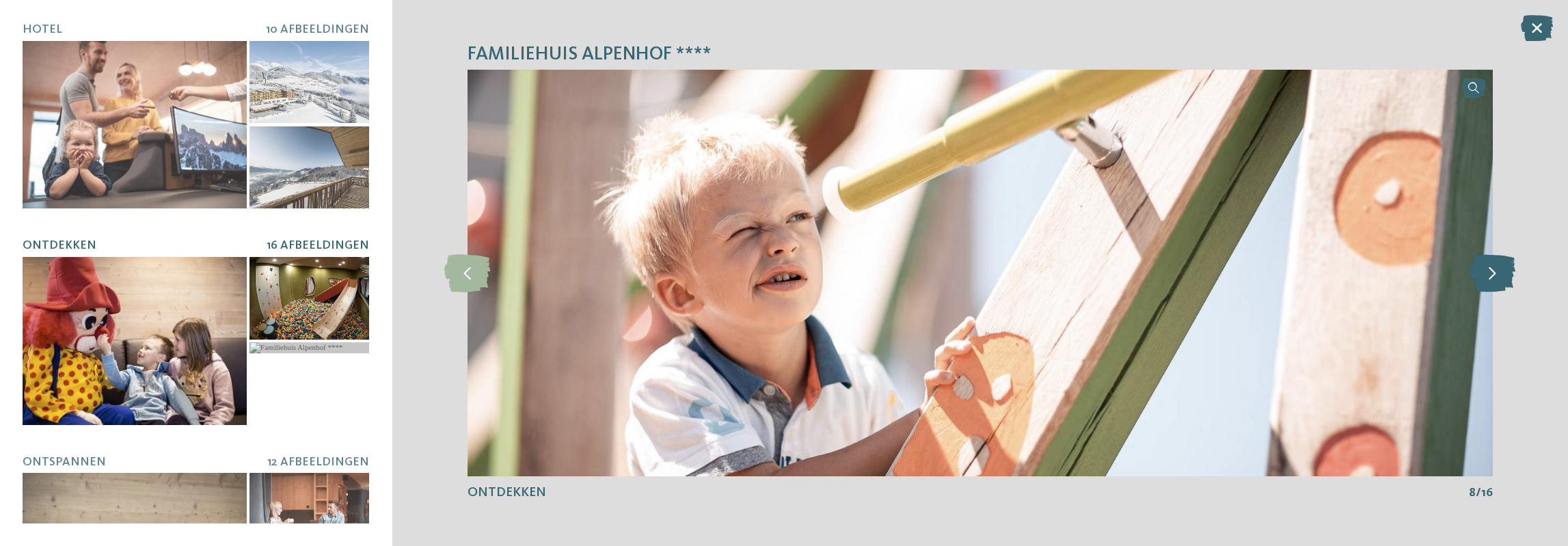
click at [1491, 271] on icon at bounding box center [1492, 272] width 45 height 37
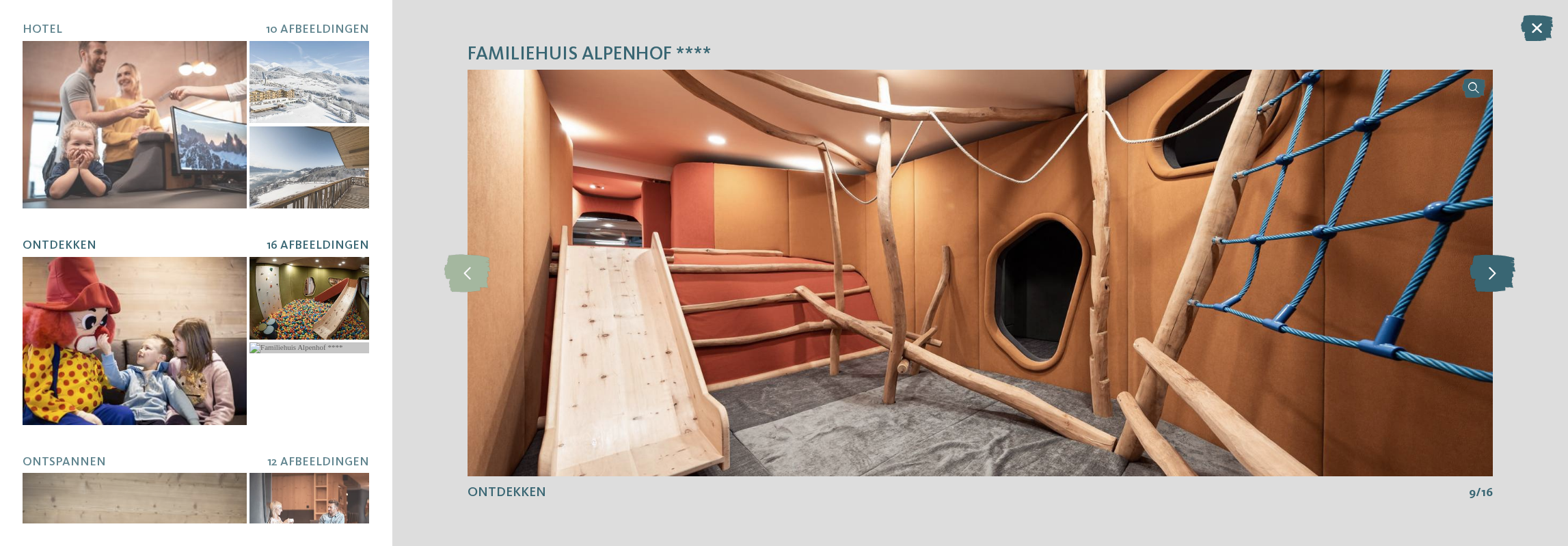
click at [1491, 271] on icon at bounding box center [1492, 272] width 45 height 37
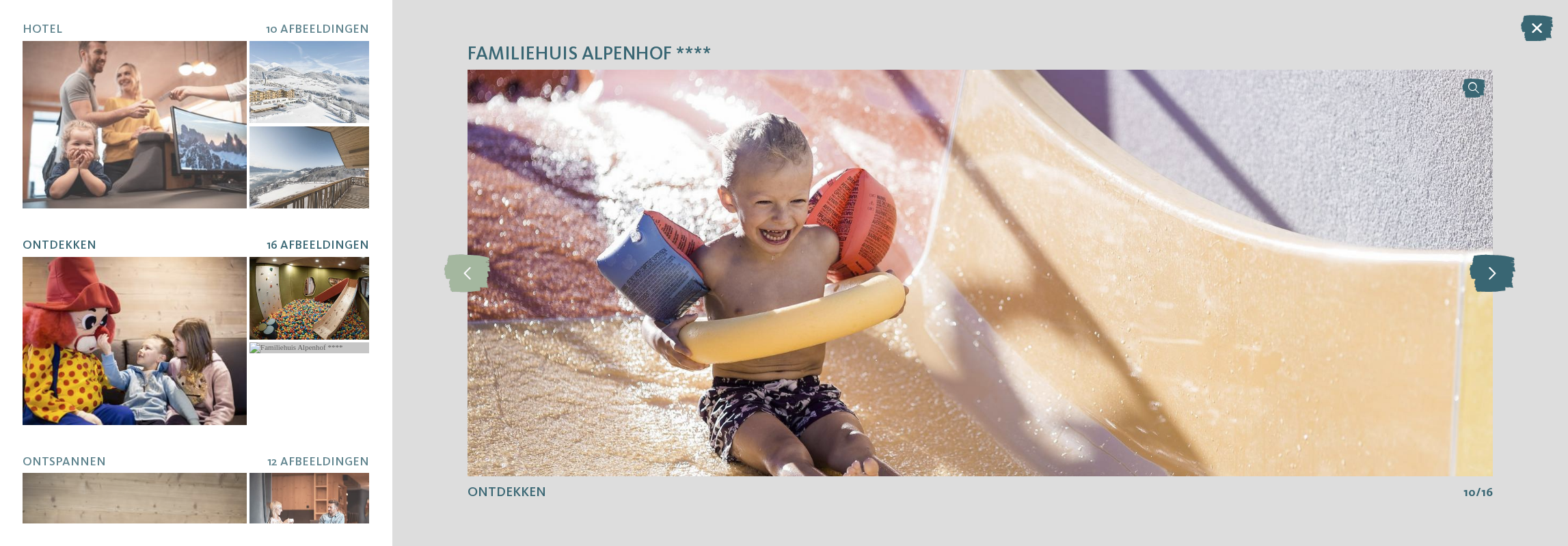
click at [1491, 271] on icon at bounding box center [1492, 272] width 45 height 37
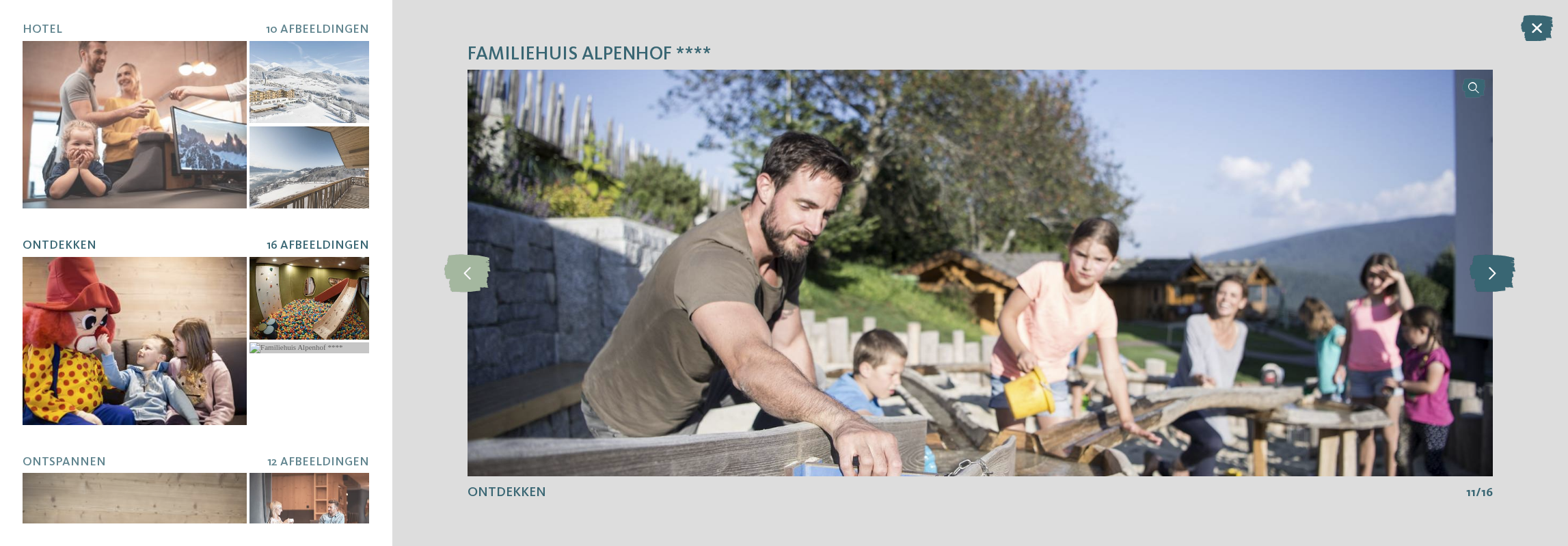
click at [1491, 271] on icon at bounding box center [1492, 272] width 45 height 37
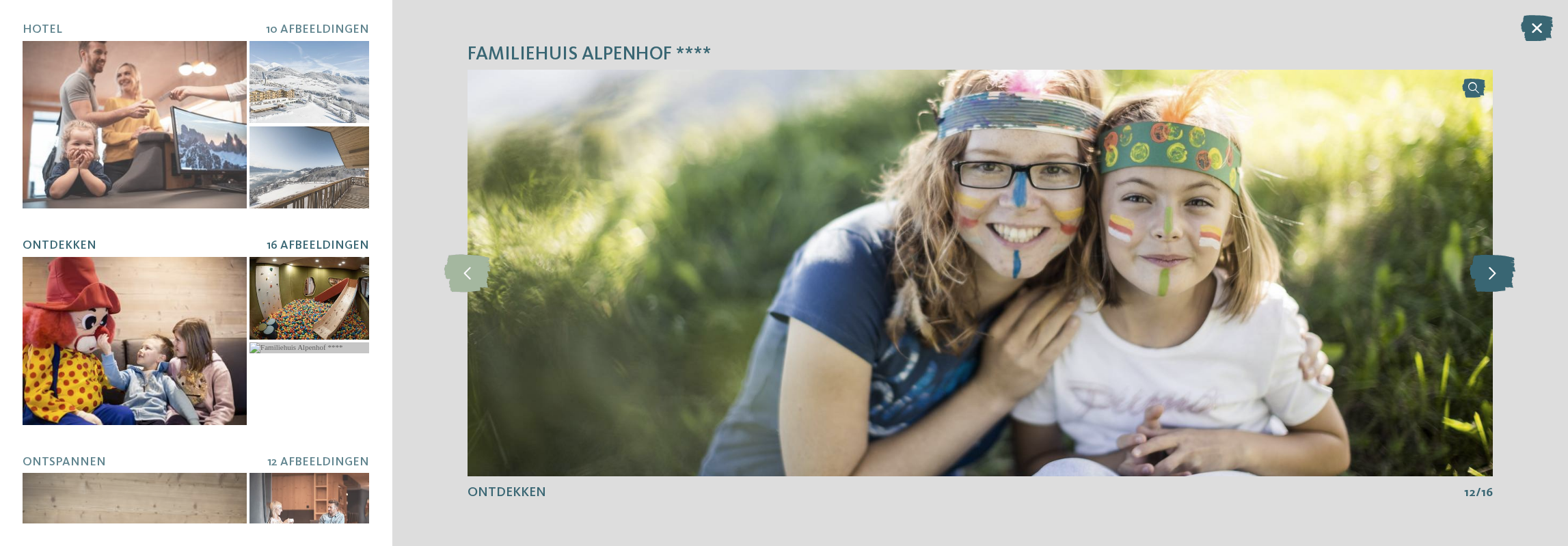
click at [1491, 271] on icon at bounding box center [1492, 272] width 45 height 37
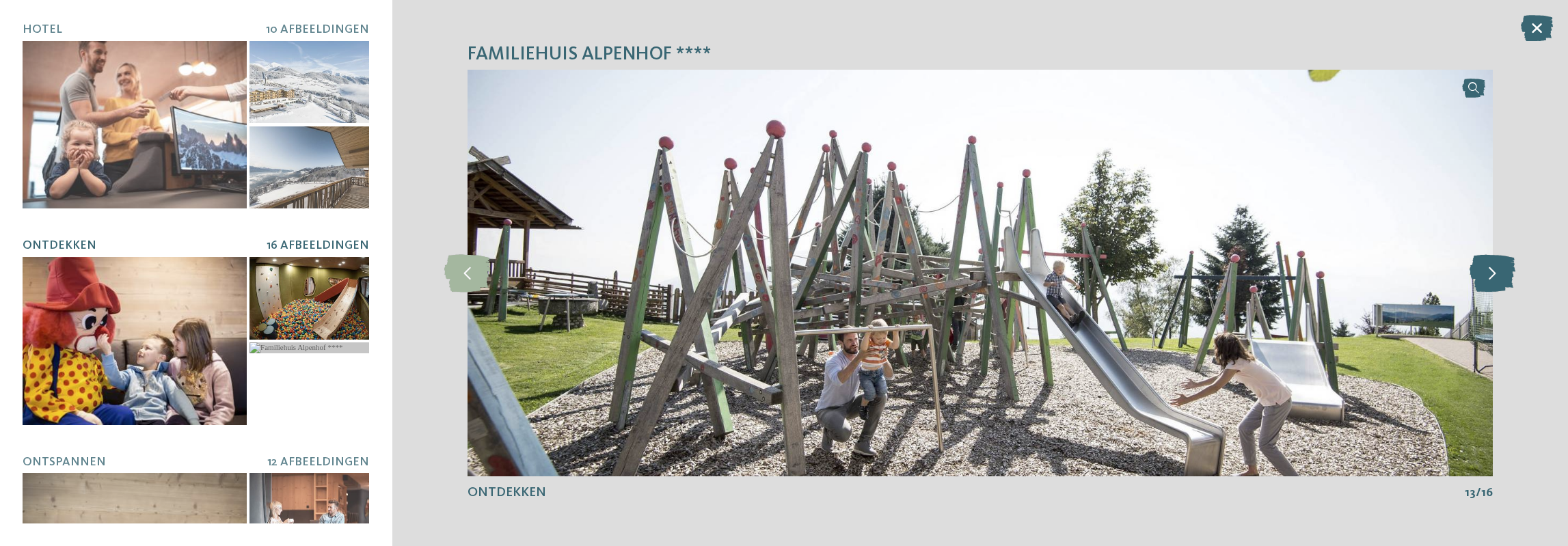
click at [1491, 271] on icon at bounding box center [1492, 272] width 45 height 37
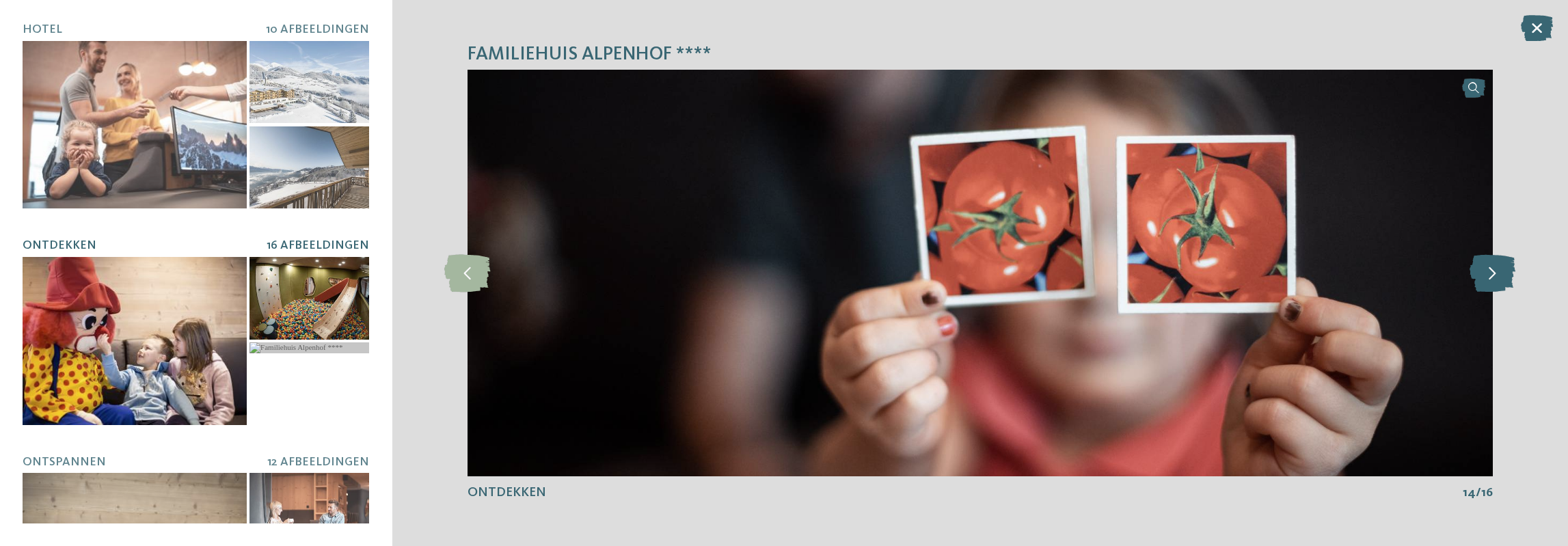
click at [1491, 271] on icon at bounding box center [1492, 272] width 45 height 37
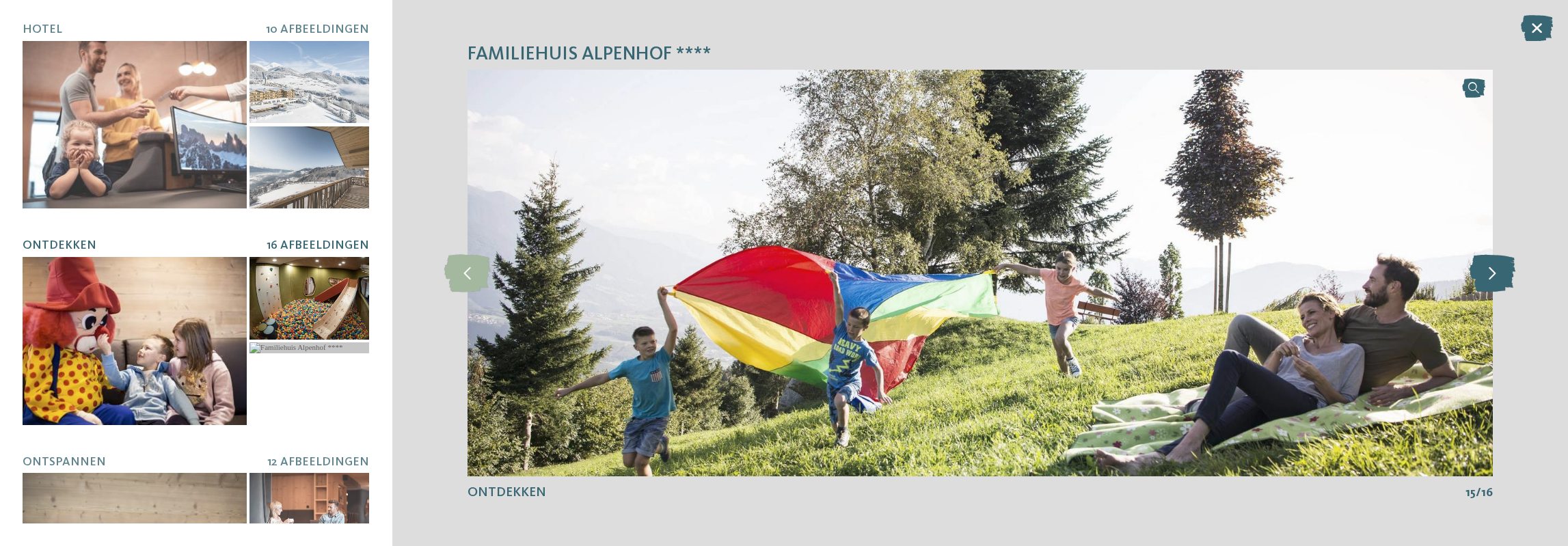
click at [1491, 271] on icon at bounding box center [1492, 272] width 45 height 37
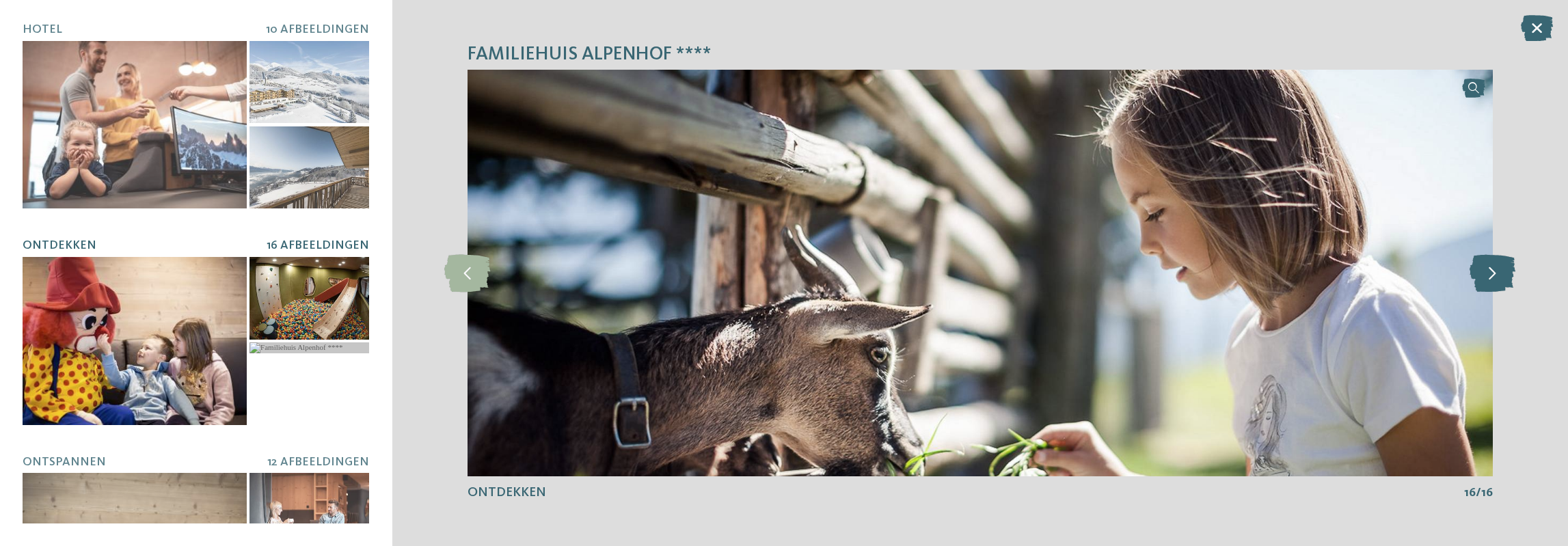
click at [1491, 271] on icon at bounding box center [1492, 272] width 45 height 37
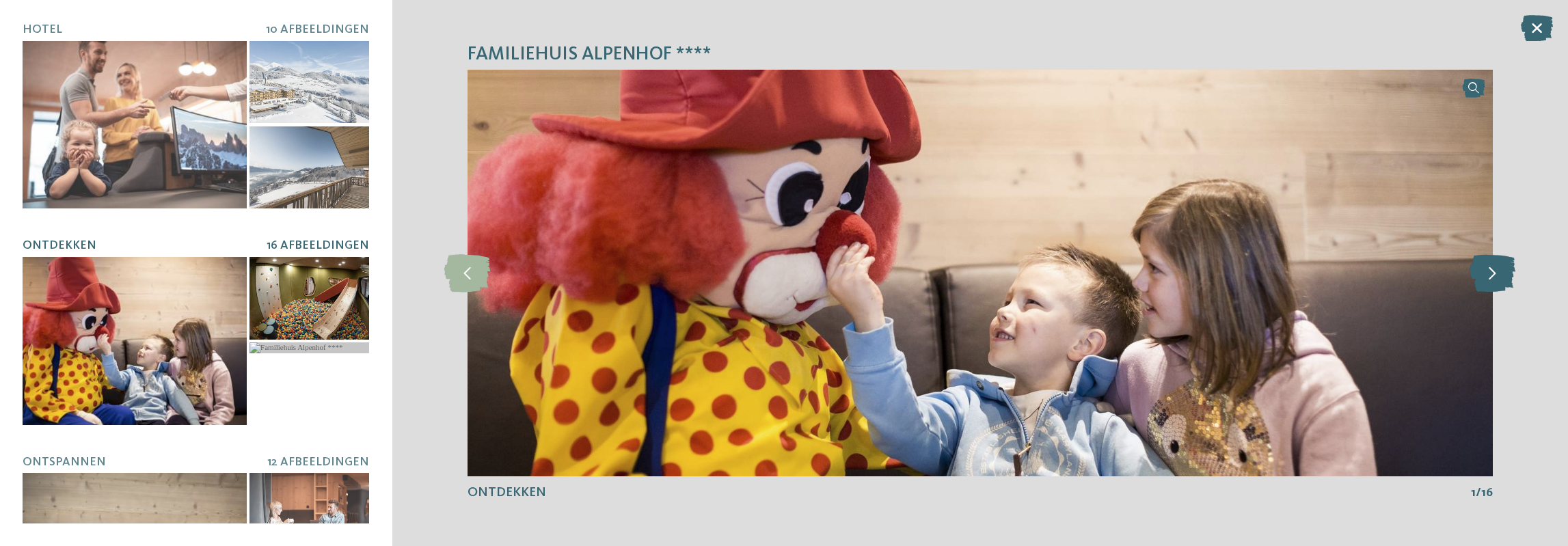
click at [1491, 271] on icon at bounding box center [1492, 272] width 45 height 37
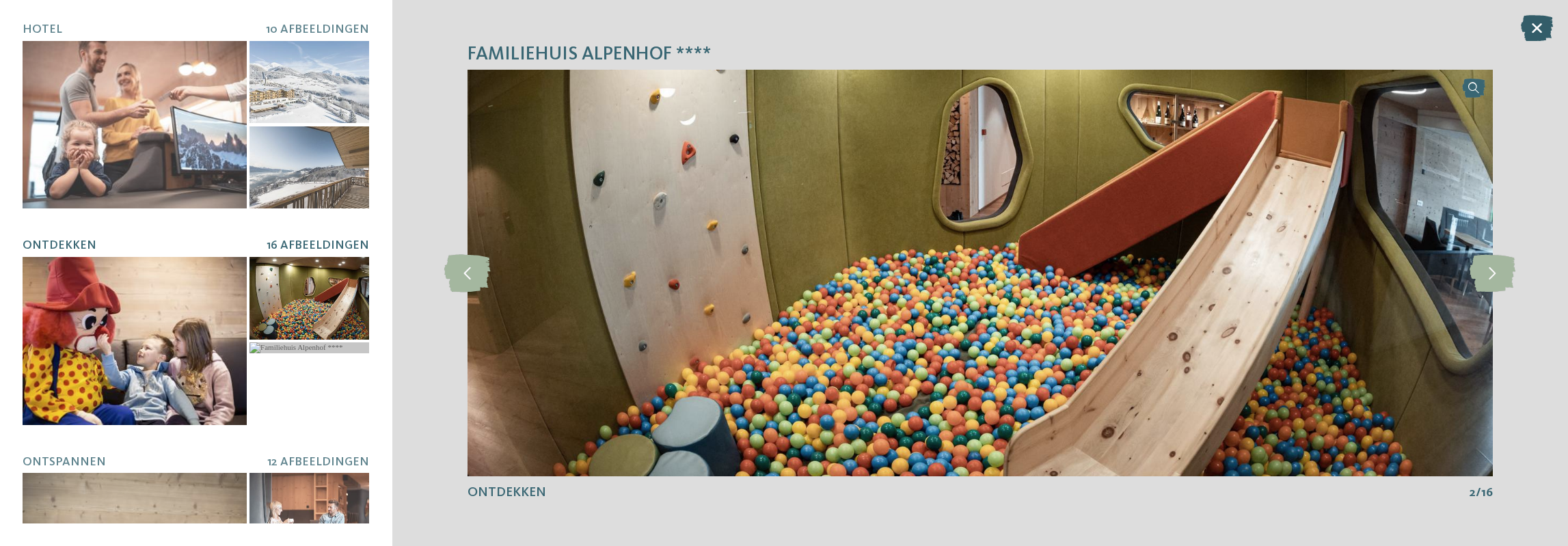
click at [1534, 30] on icon at bounding box center [1536, 28] width 32 height 26
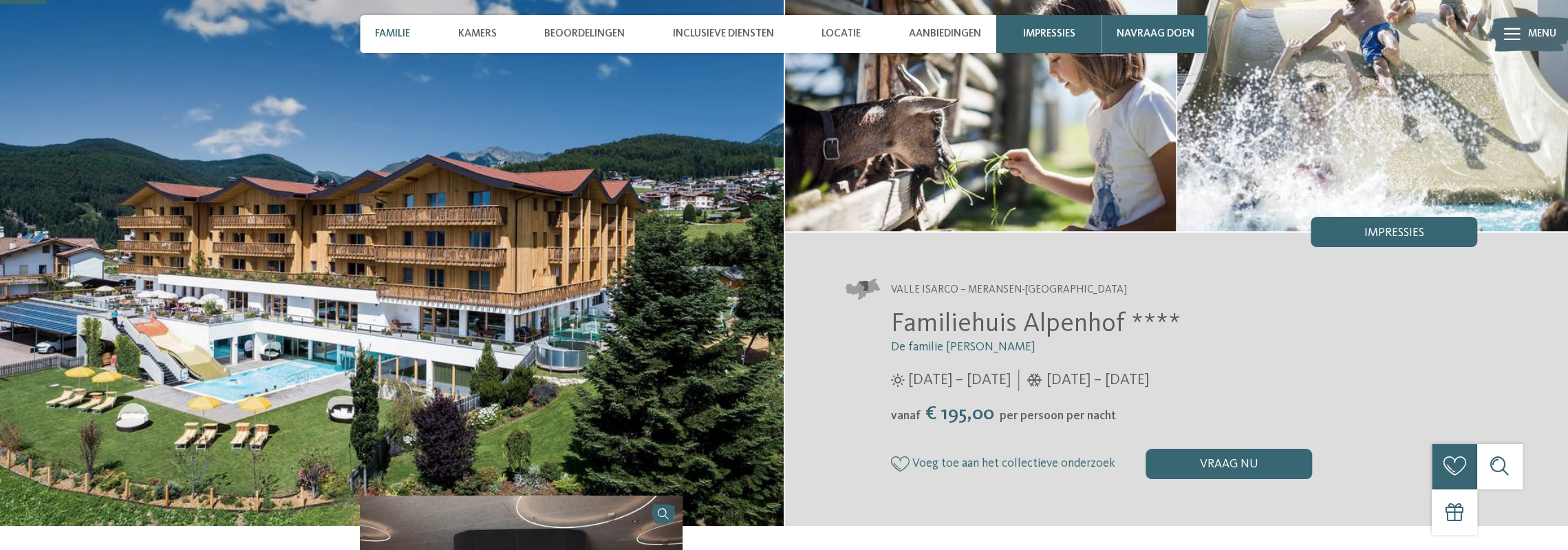
click at [409, 31] on font "Familie" at bounding box center [392, 34] width 35 height 11
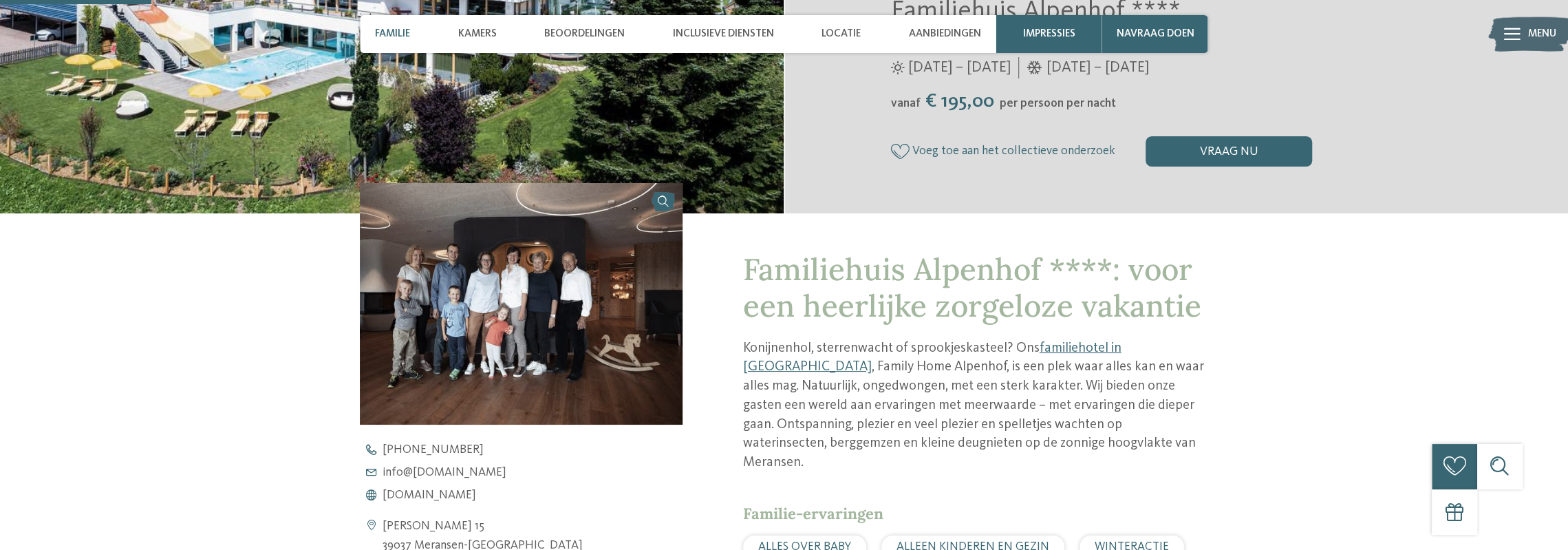
scroll to position [312, 0]
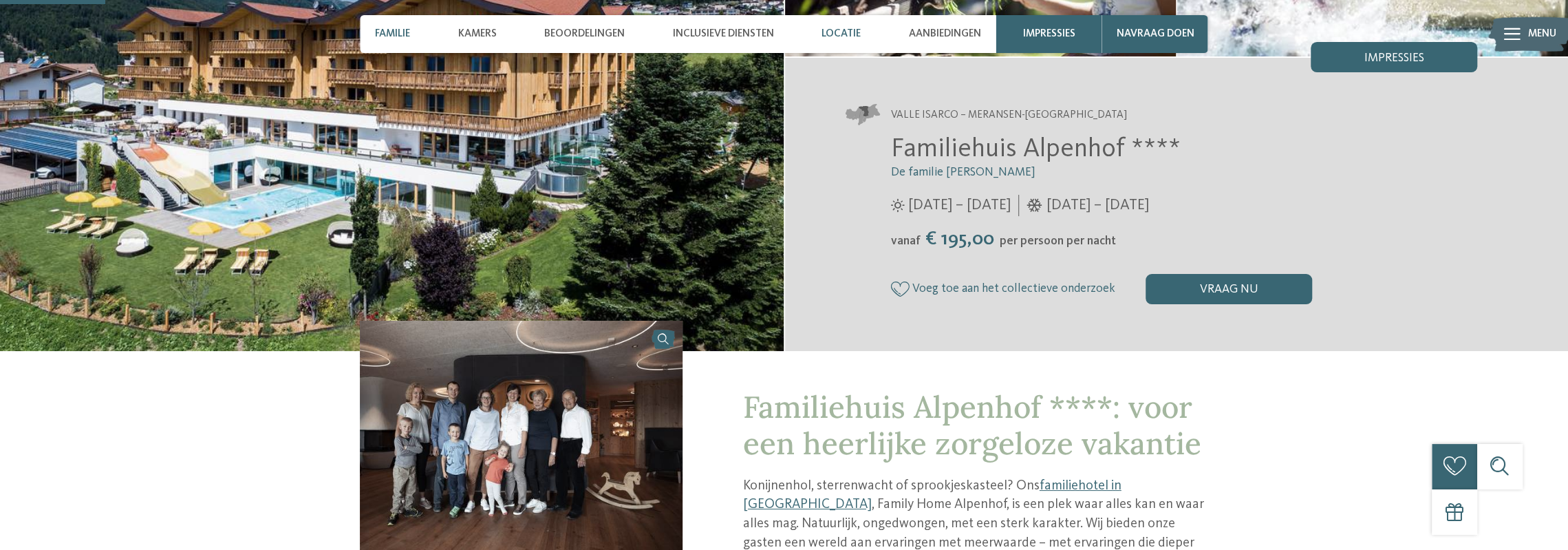
click at [835, 20] on div "Locatie" at bounding box center [841, 34] width 54 height 37
click at [843, 25] on div "Locatie" at bounding box center [841, 34] width 54 height 37
drag, startPoint x: 892, startPoint y: 111, endPoint x: 954, endPoint y: 107, distance: 62.1
click at [954, 107] on address "Valle Isarco – Meransen-Mühlbach" at bounding box center [1161, 114] width 631 height 21
copy font "Valle Isarco"
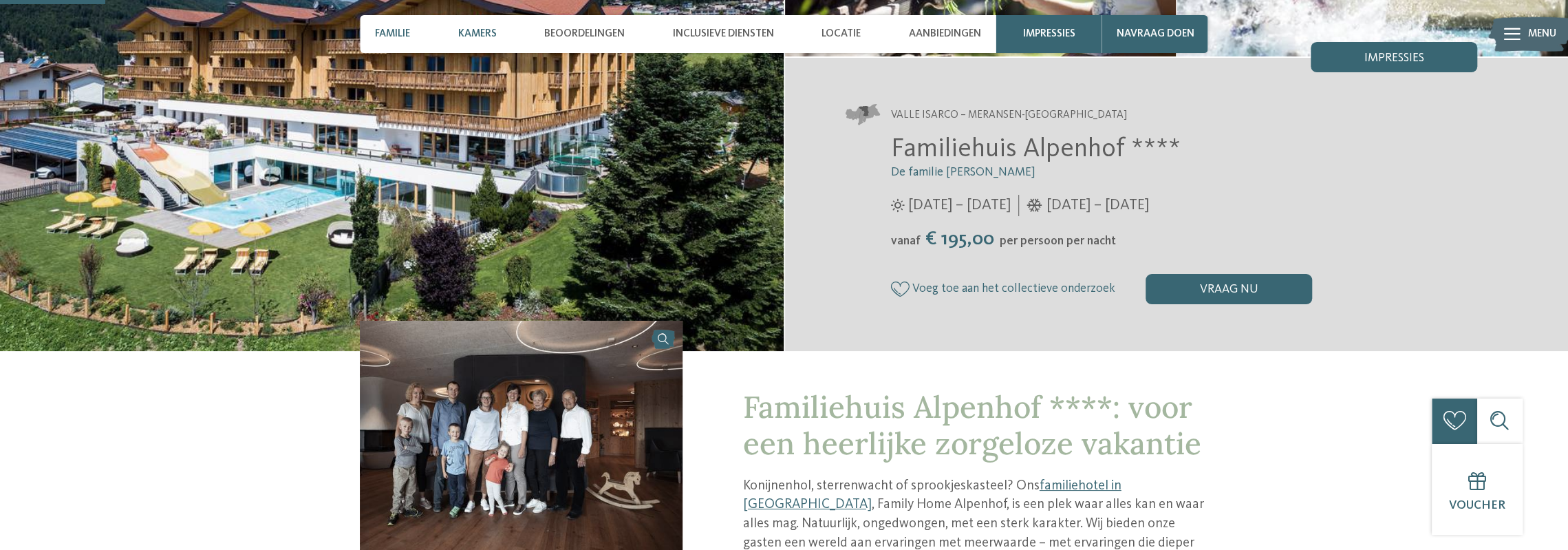
click at [482, 24] on div "Kamers" at bounding box center [477, 34] width 54 height 37
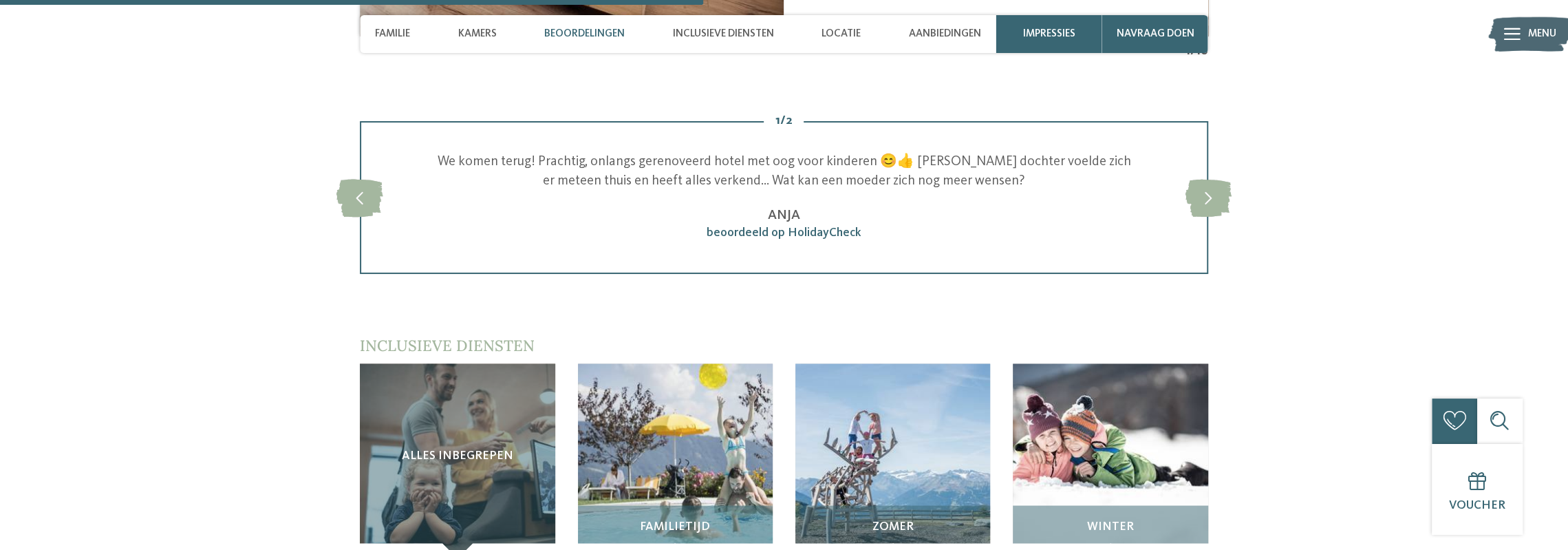
scroll to position [2090, 0]
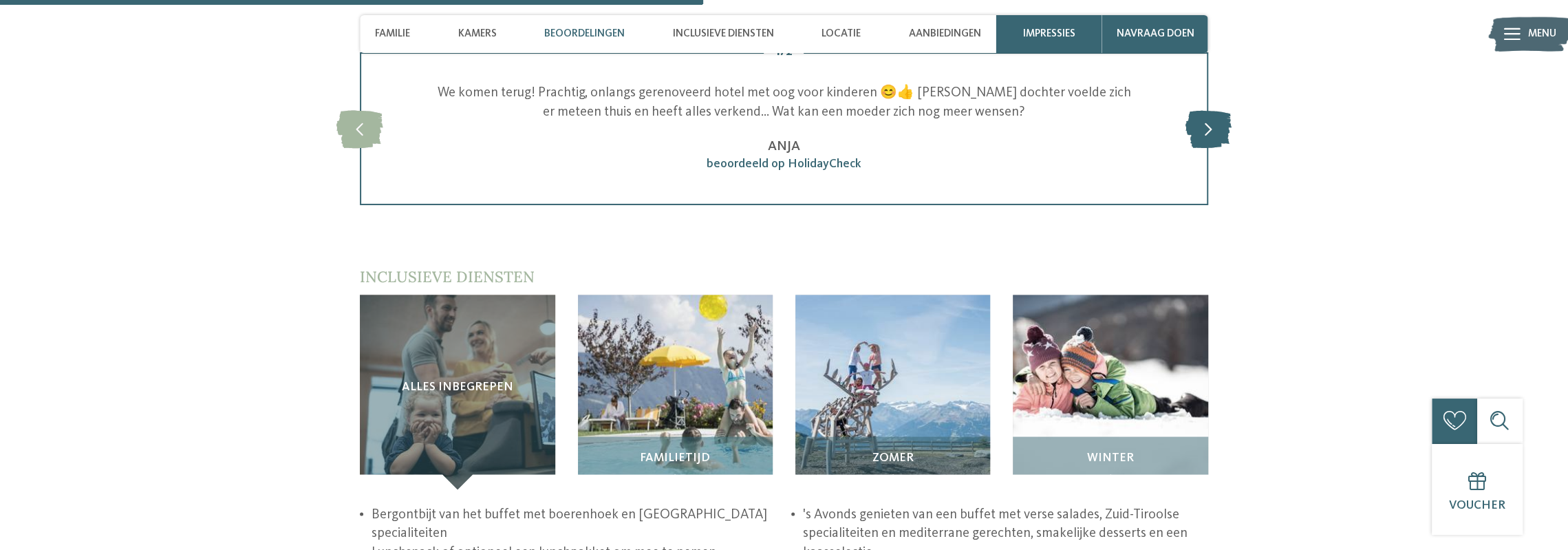
click at [1208, 110] on icon at bounding box center [1208, 128] width 46 height 37
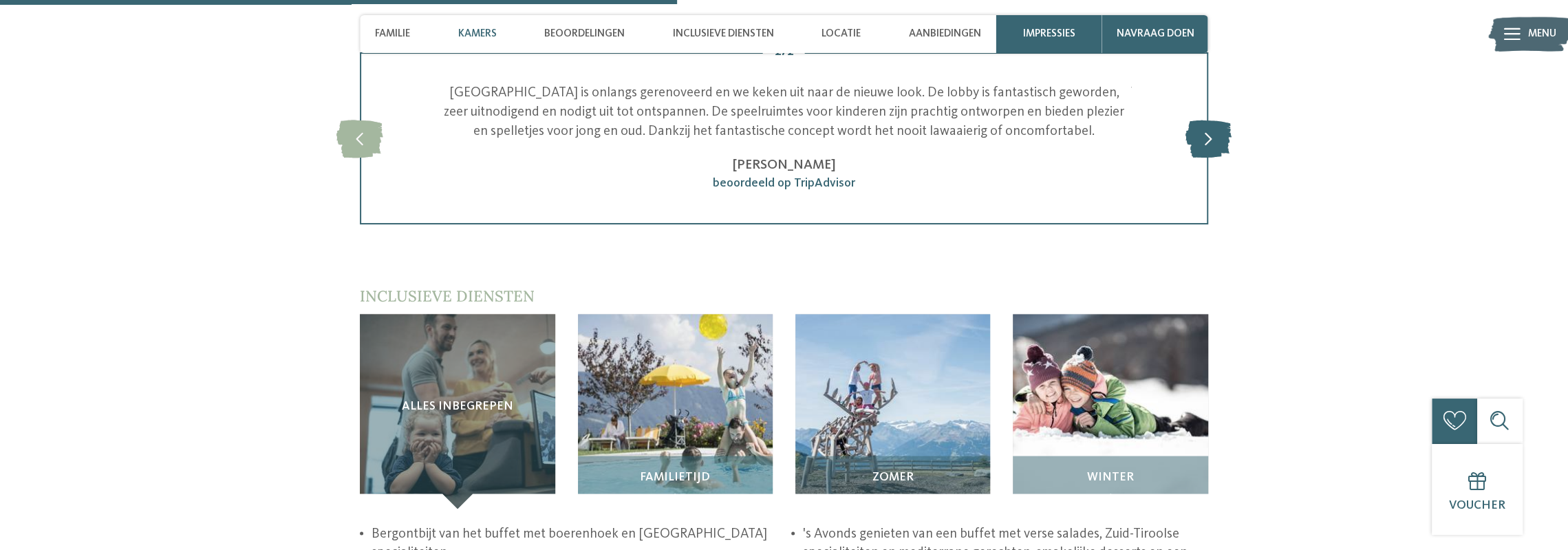
scroll to position [2022, 0]
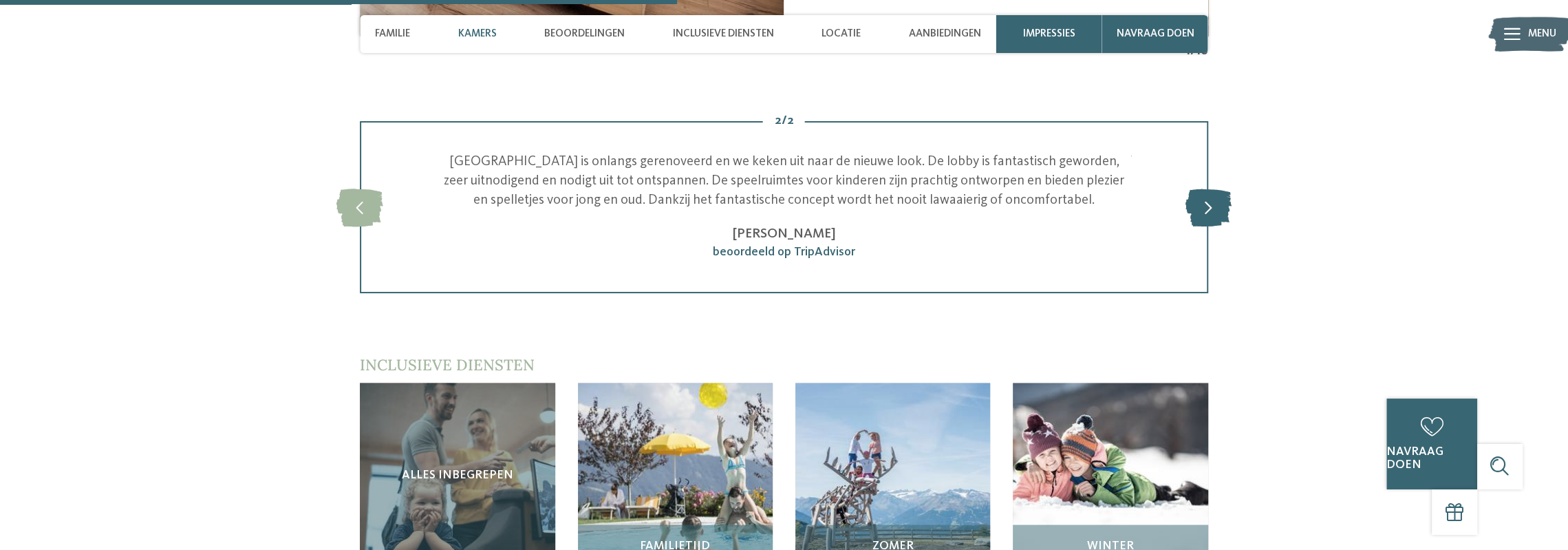
click at [1213, 188] on icon at bounding box center [1208, 206] width 46 height 37
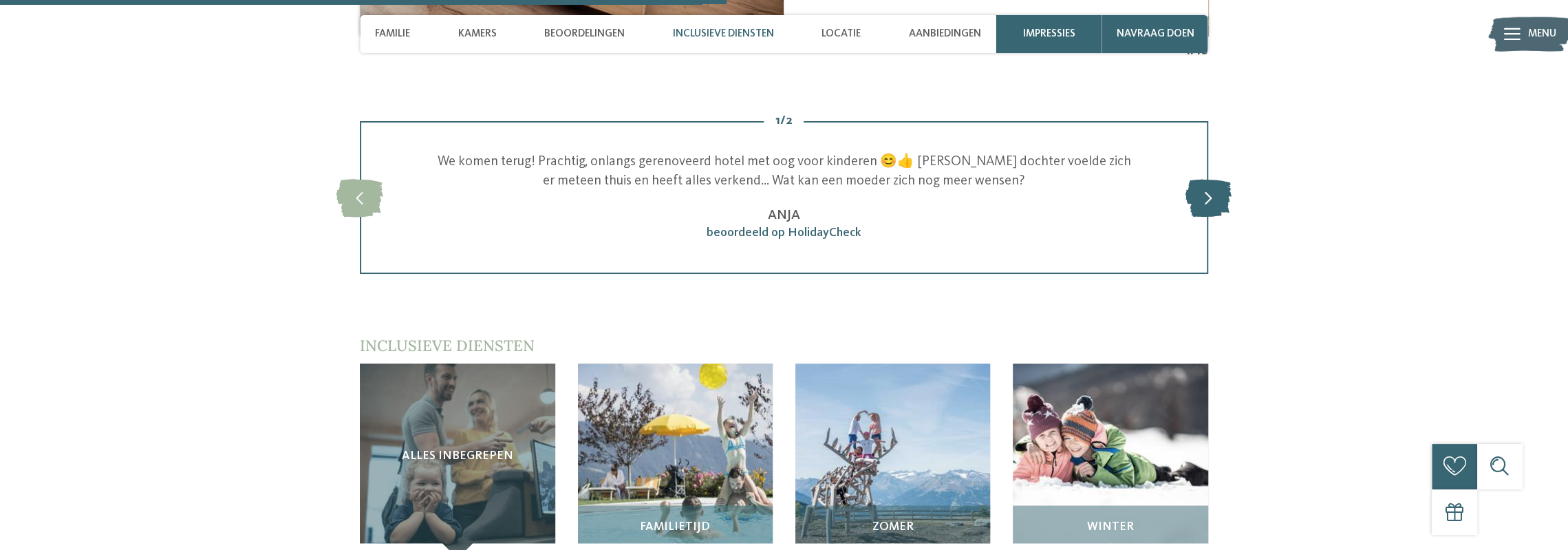
scroll to position [2159, 0]
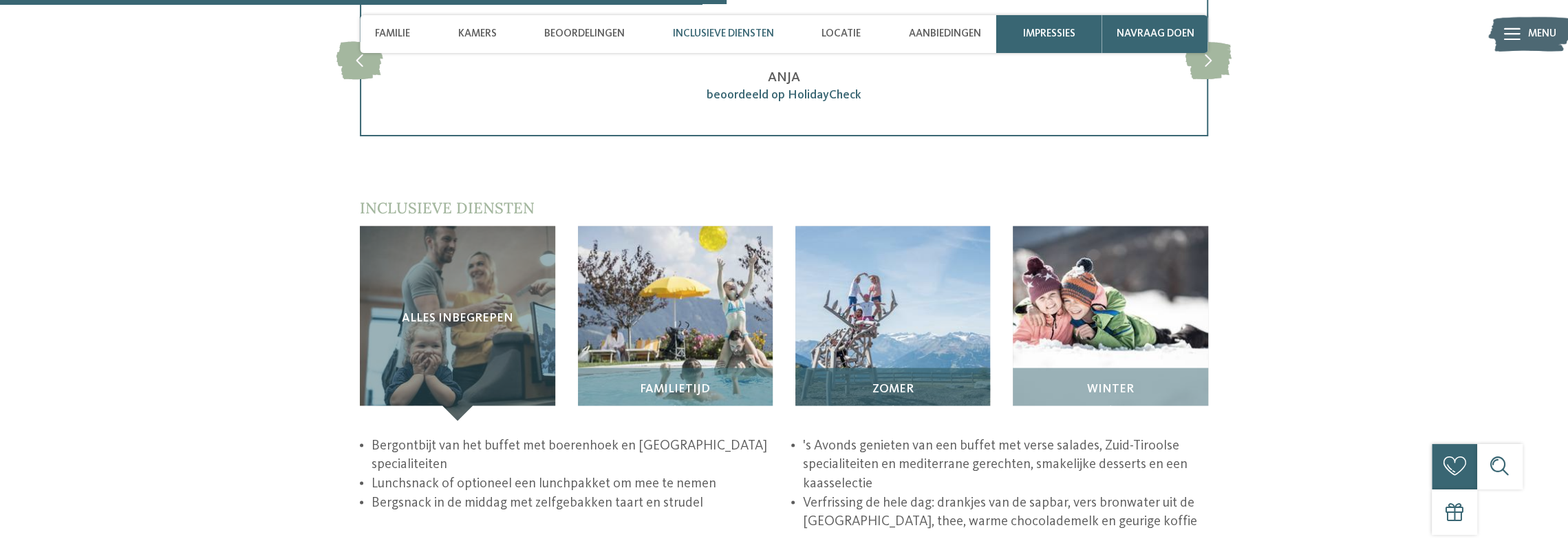
click at [881, 295] on img at bounding box center [893, 323] width 195 height 195
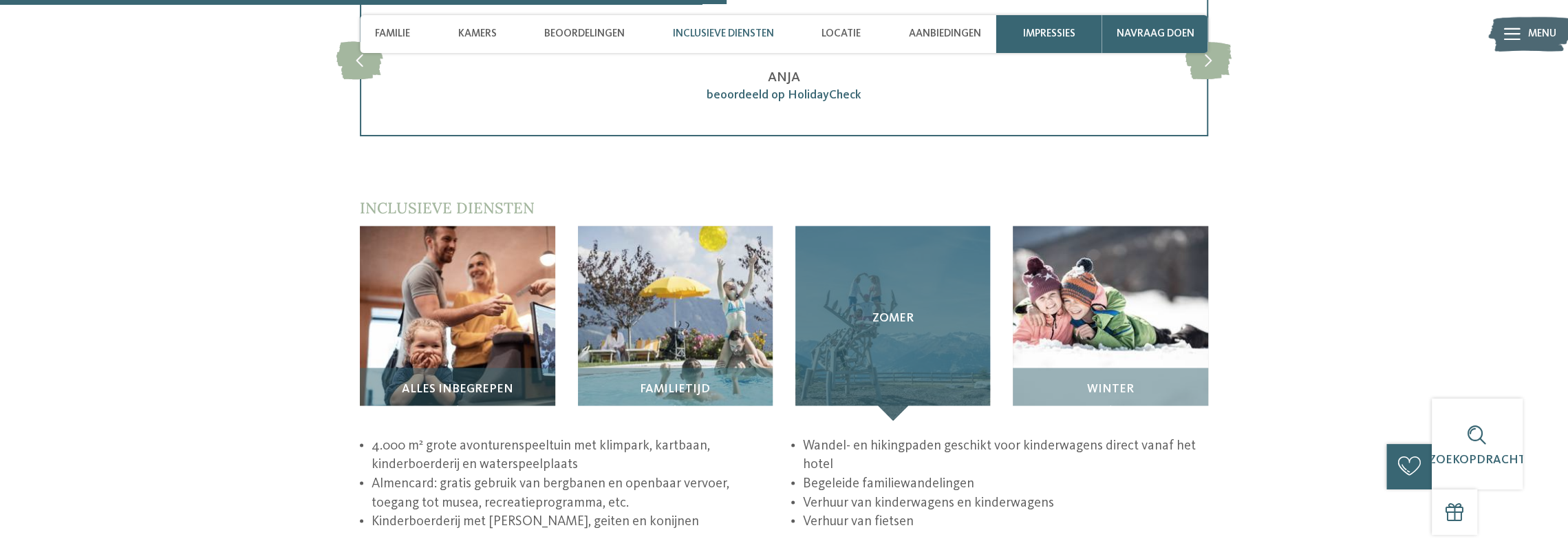
click at [880, 312] on font "Zomer" at bounding box center [893, 317] width 41 height 12
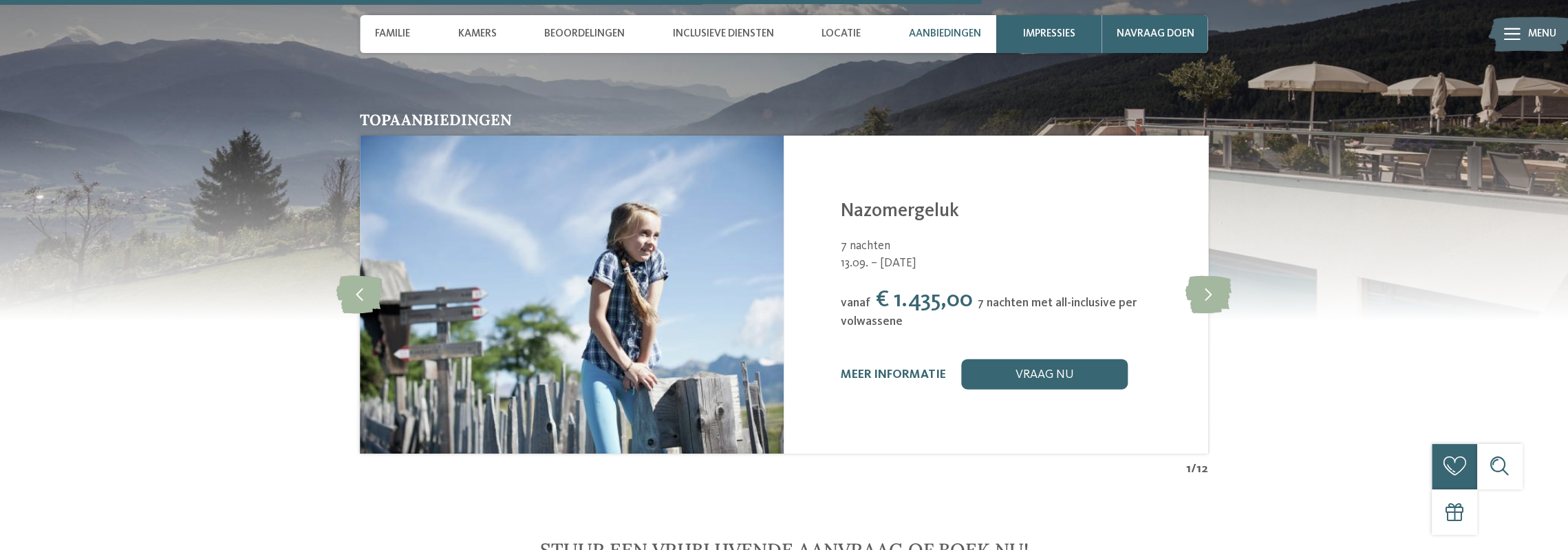
scroll to position [2916, 0]
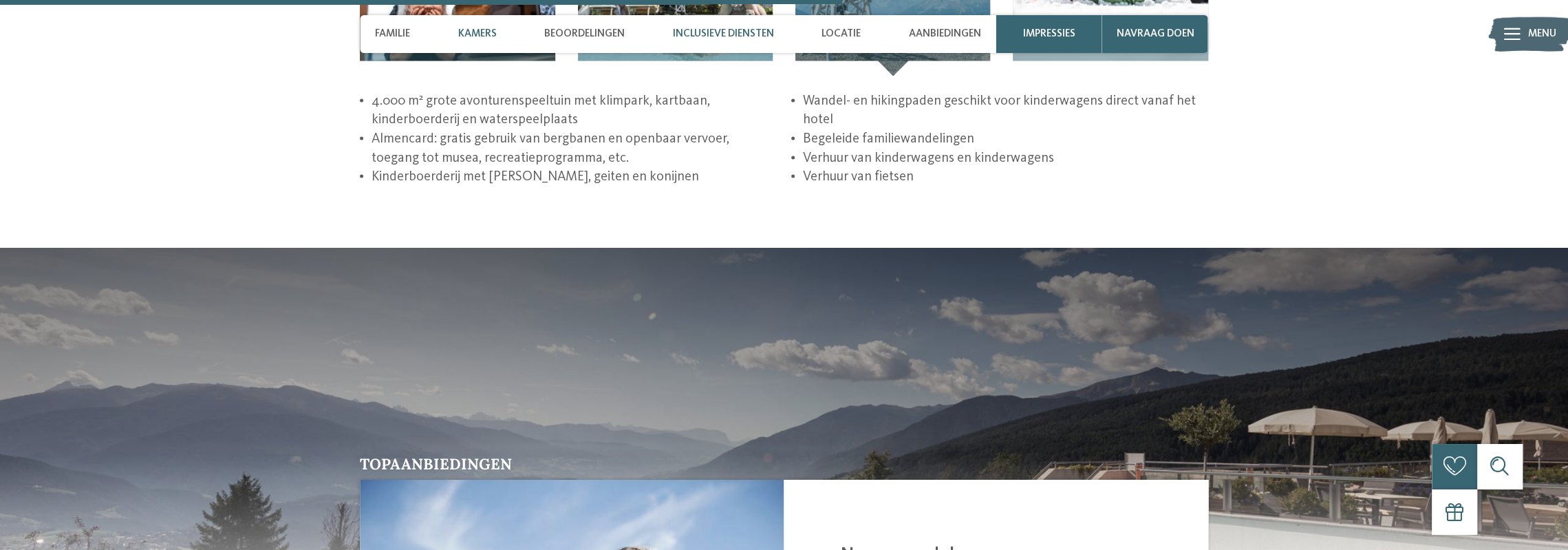
click at [478, 32] on font "Kamers" at bounding box center [478, 34] width 38 height 11
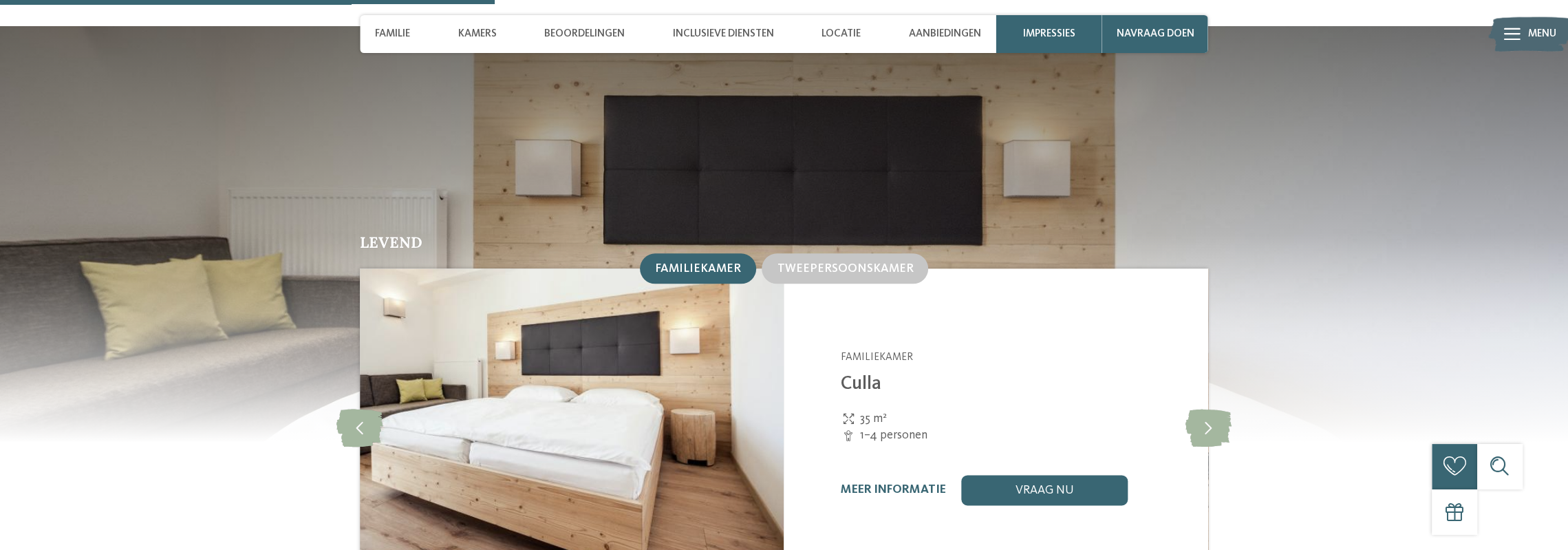
scroll to position [1539, 0]
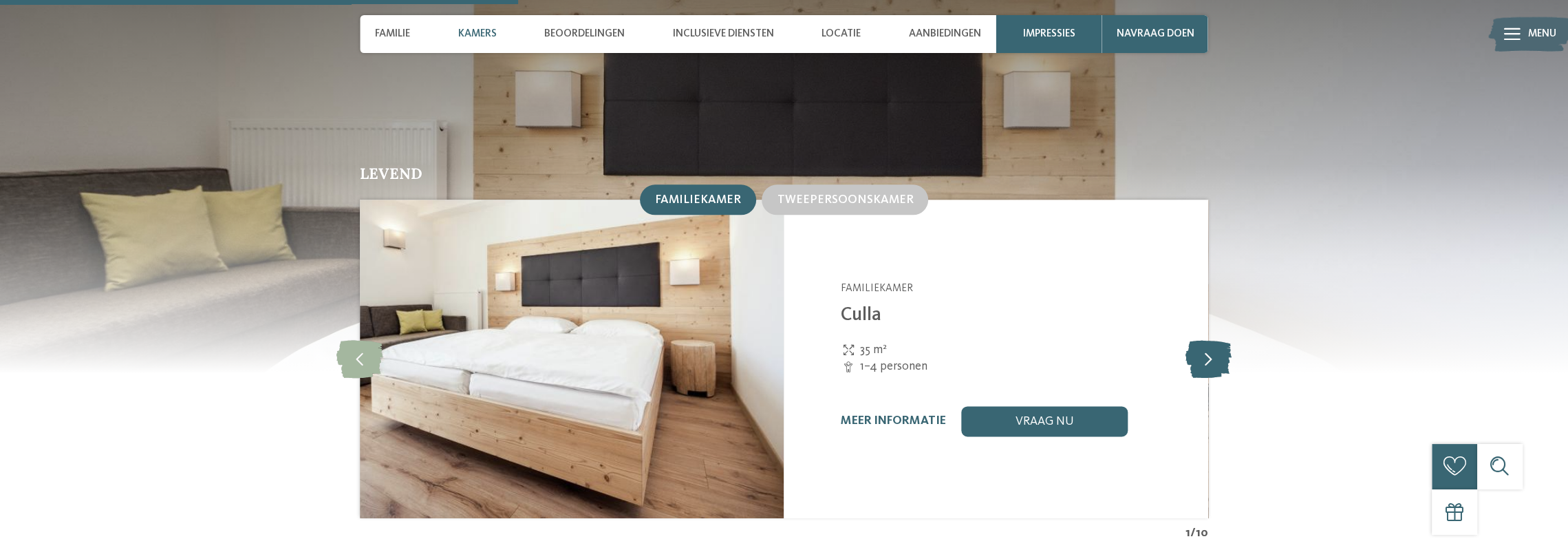
click at [1205, 340] on icon at bounding box center [1208, 358] width 46 height 37
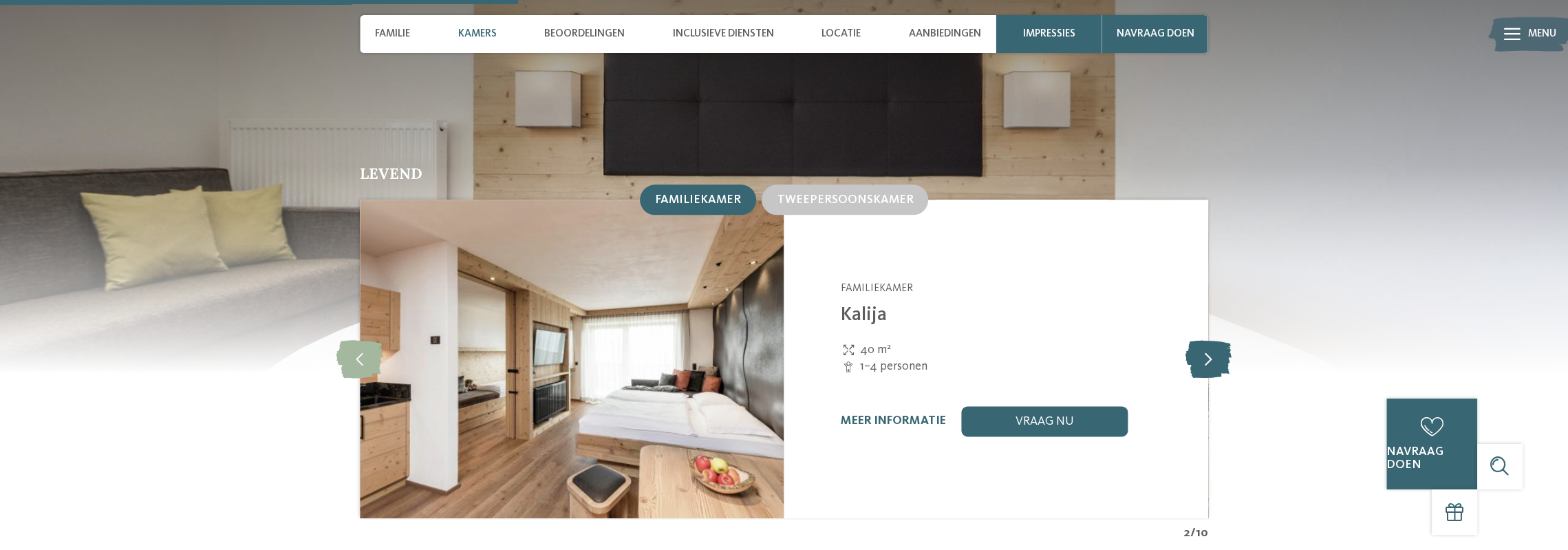
click at [1205, 340] on icon at bounding box center [1208, 358] width 46 height 37
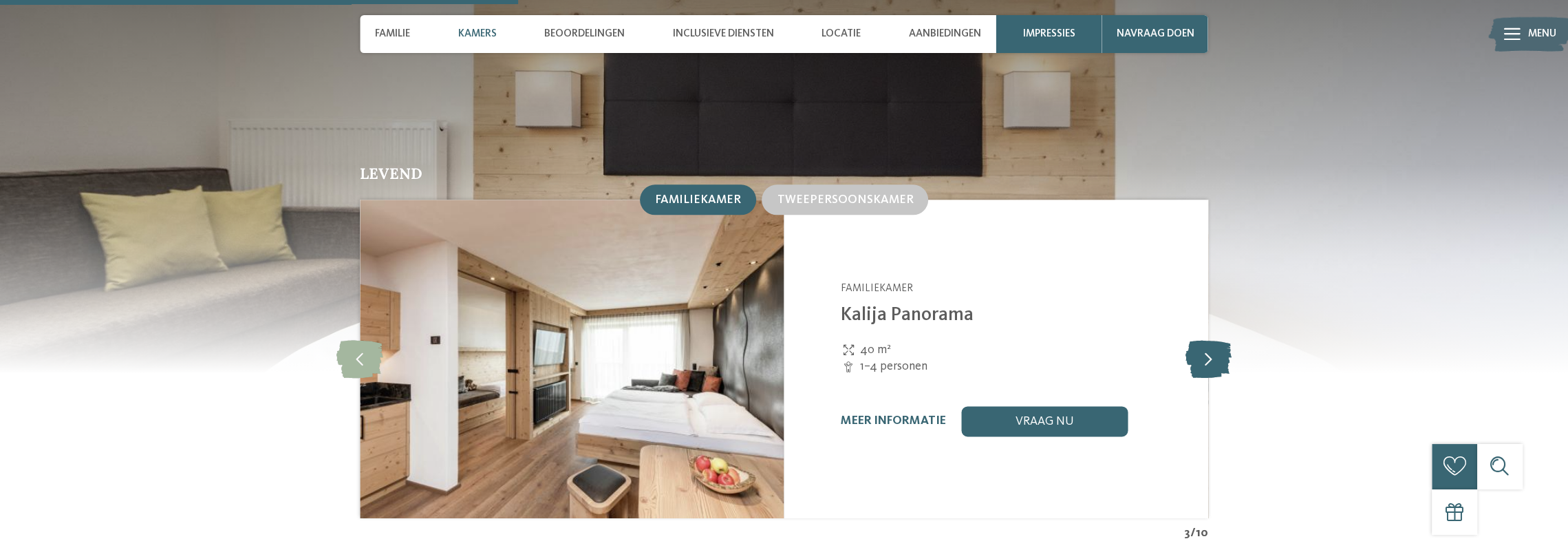
click at [1205, 340] on icon at bounding box center [1208, 358] width 46 height 37
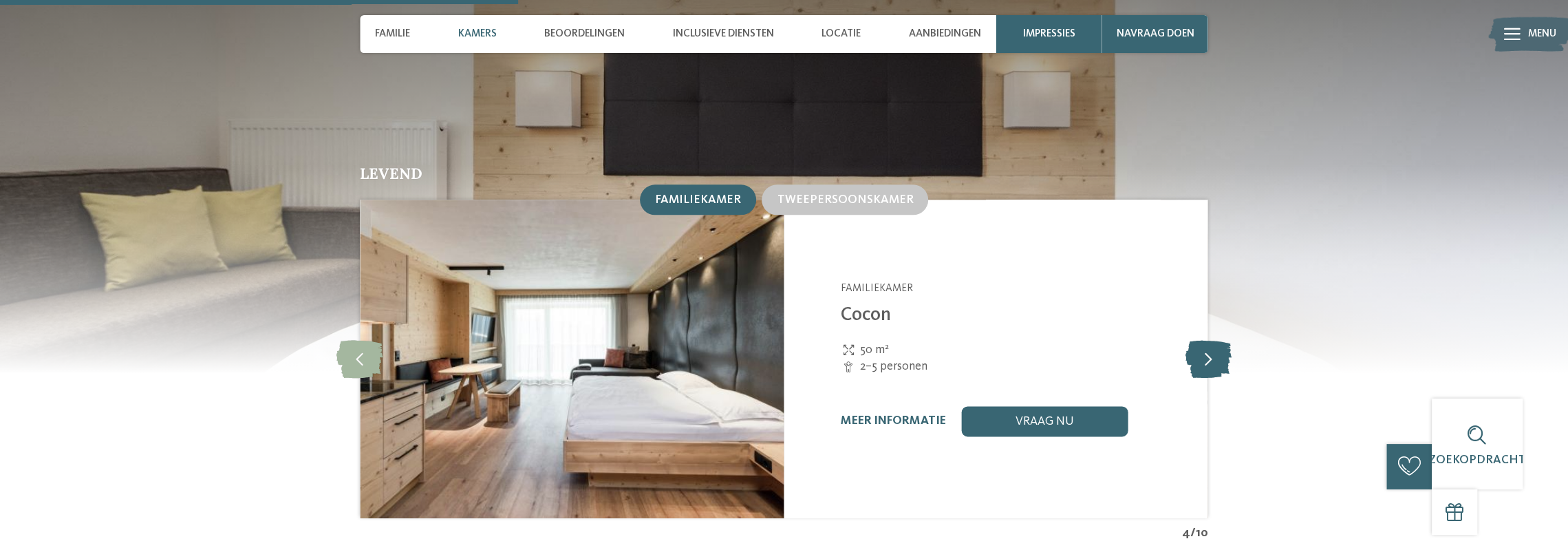
click at [1205, 340] on icon at bounding box center [1208, 358] width 46 height 37
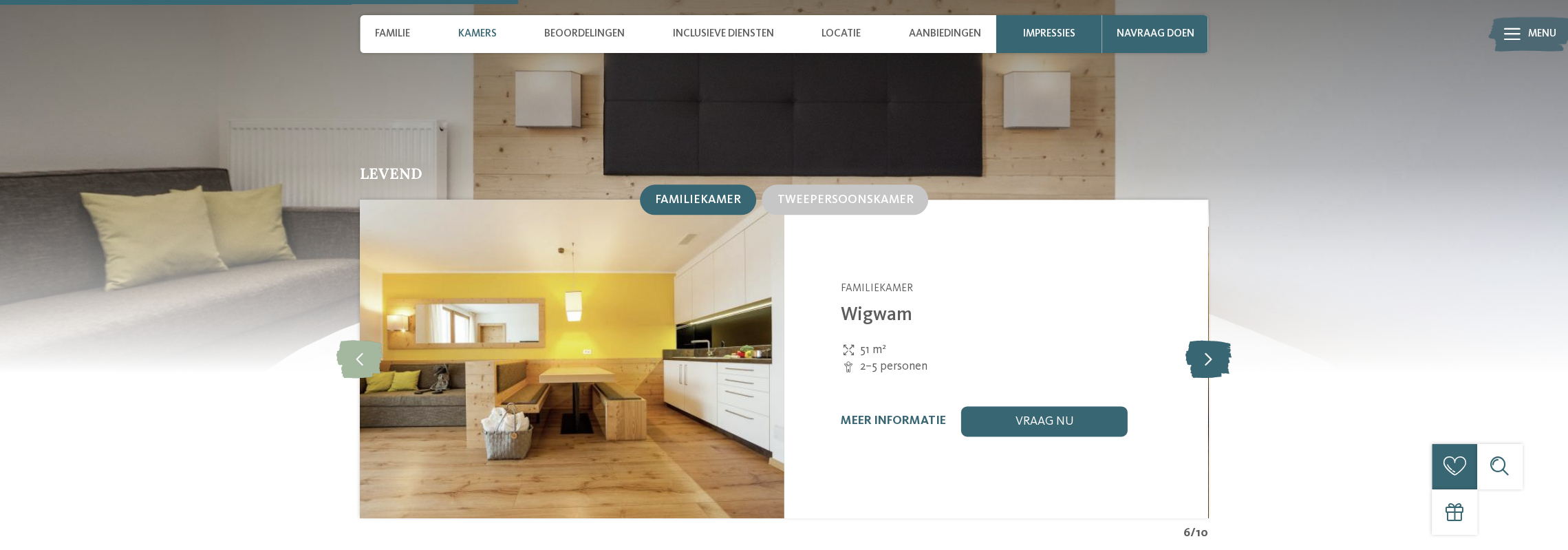
click at [1205, 340] on icon at bounding box center [1208, 358] width 46 height 37
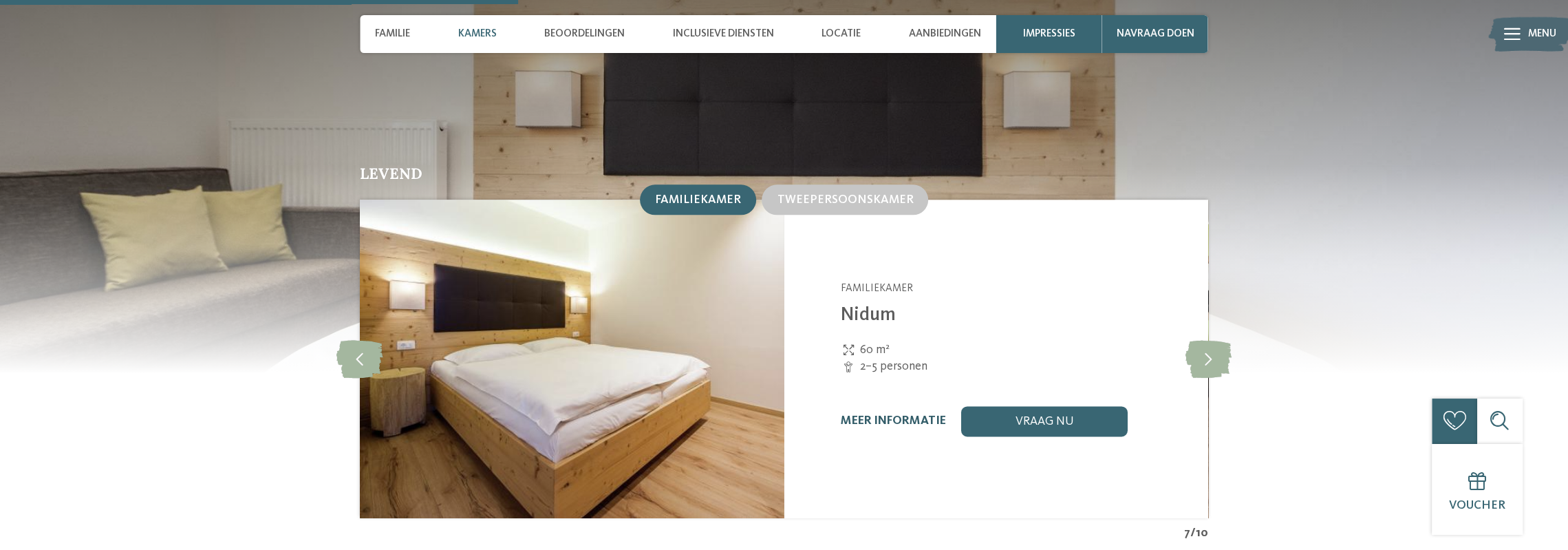
click at [873, 415] on font "meer informatie" at bounding box center [893, 420] width 105 height 12
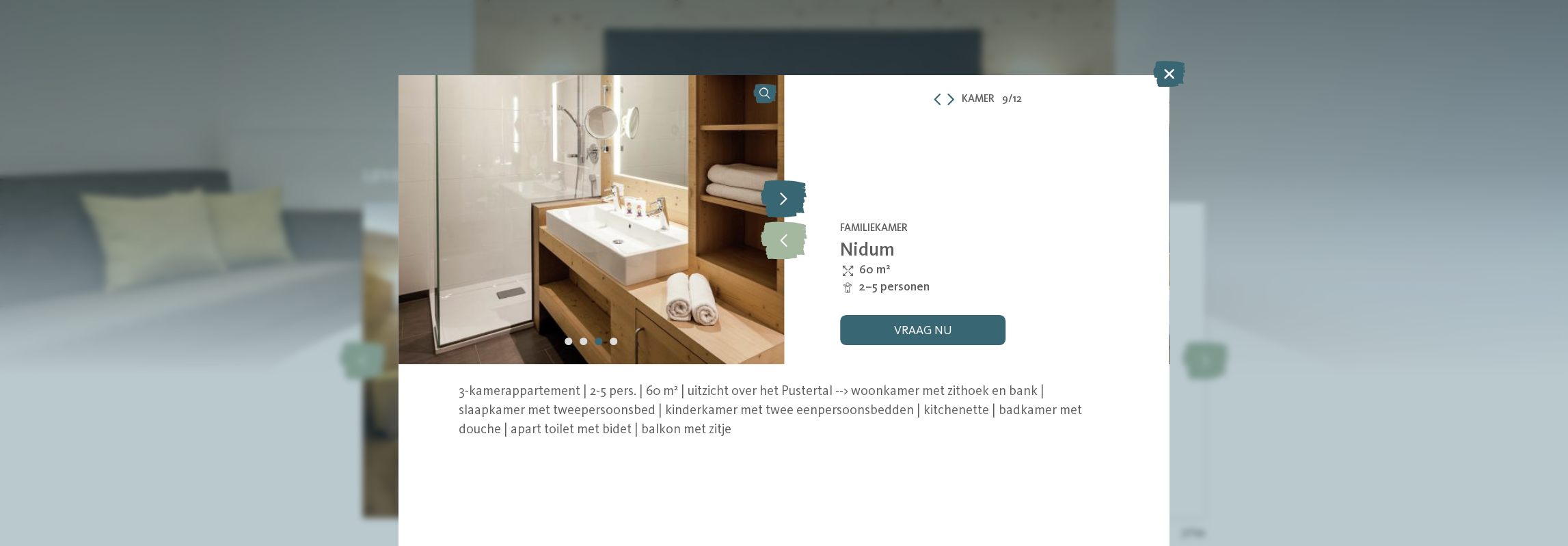
click at [783, 193] on icon at bounding box center [783, 199] width 45 height 37
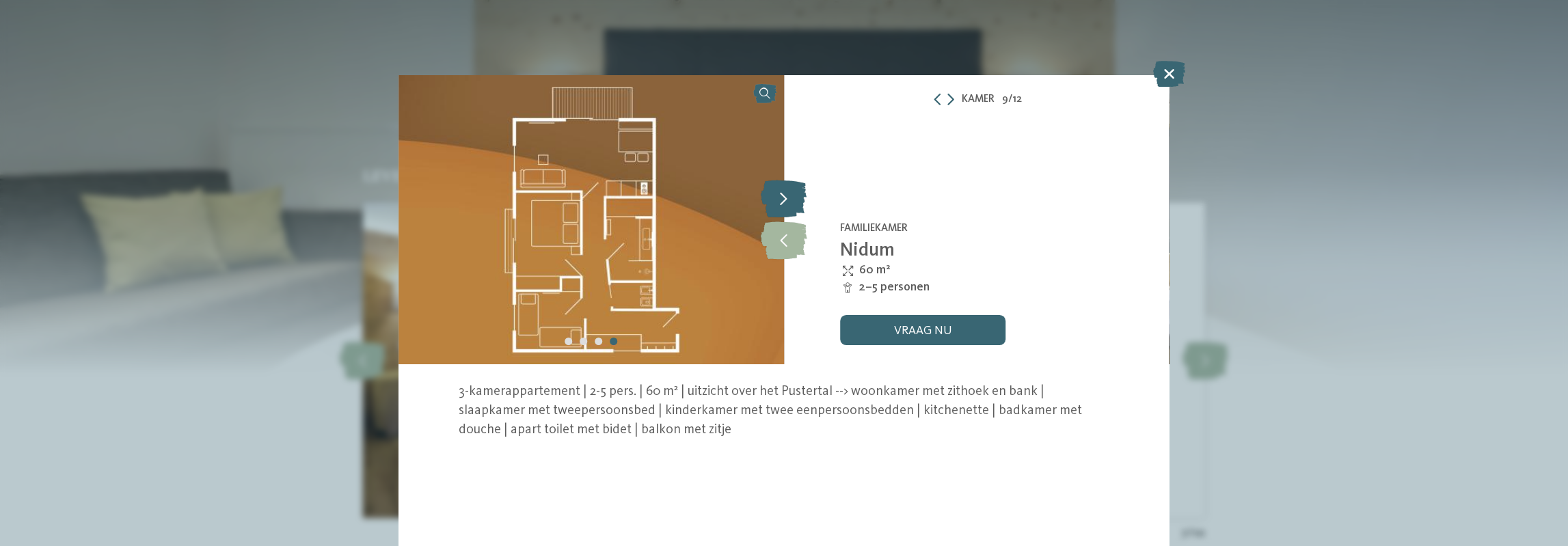
click at [783, 193] on icon at bounding box center [783, 199] width 45 height 37
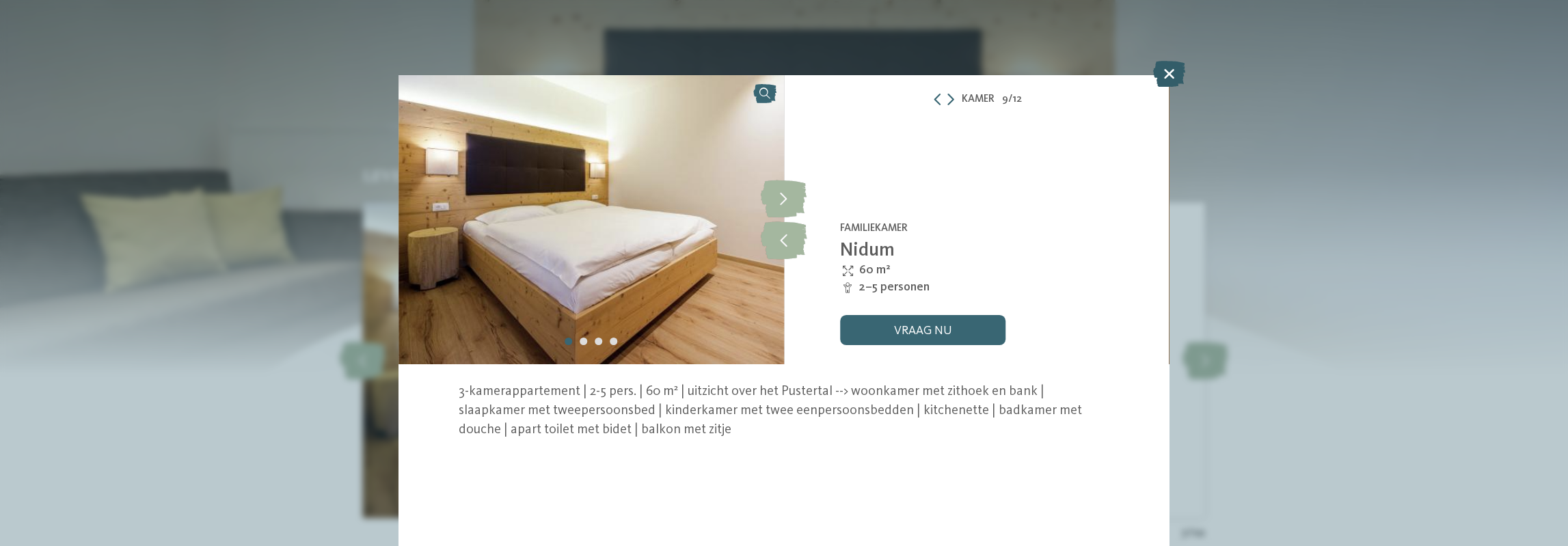
click at [1166, 74] on icon at bounding box center [1169, 73] width 32 height 26
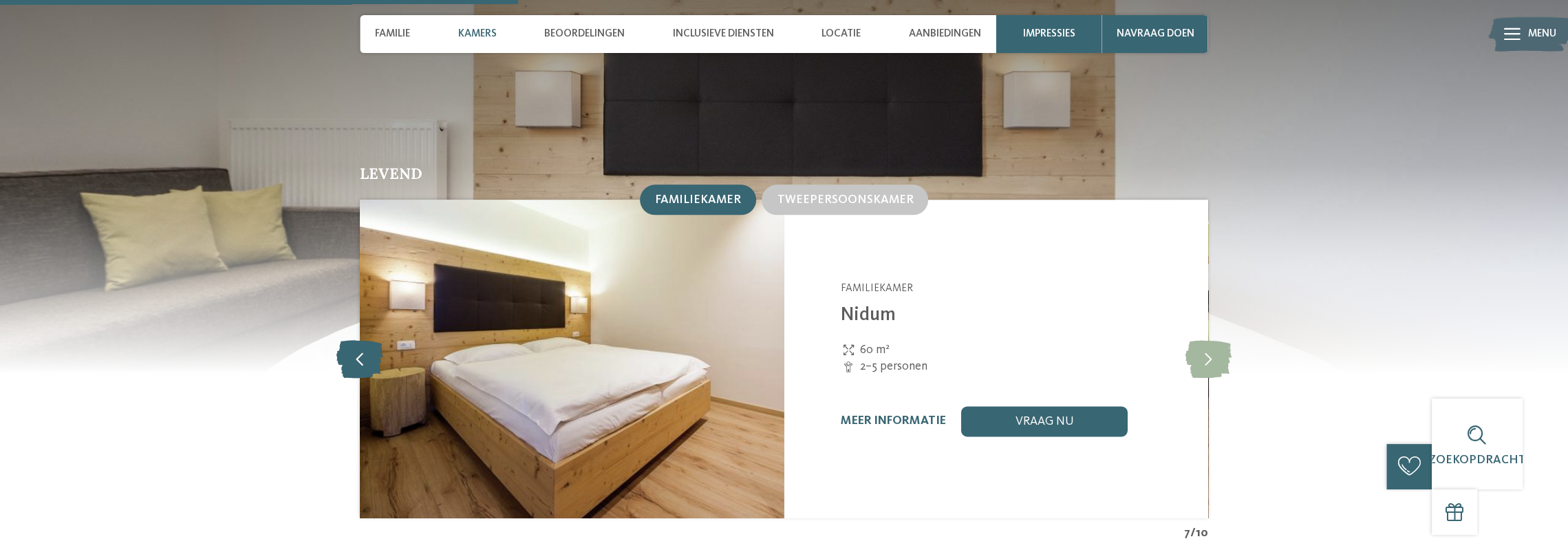
click at [369, 340] on icon at bounding box center [359, 358] width 47 height 37
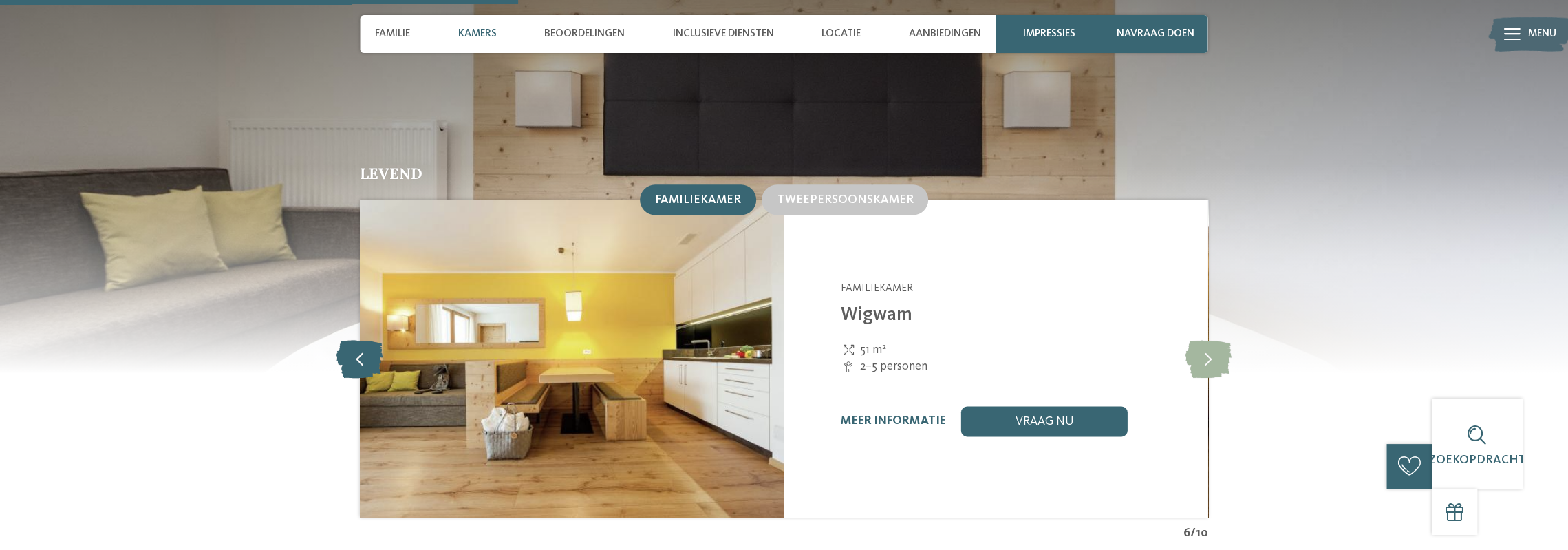
click at [364, 340] on icon at bounding box center [359, 358] width 47 height 37
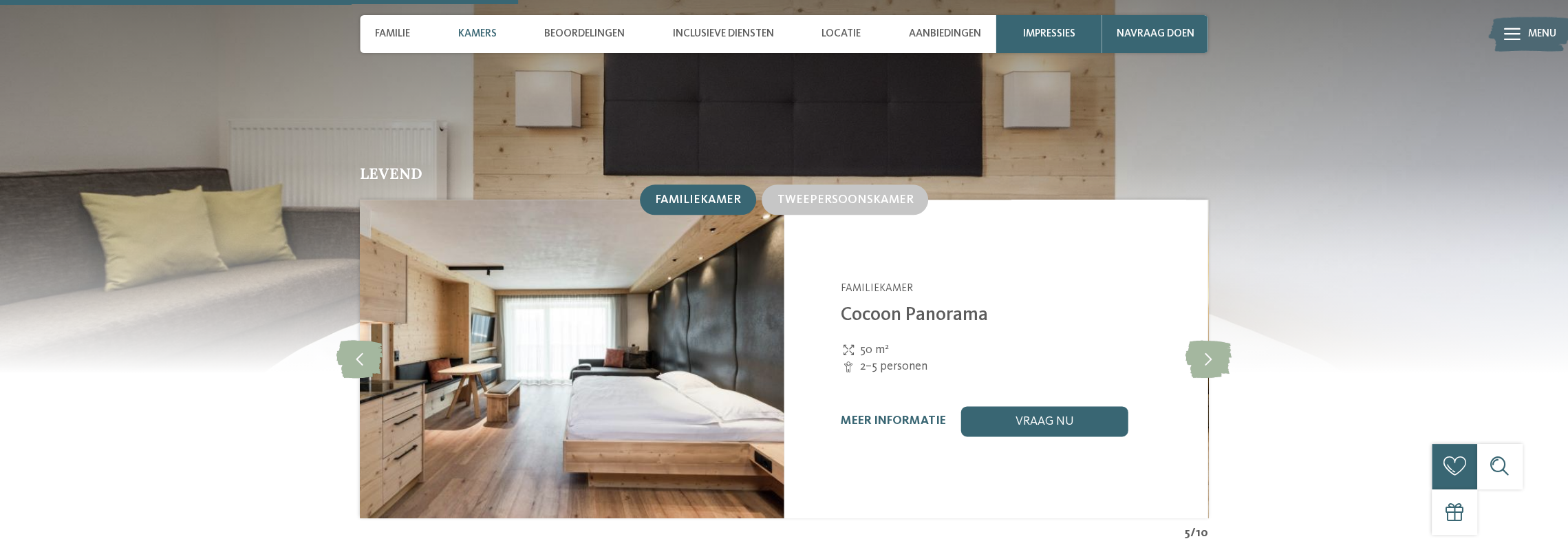
click at [661, 361] on img at bounding box center [572, 358] width 424 height 318
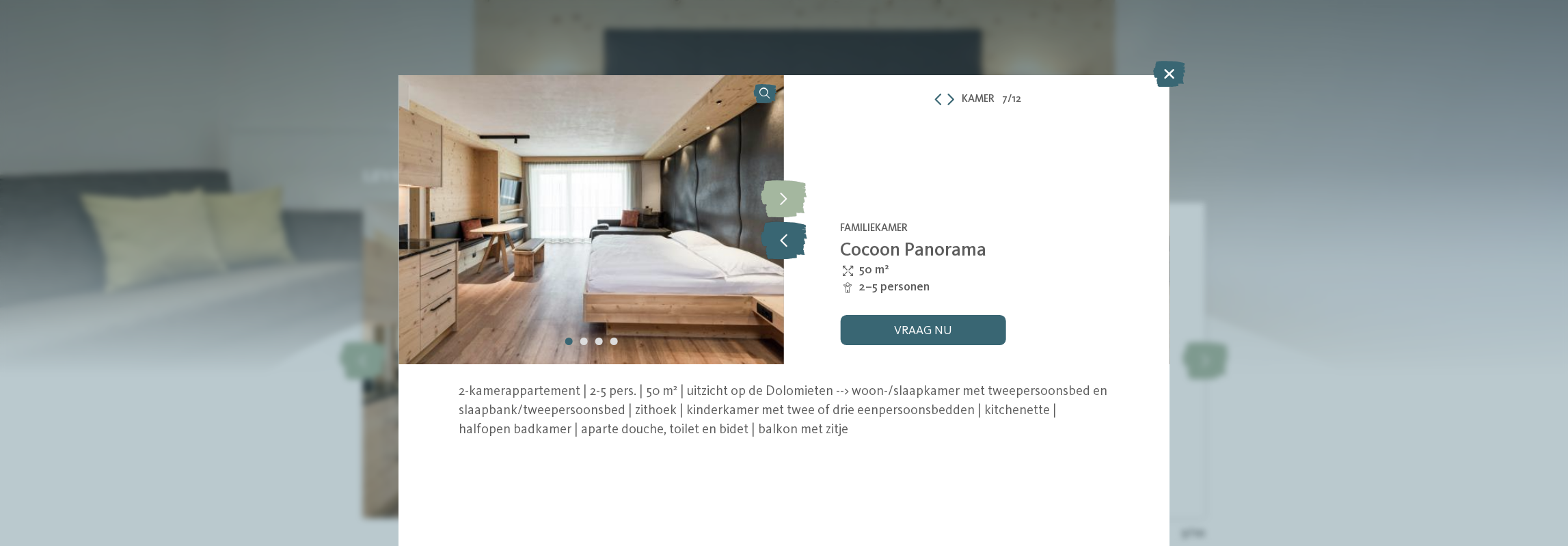
click at [782, 244] on icon at bounding box center [783, 239] width 46 height 37
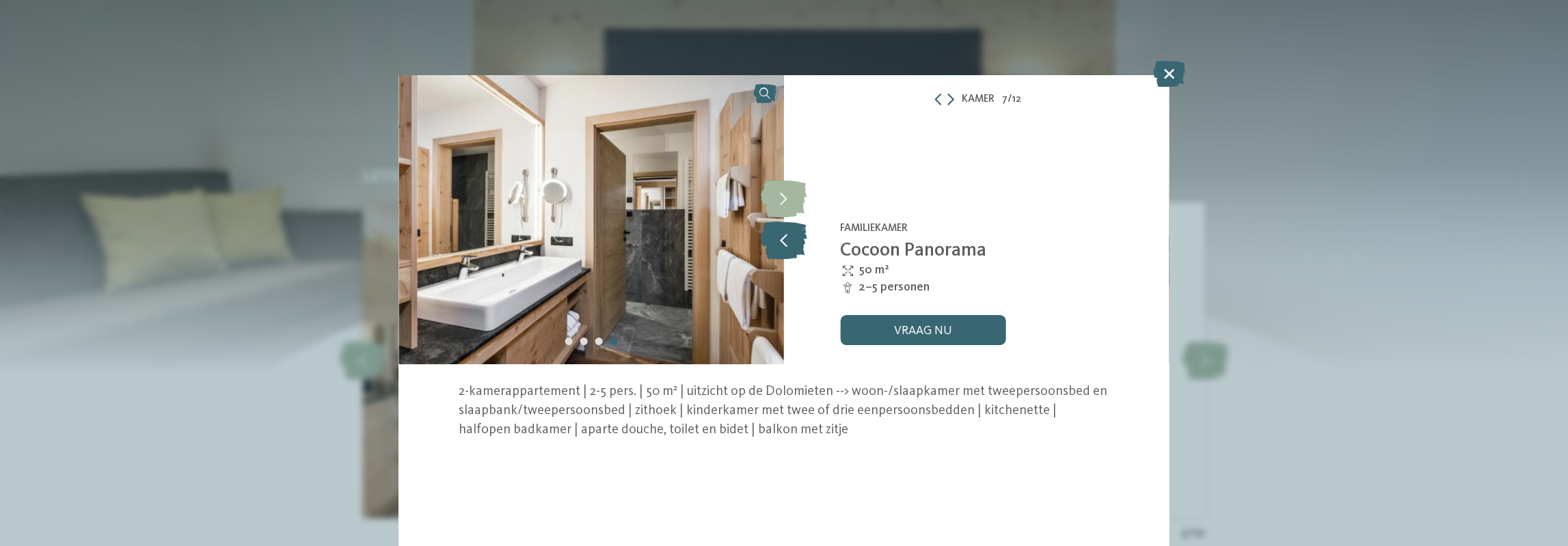
click at [782, 244] on icon at bounding box center [783, 239] width 46 height 37
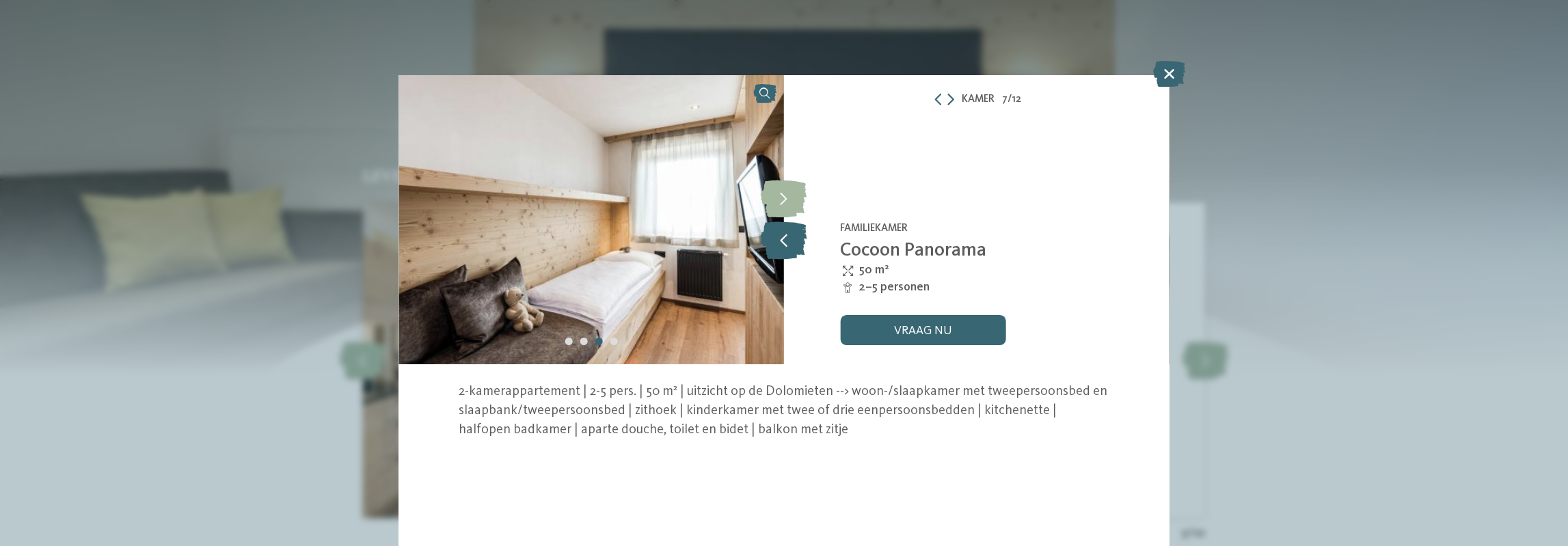
click at [782, 244] on icon at bounding box center [783, 239] width 46 height 37
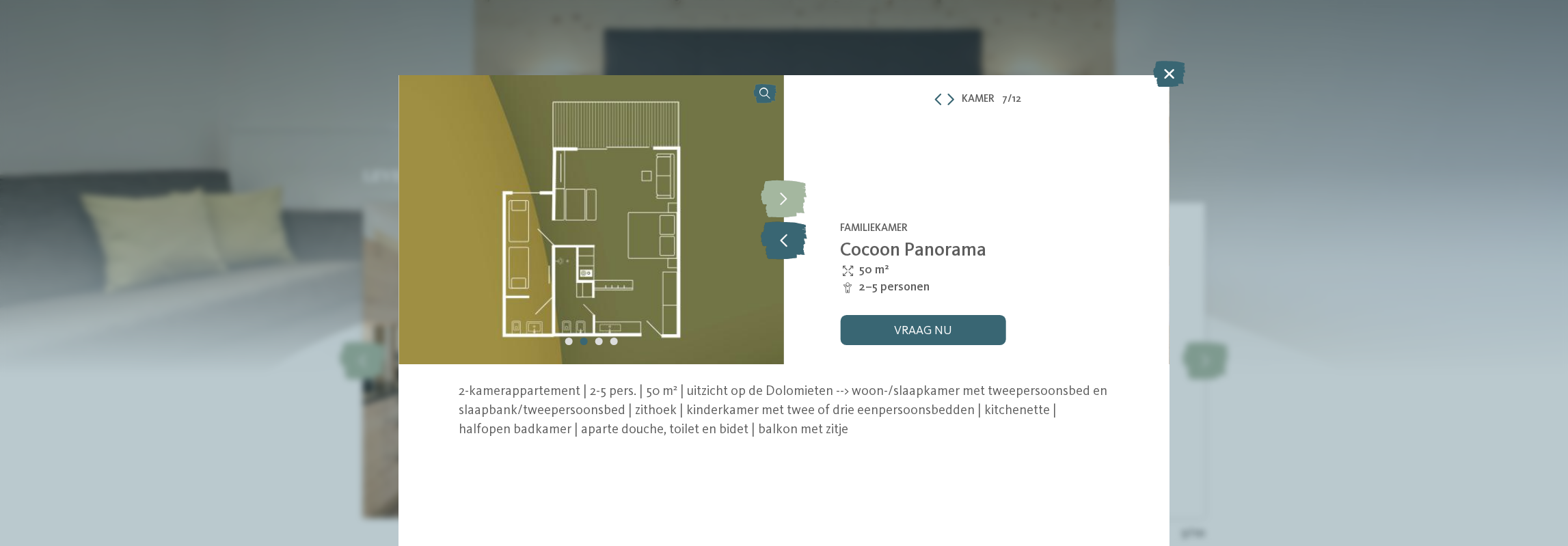
click at [782, 244] on icon at bounding box center [783, 239] width 46 height 37
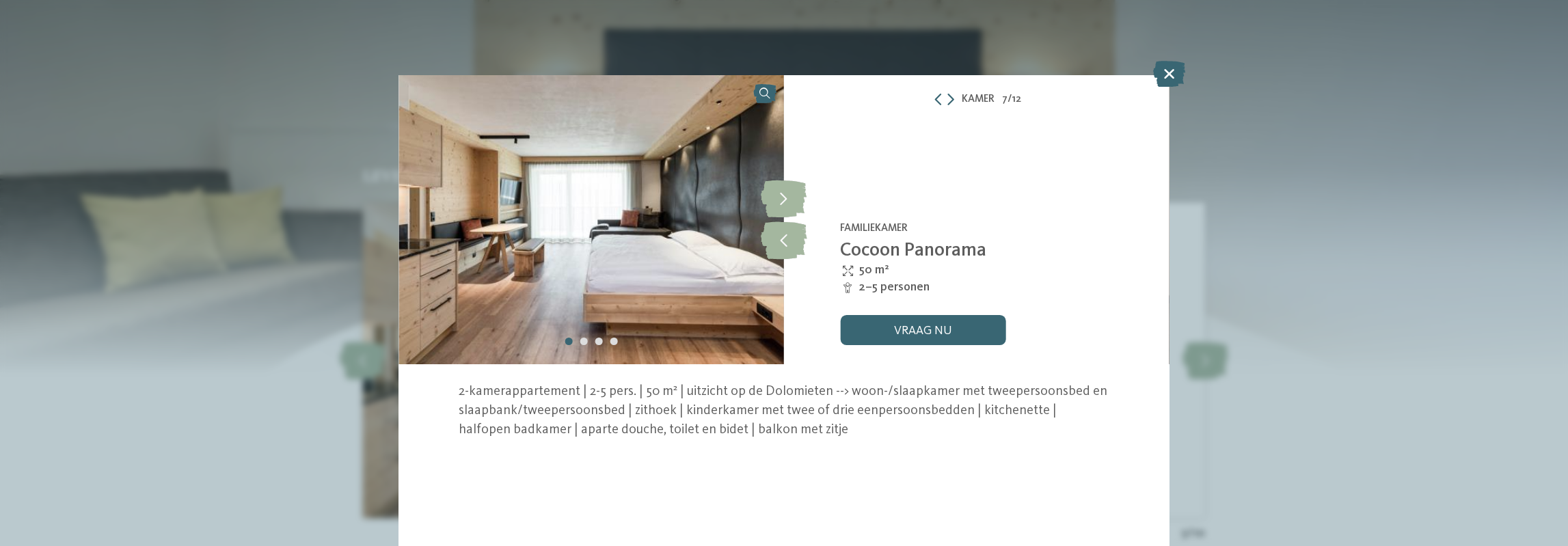
click at [1158, 77] on icon at bounding box center [1169, 73] width 32 height 26
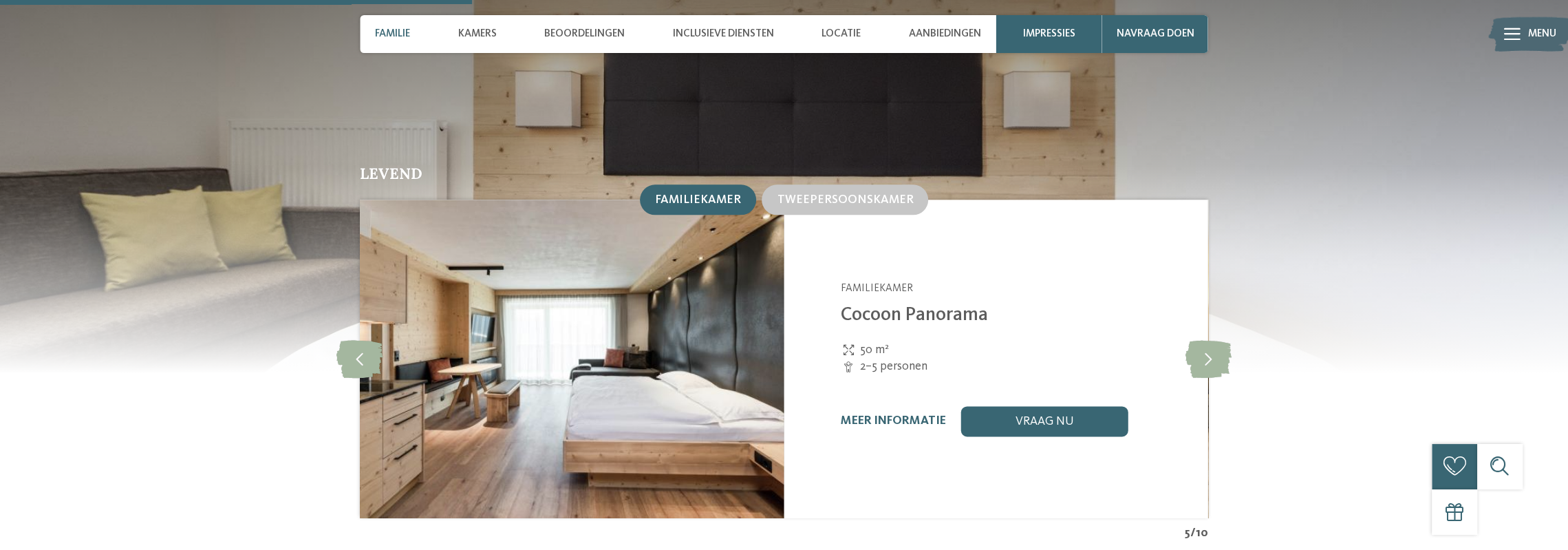
scroll to position [1334, 0]
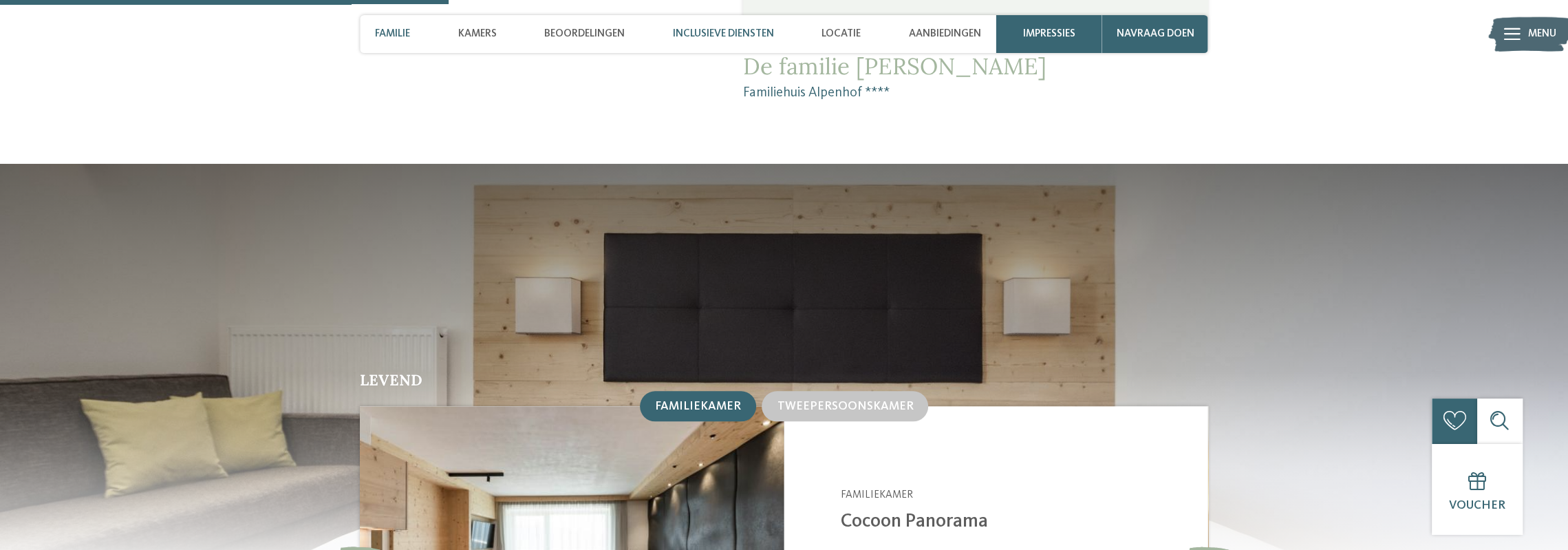
click at [679, 35] on font "Inclusieve diensten" at bounding box center [724, 34] width 101 height 11
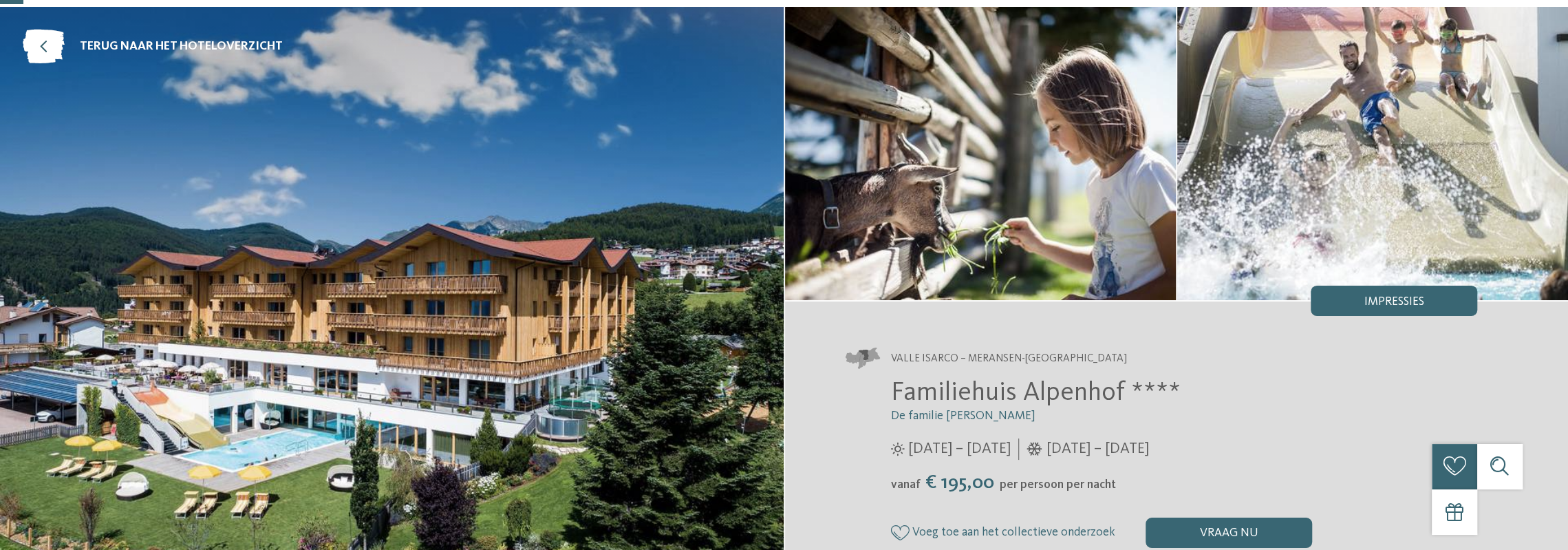
scroll to position [138, 0]
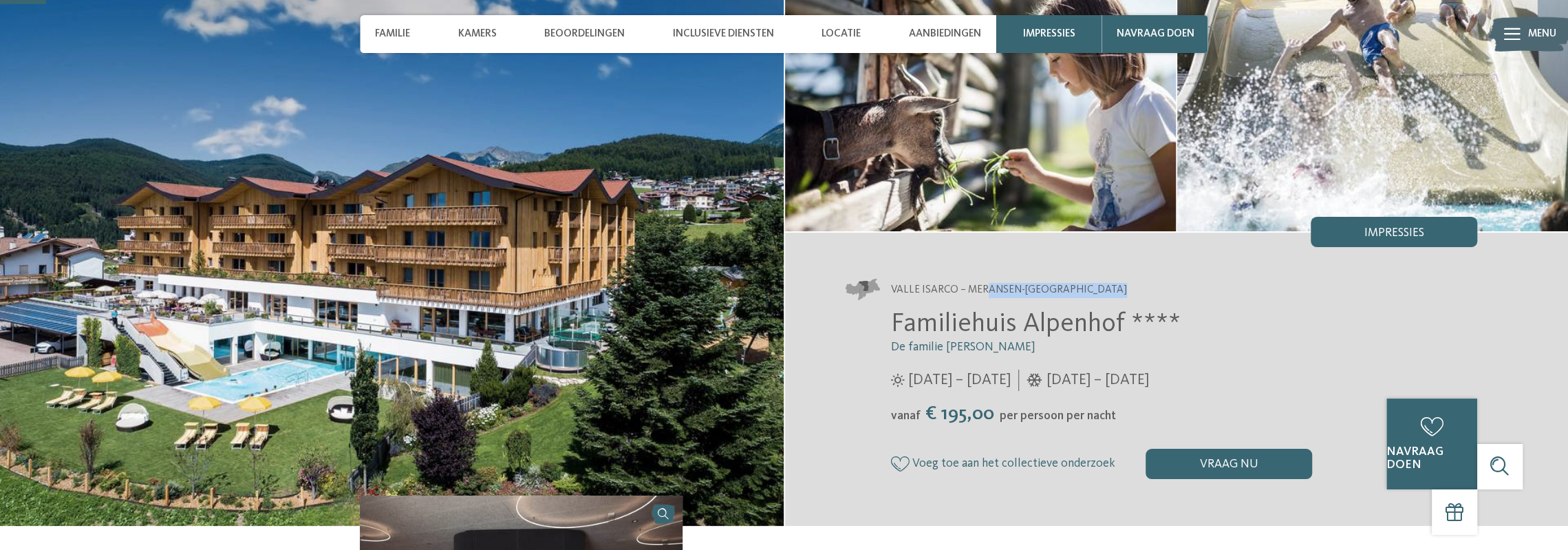
drag, startPoint x: 895, startPoint y: 323, endPoint x: 982, endPoint y: 278, distance: 97.9
click at [982, 278] on div "Valle Isarco – Meransen-Mühlbach Familiehuis Alpenhof **** De familie Pabst 29/…" at bounding box center [1177, 378] width 784 height 275
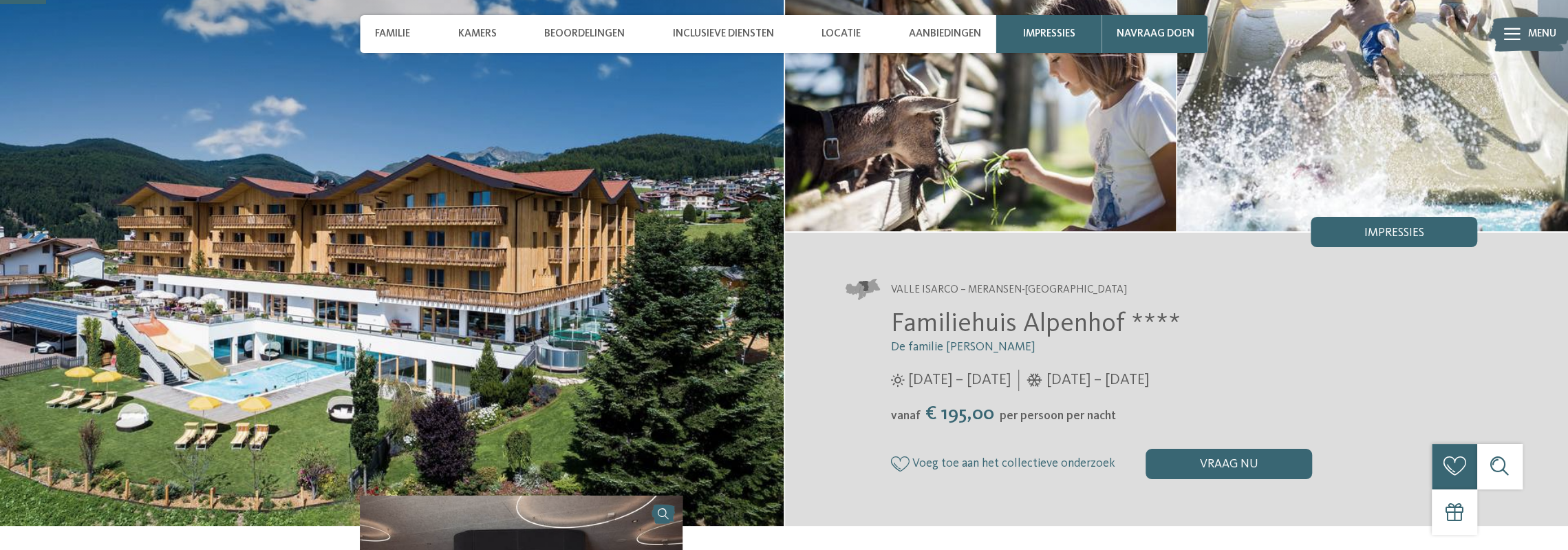
click at [888, 283] on div at bounding box center [869, 290] width 46 height 21
click at [891, 288] on font "Valle Isarco – Meransen-Mühlbach" at bounding box center [1009, 290] width 236 height 11
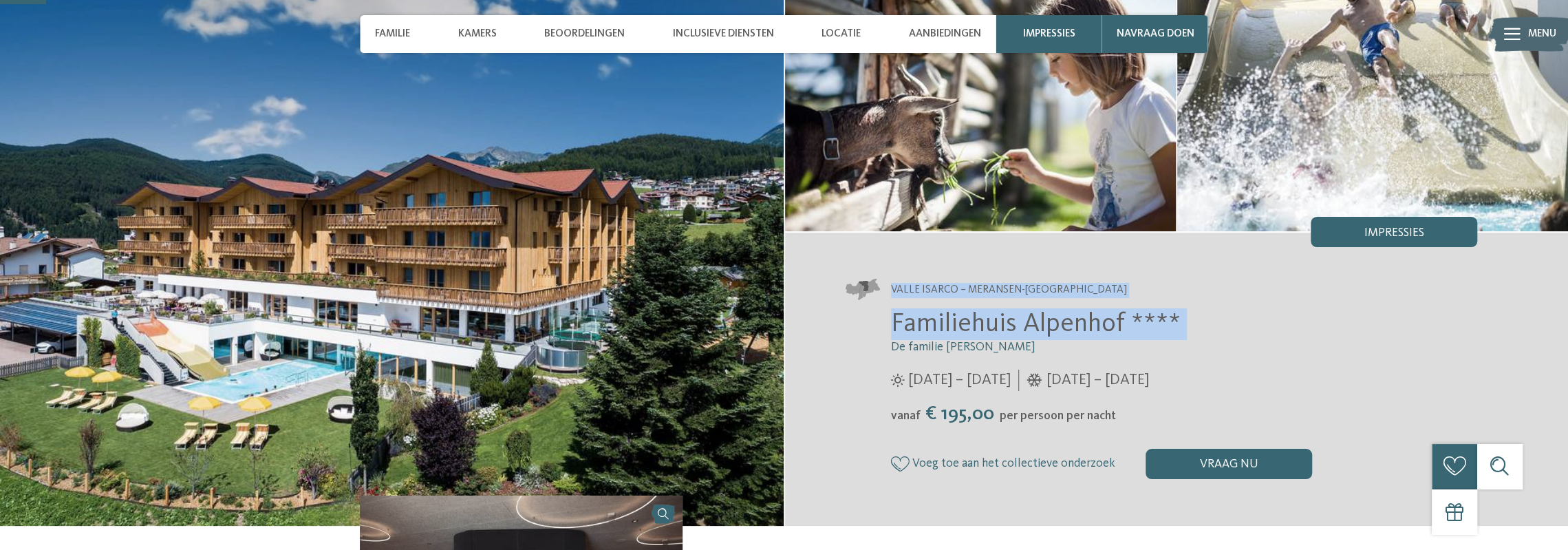
drag, startPoint x: 902, startPoint y: 286, endPoint x: 1178, endPoint y: 319, distance: 278.0
click at [1178, 319] on div "Valle Isarco – Meransen-Mühlbach Familiehuis Alpenhof **** De familie Pabst 29/…" at bounding box center [1177, 378] width 784 height 275
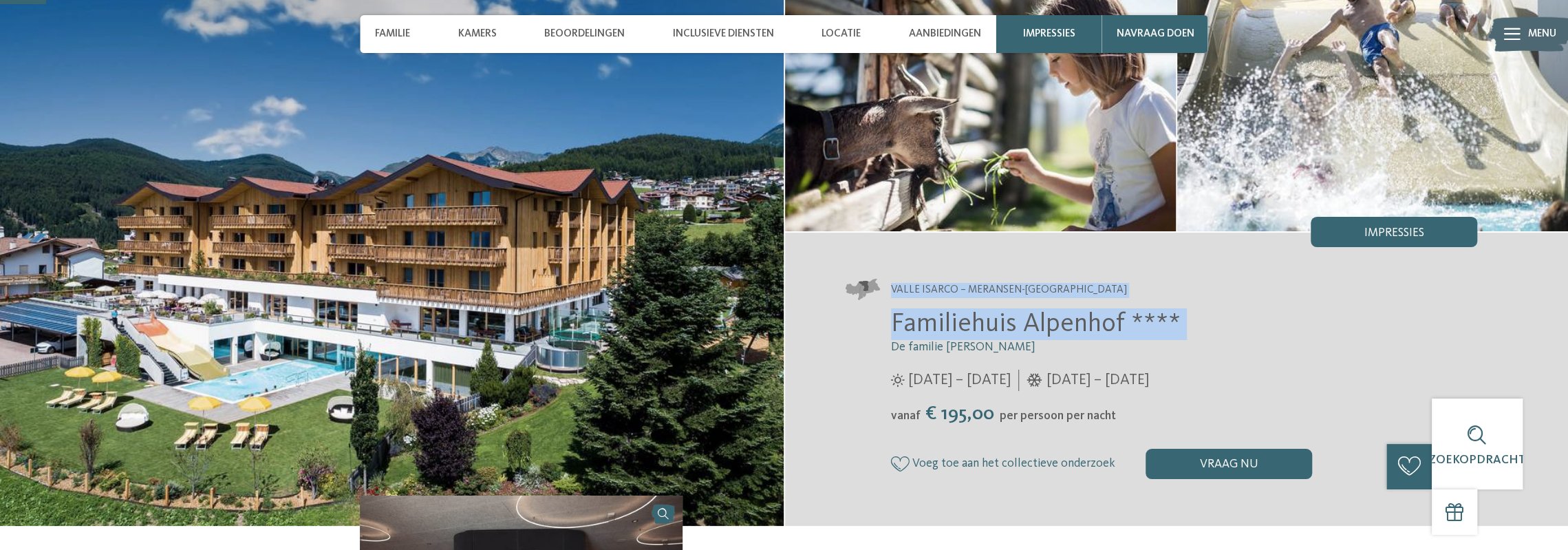
copy div "Valle Isarco – Meransen-Mühlbach Familiehuis Alpenhof ****"
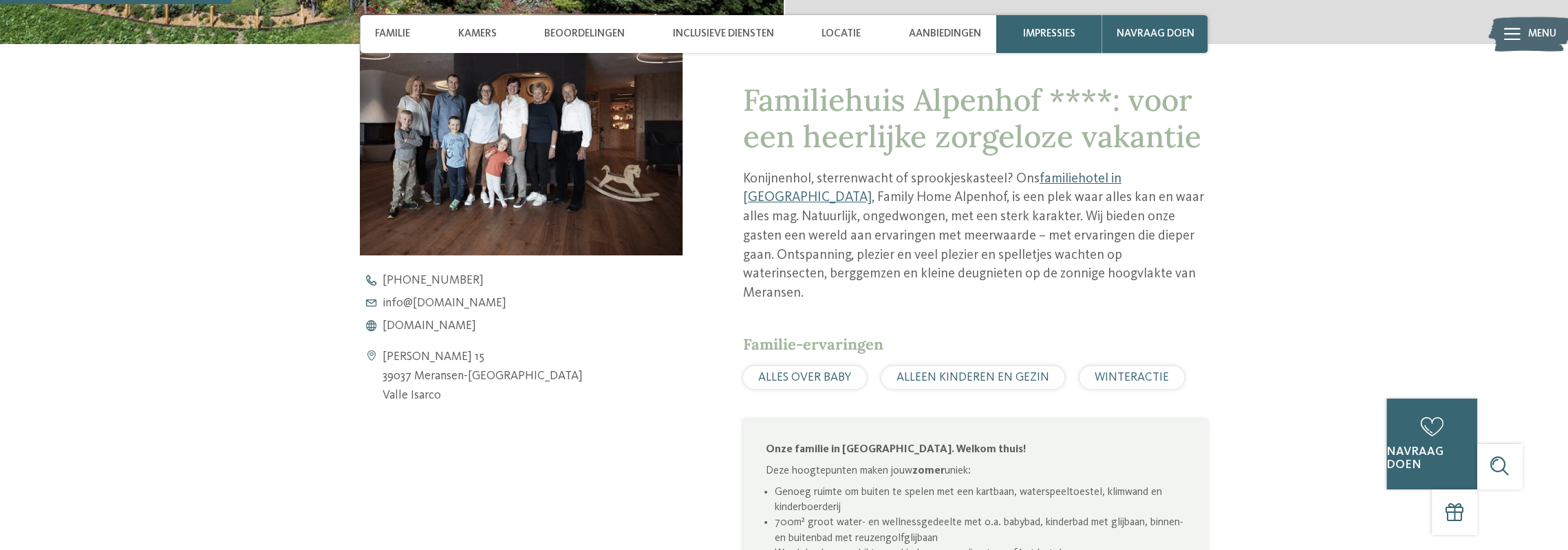
scroll to position [688, 0]
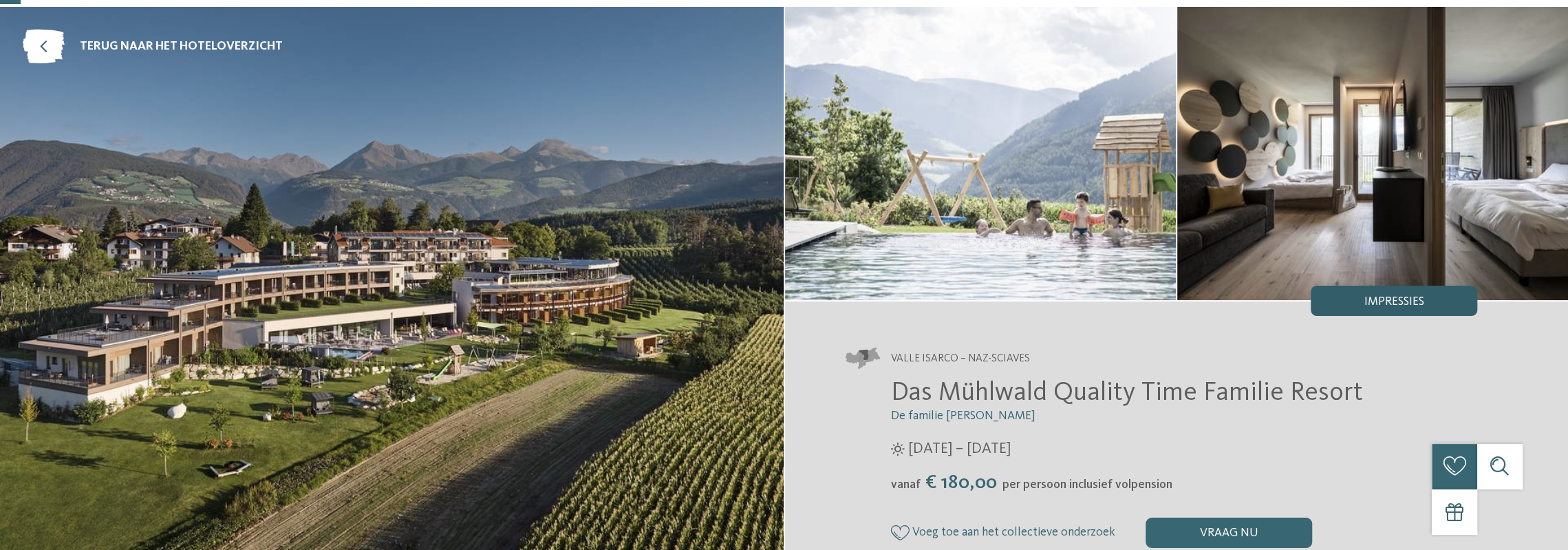
click at [1382, 299] on font "Impressies" at bounding box center [1394, 301] width 60 height 12
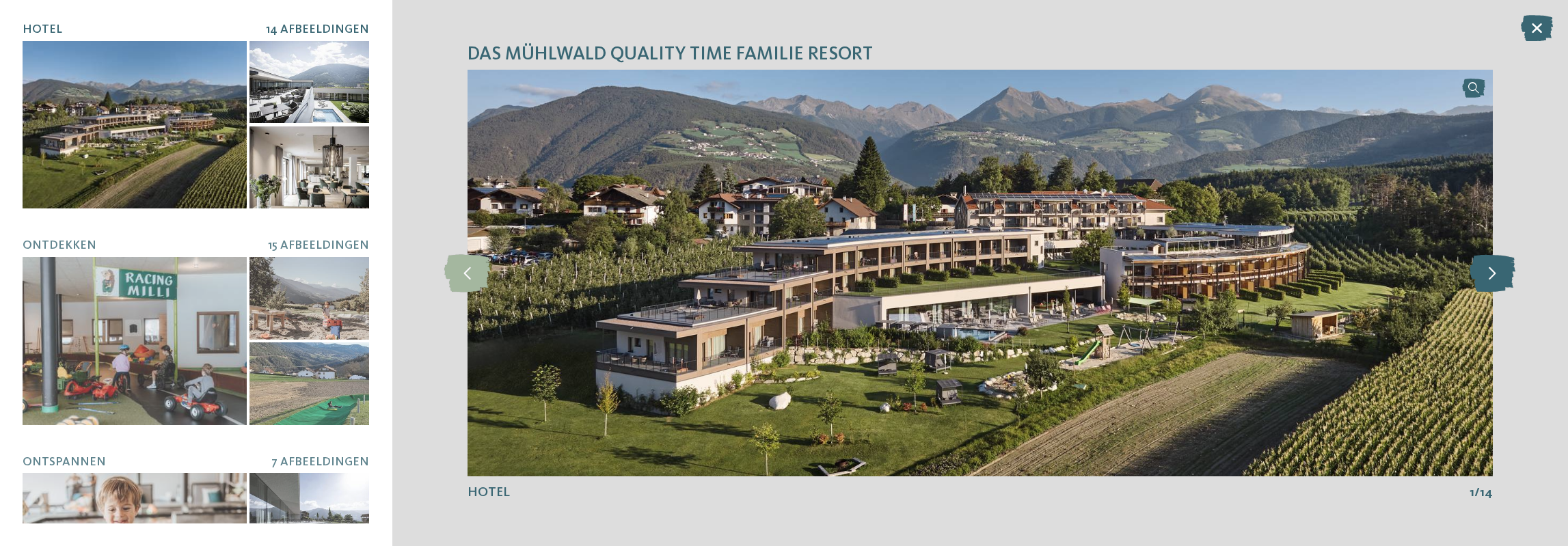
click at [1498, 269] on icon at bounding box center [1492, 272] width 45 height 37
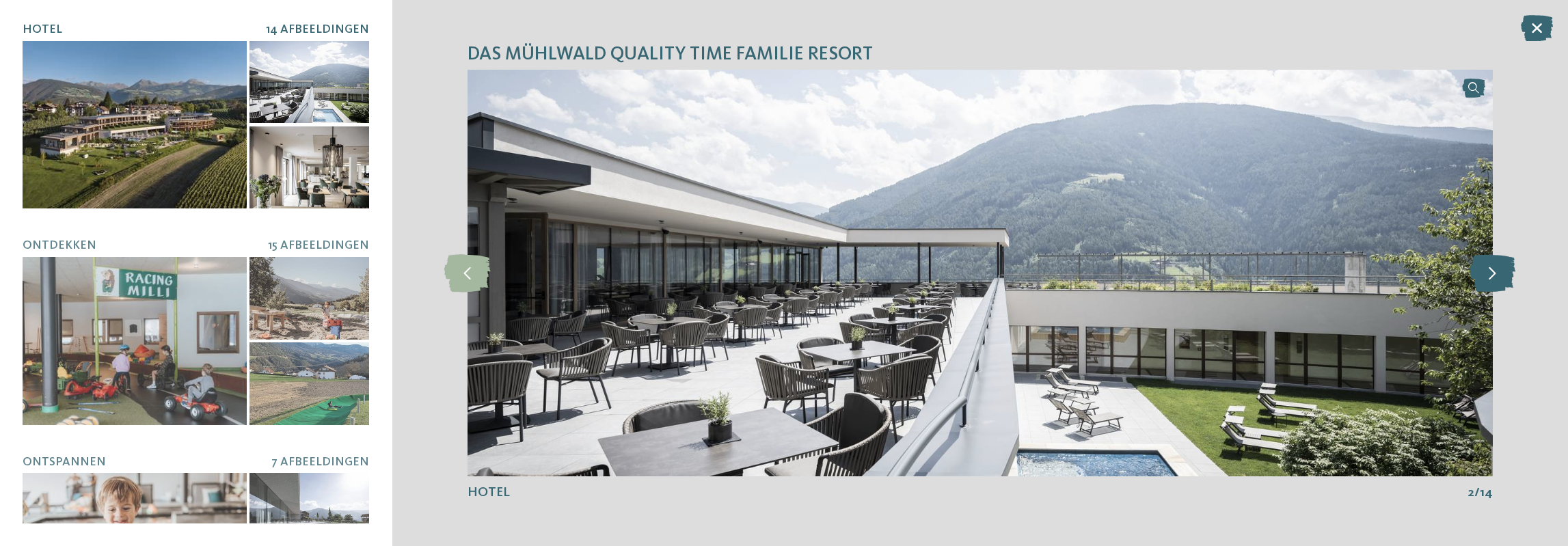
click at [1494, 272] on icon at bounding box center [1492, 272] width 45 height 37
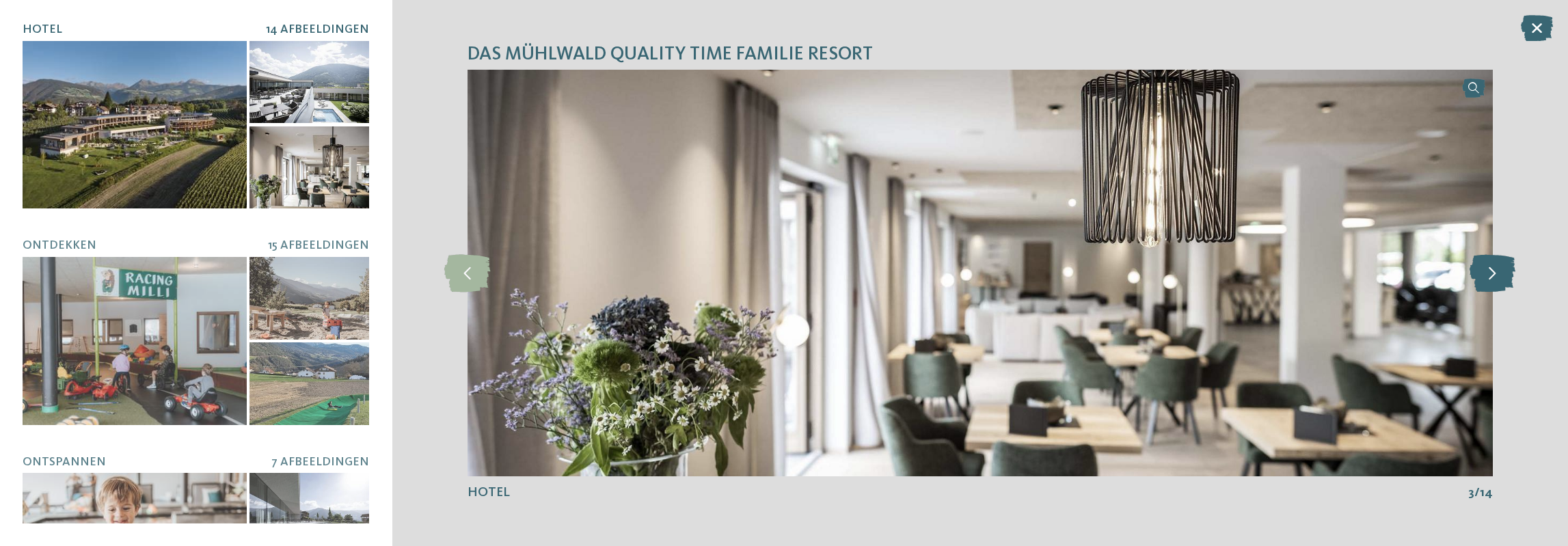
click at [1494, 272] on icon at bounding box center [1492, 272] width 45 height 37
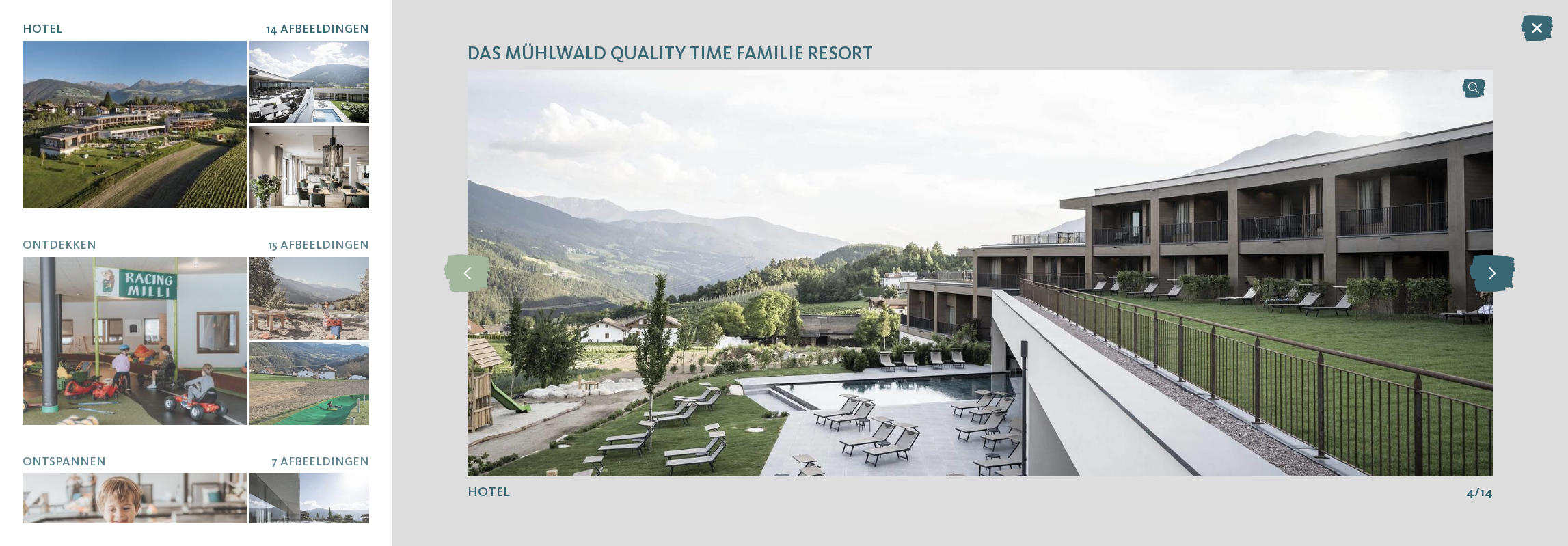
click at [1494, 272] on icon at bounding box center [1492, 272] width 45 height 37
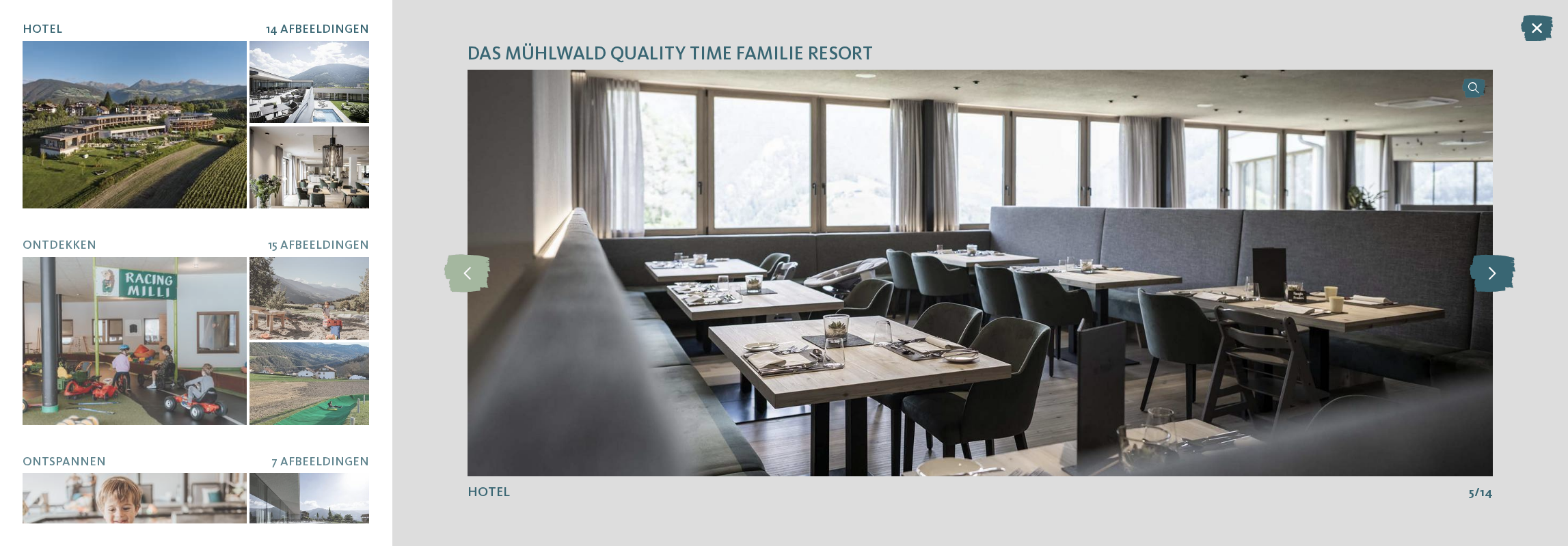
click at [1494, 272] on icon at bounding box center [1492, 272] width 45 height 37
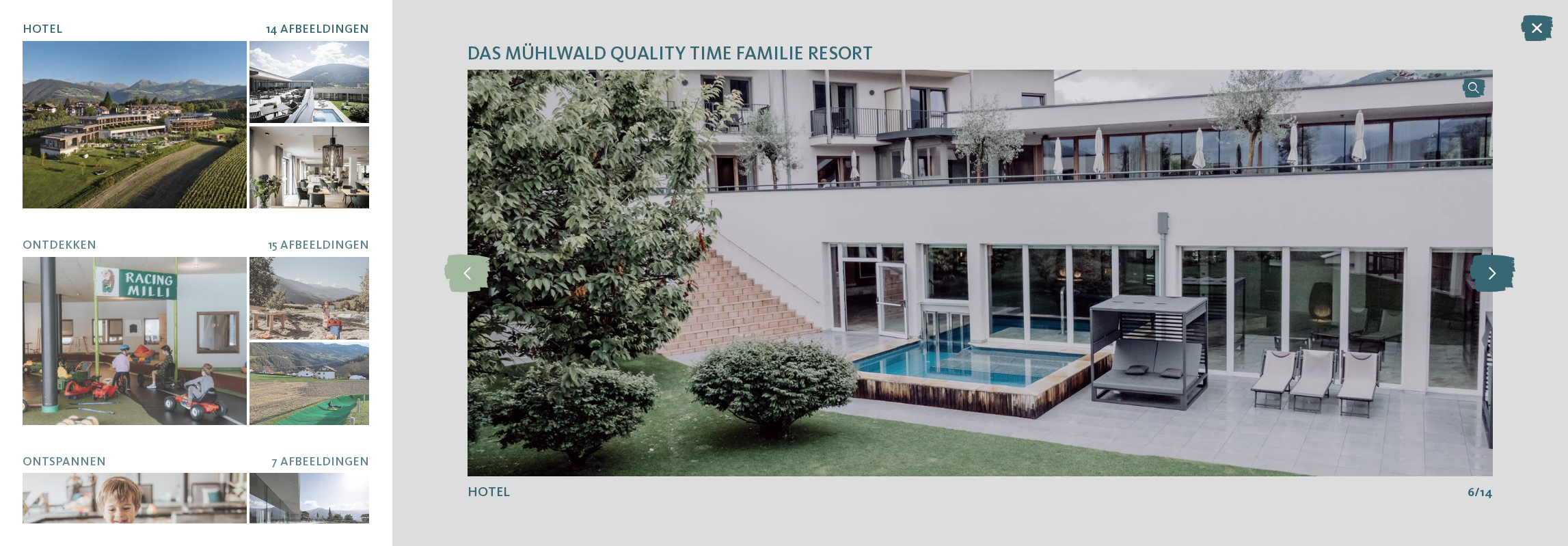
click at [1494, 272] on icon at bounding box center [1492, 272] width 45 height 37
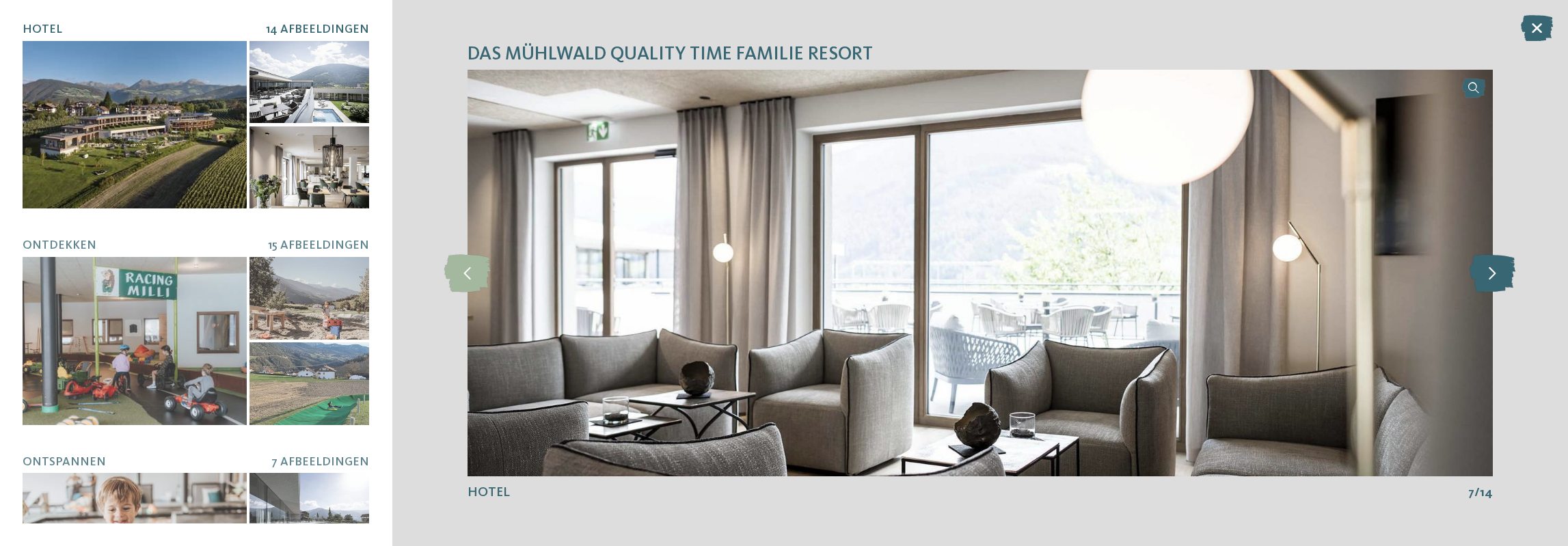
click at [1494, 272] on icon at bounding box center [1492, 272] width 45 height 37
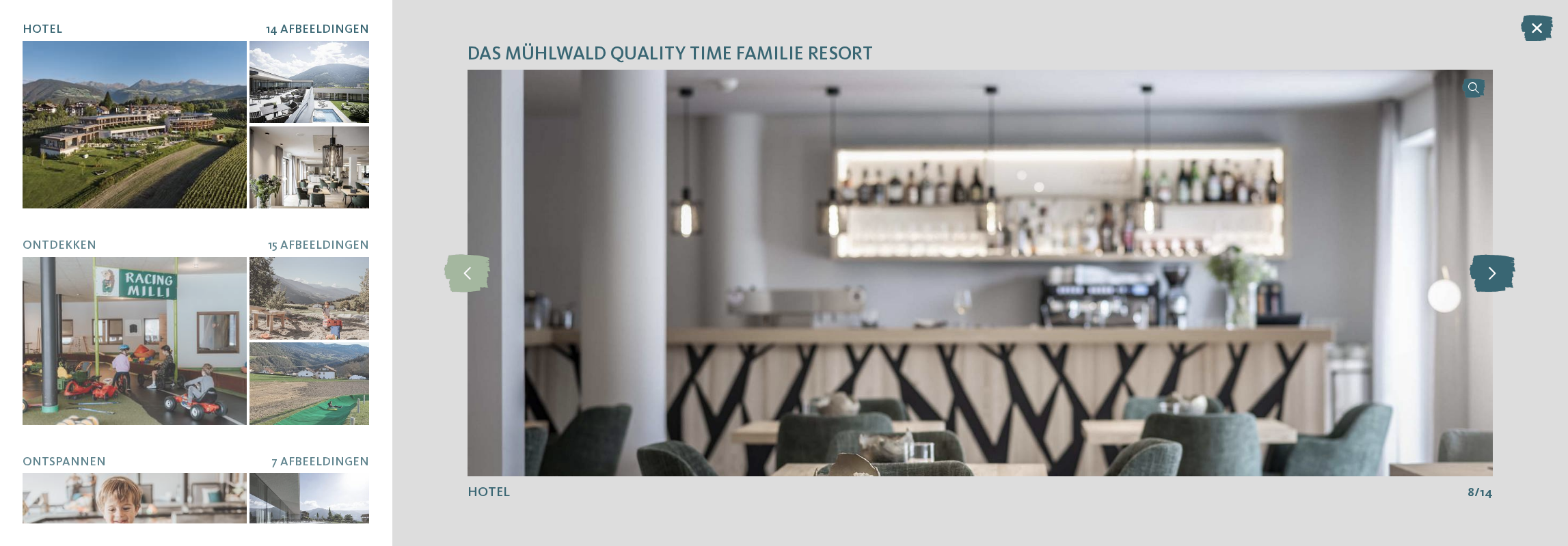
click at [1494, 272] on icon at bounding box center [1492, 272] width 45 height 37
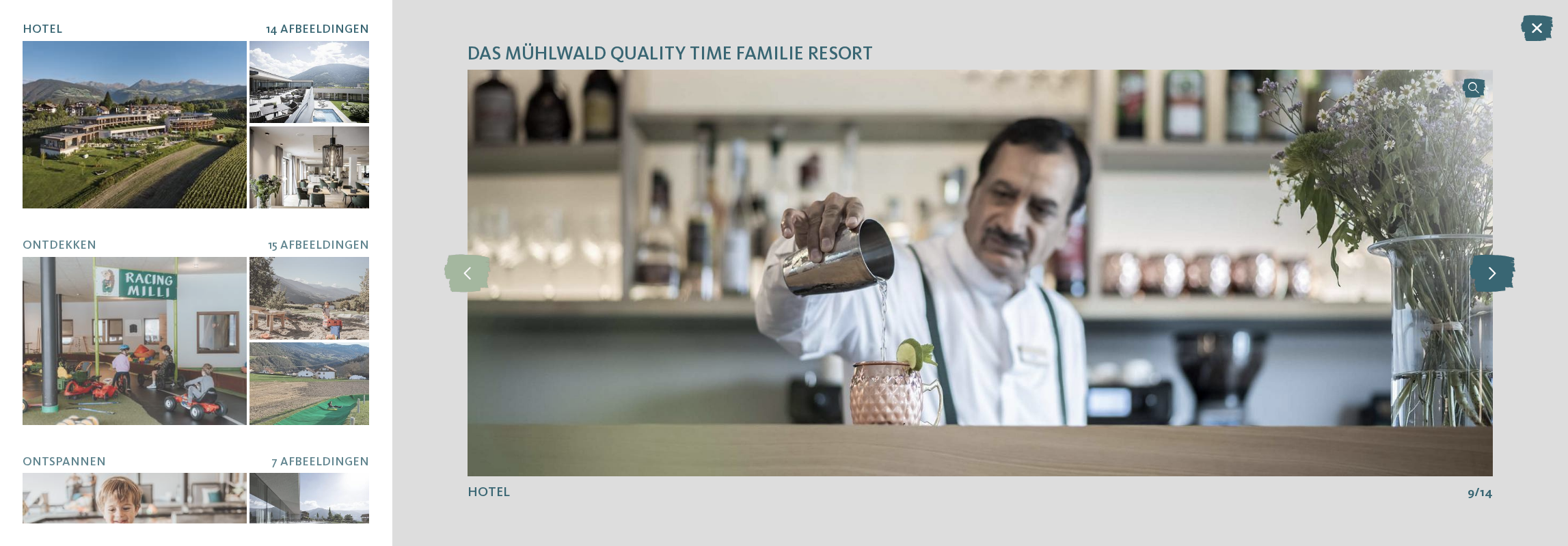
click at [1494, 272] on icon at bounding box center [1492, 272] width 45 height 37
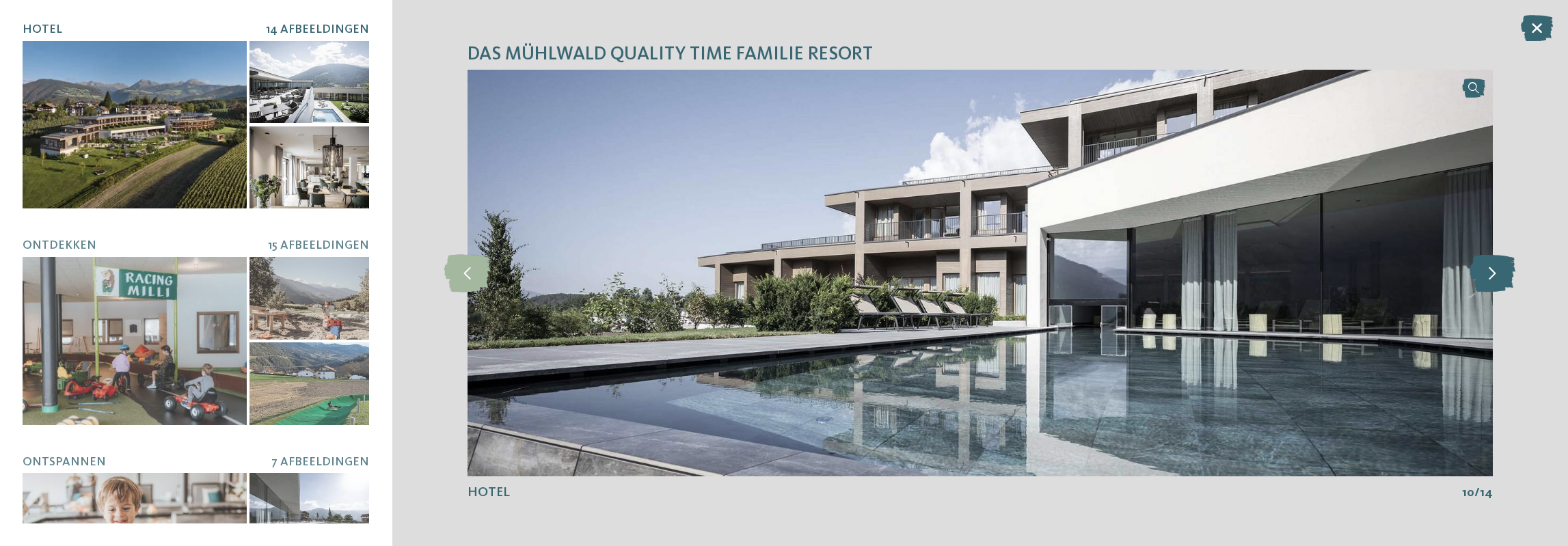
click at [1494, 272] on icon at bounding box center [1492, 272] width 45 height 37
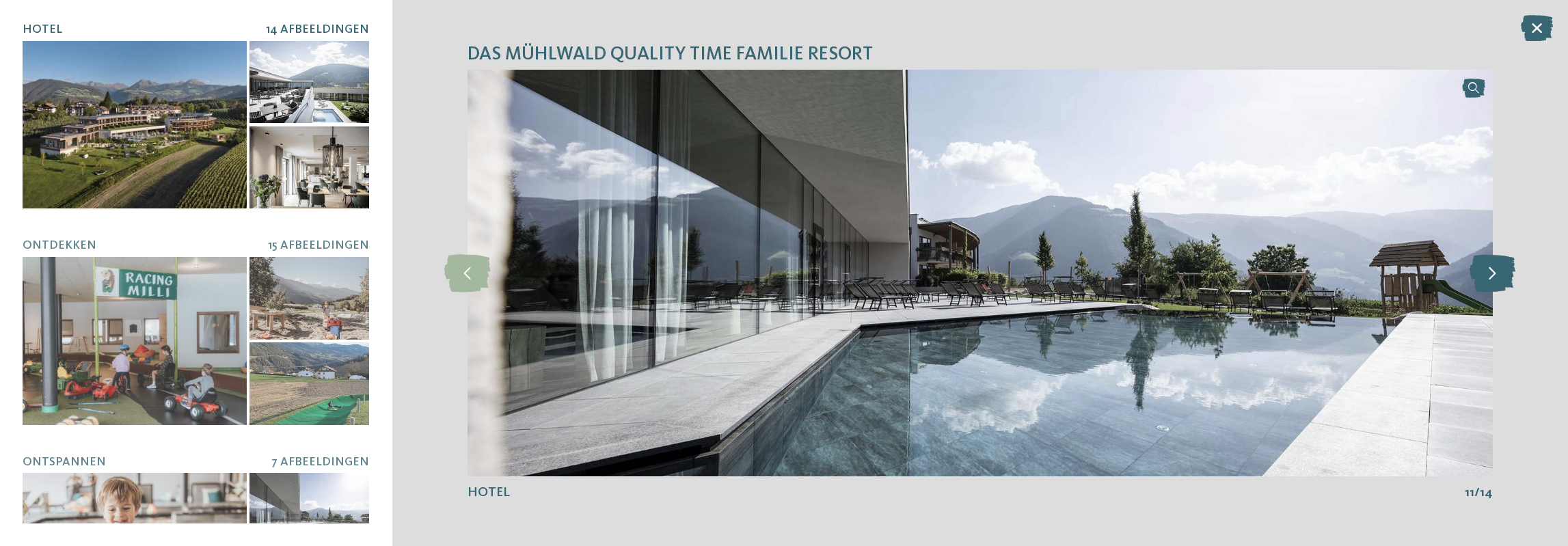
click at [1494, 272] on icon at bounding box center [1492, 272] width 45 height 37
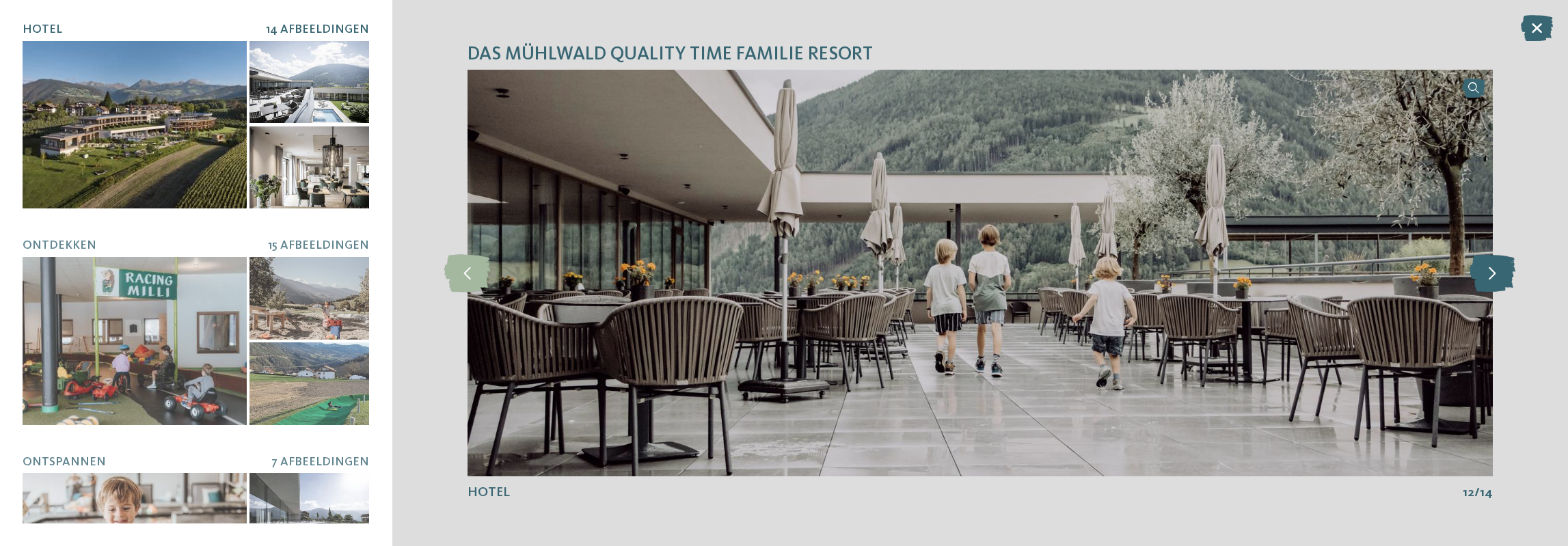
click at [1494, 272] on icon at bounding box center [1492, 272] width 45 height 37
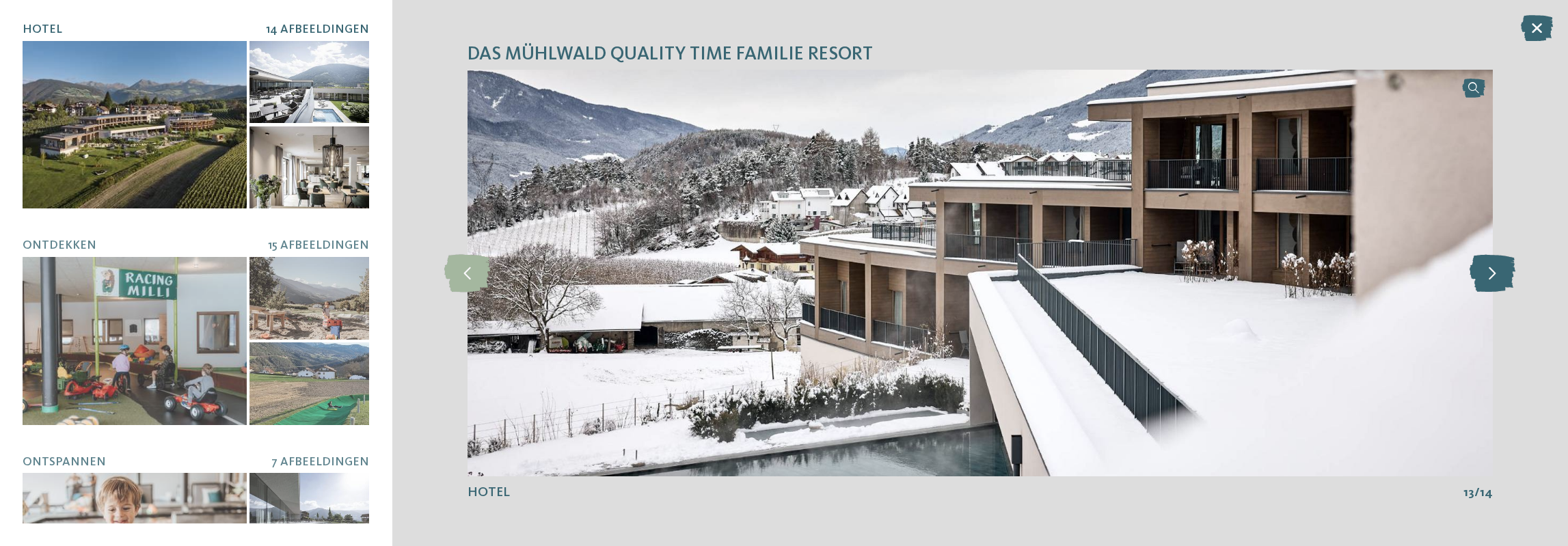
click at [1494, 272] on icon at bounding box center [1492, 272] width 45 height 37
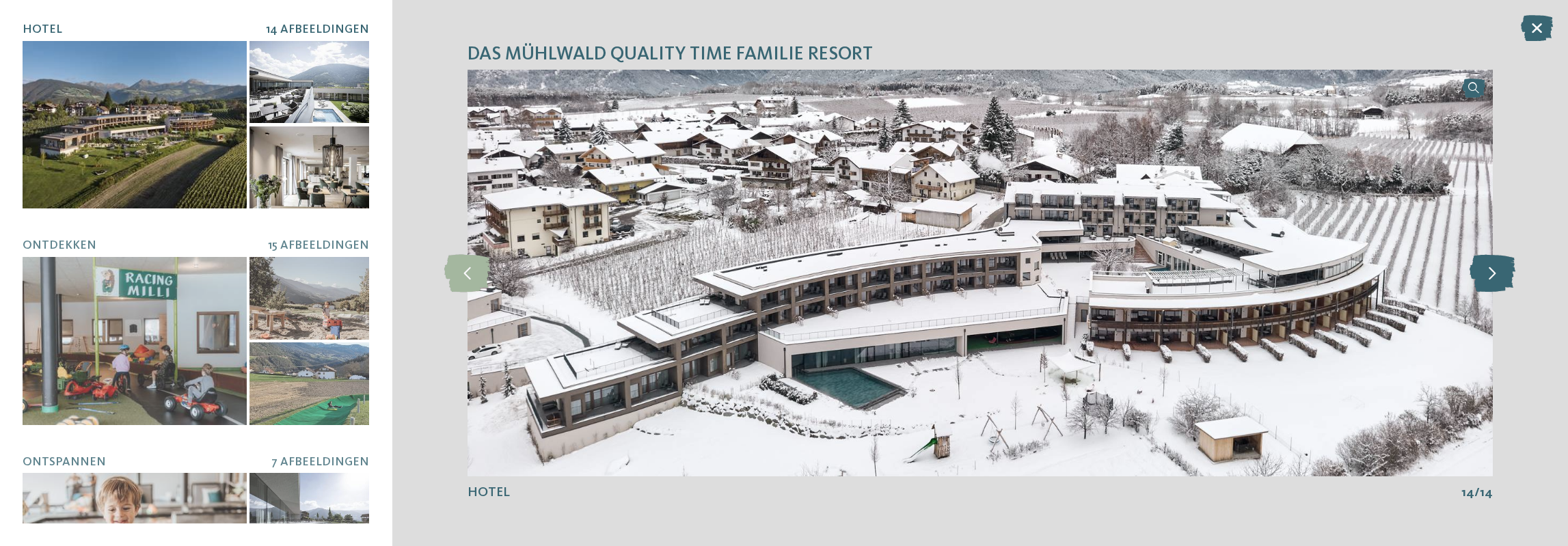
click at [1494, 272] on icon at bounding box center [1492, 272] width 45 height 37
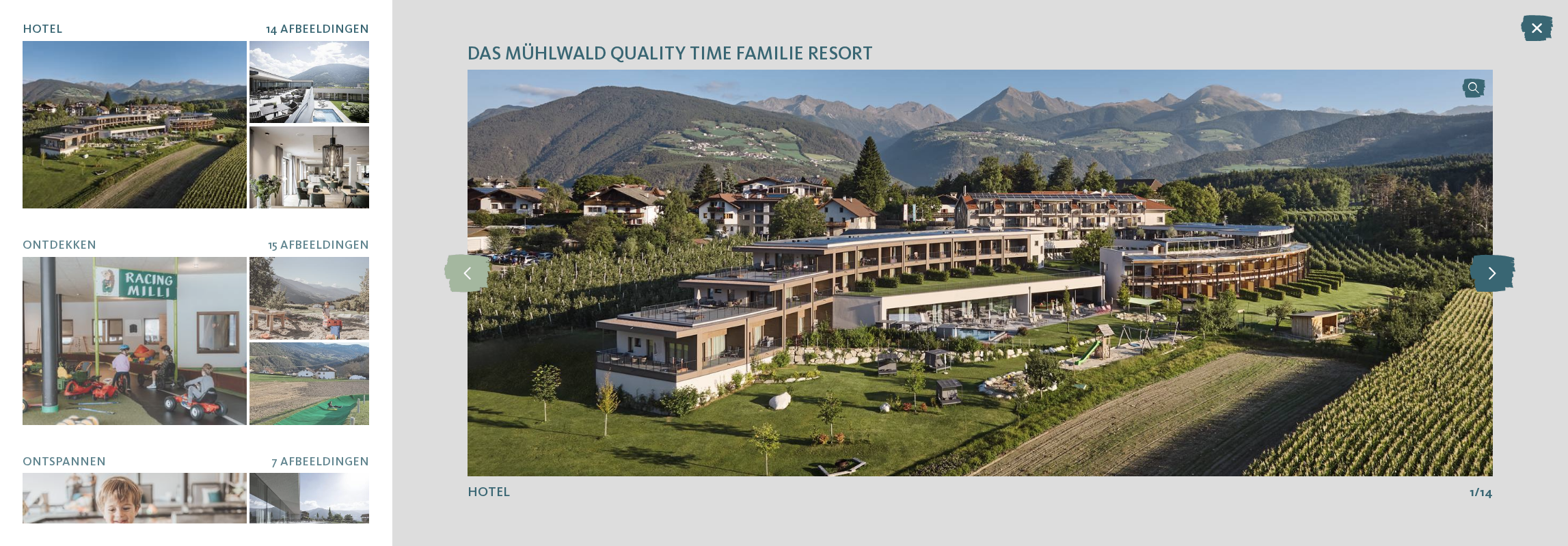
click at [1494, 272] on icon at bounding box center [1492, 272] width 45 height 37
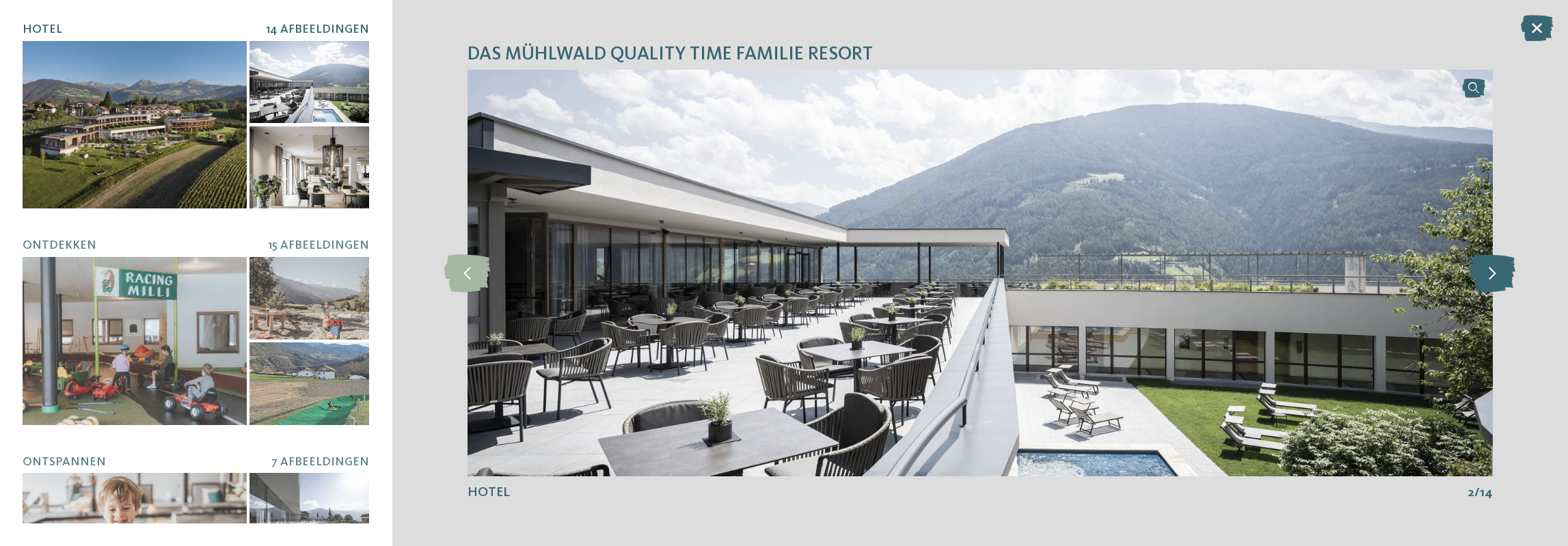
click at [1494, 272] on icon at bounding box center [1492, 272] width 45 height 37
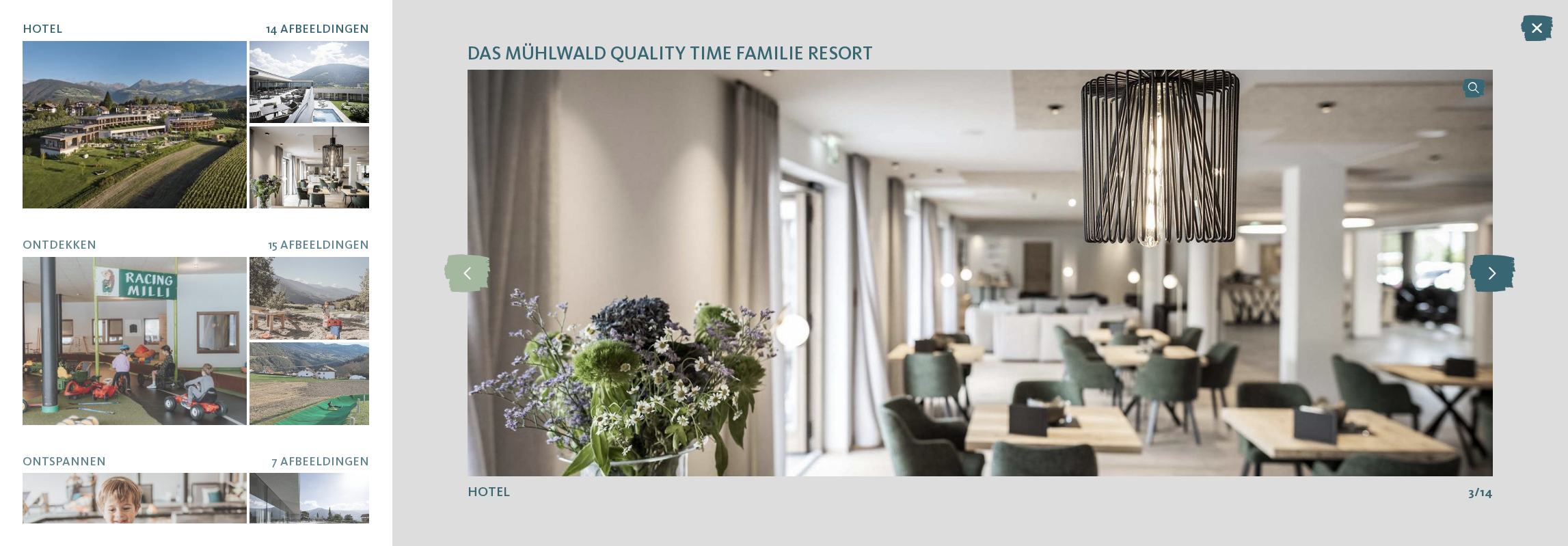
click at [1494, 272] on icon at bounding box center [1492, 272] width 45 height 37
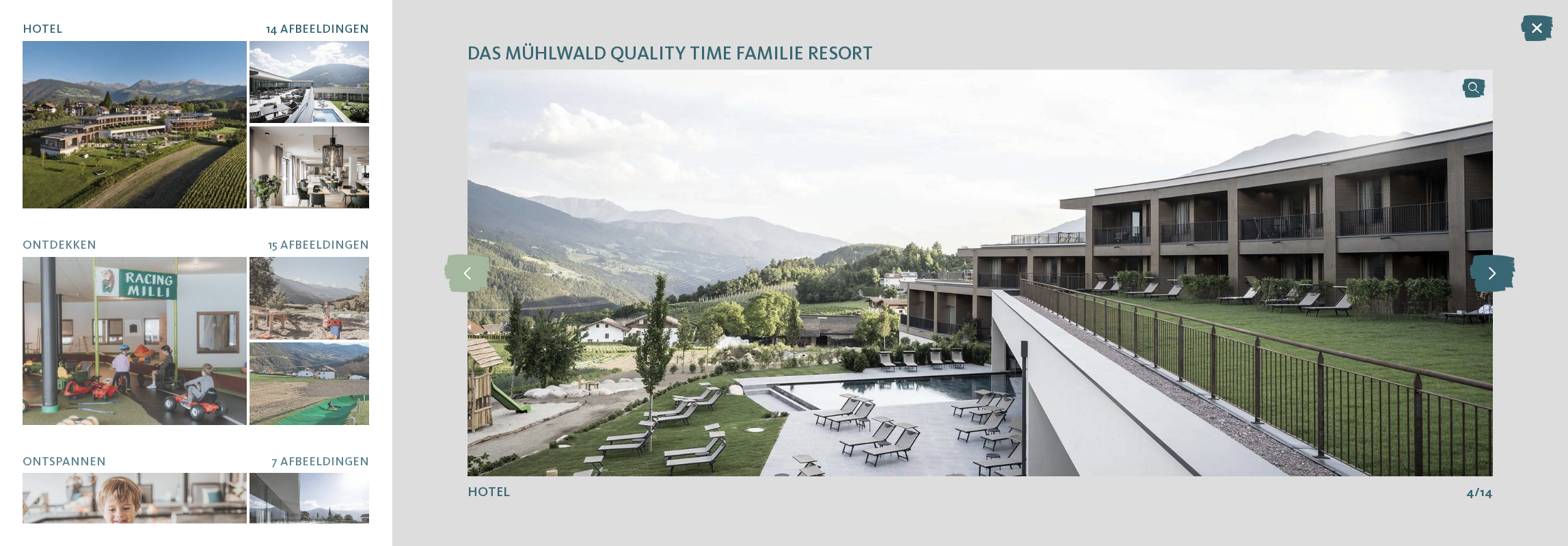
click at [1494, 272] on icon at bounding box center [1492, 272] width 45 height 37
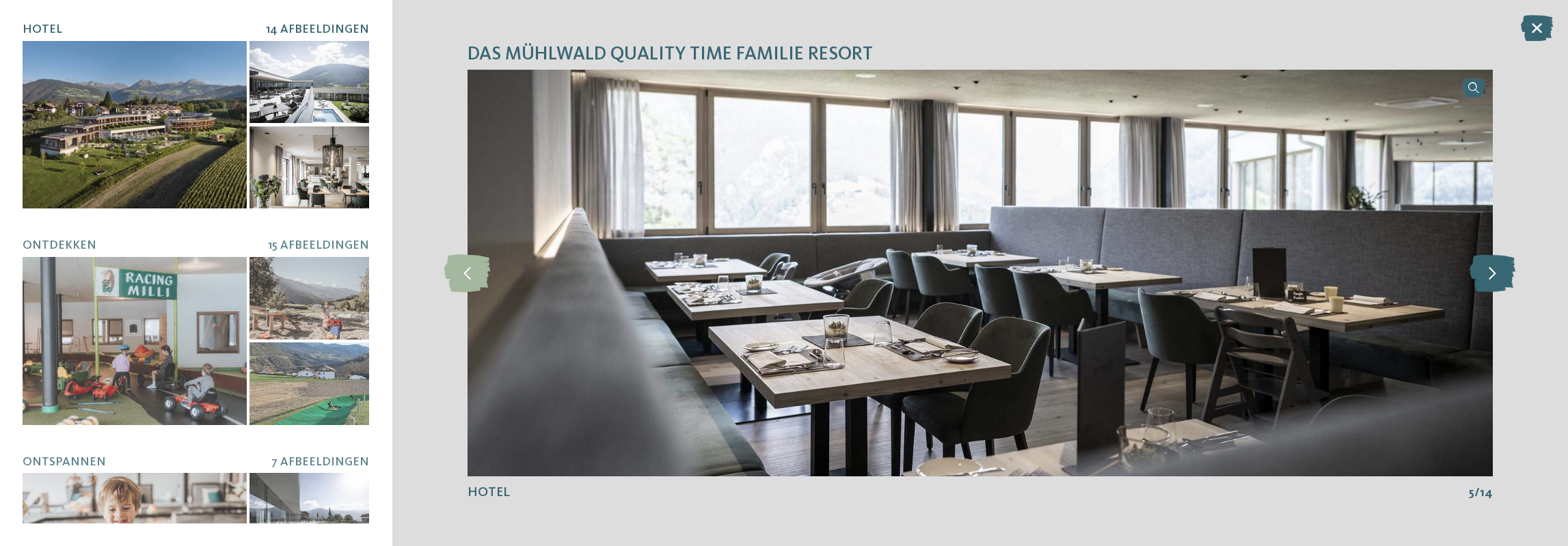
click at [1494, 272] on icon at bounding box center [1492, 272] width 45 height 37
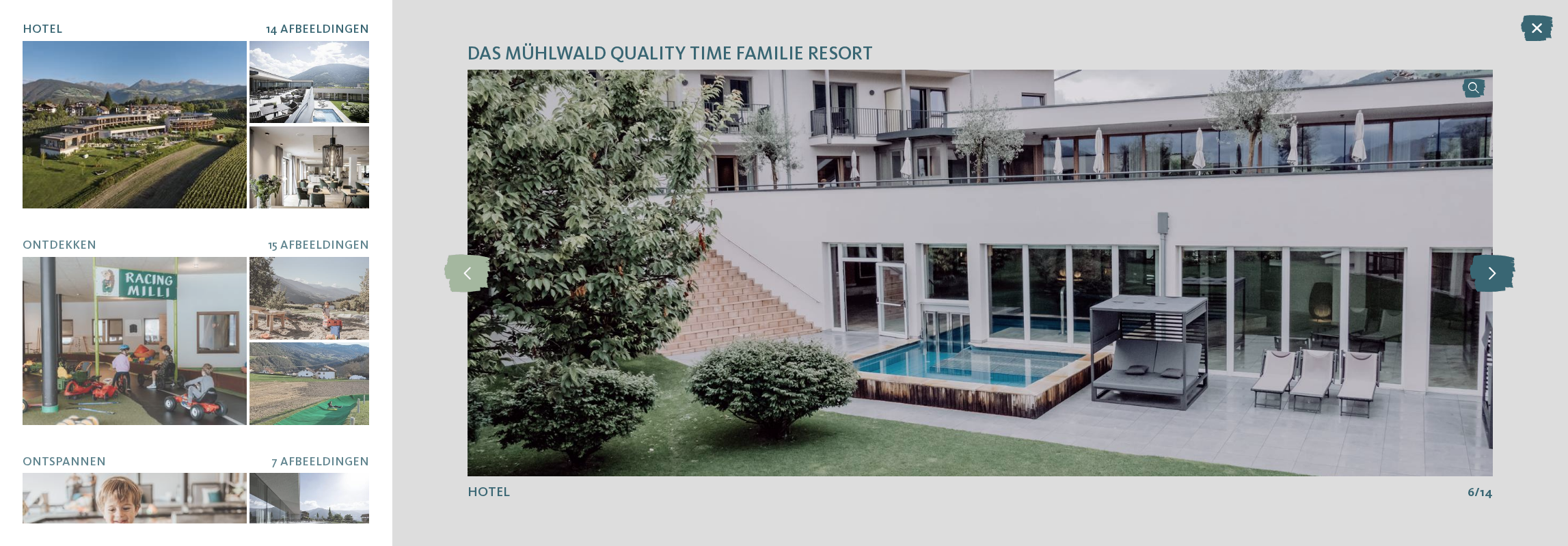
click at [1494, 272] on icon at bounding box center [1492, 272] width 45 height 37
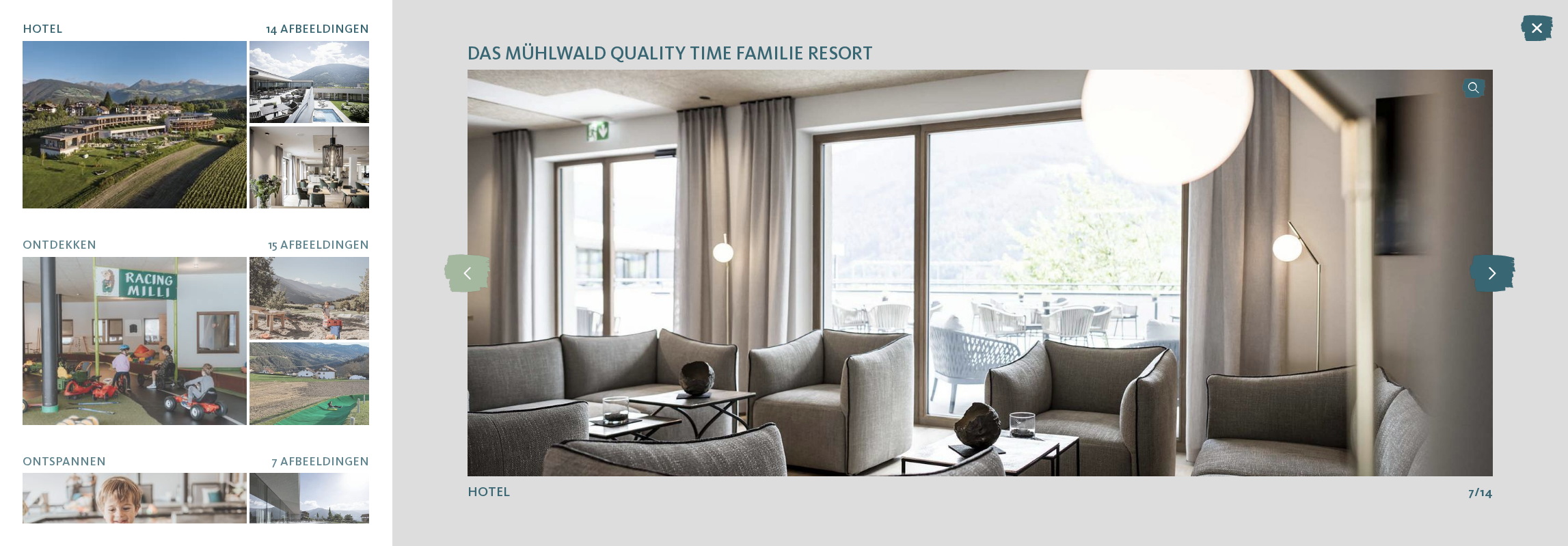
click at [1494, 272] on icon at bounding box center [1492, 272] width 45 height 37
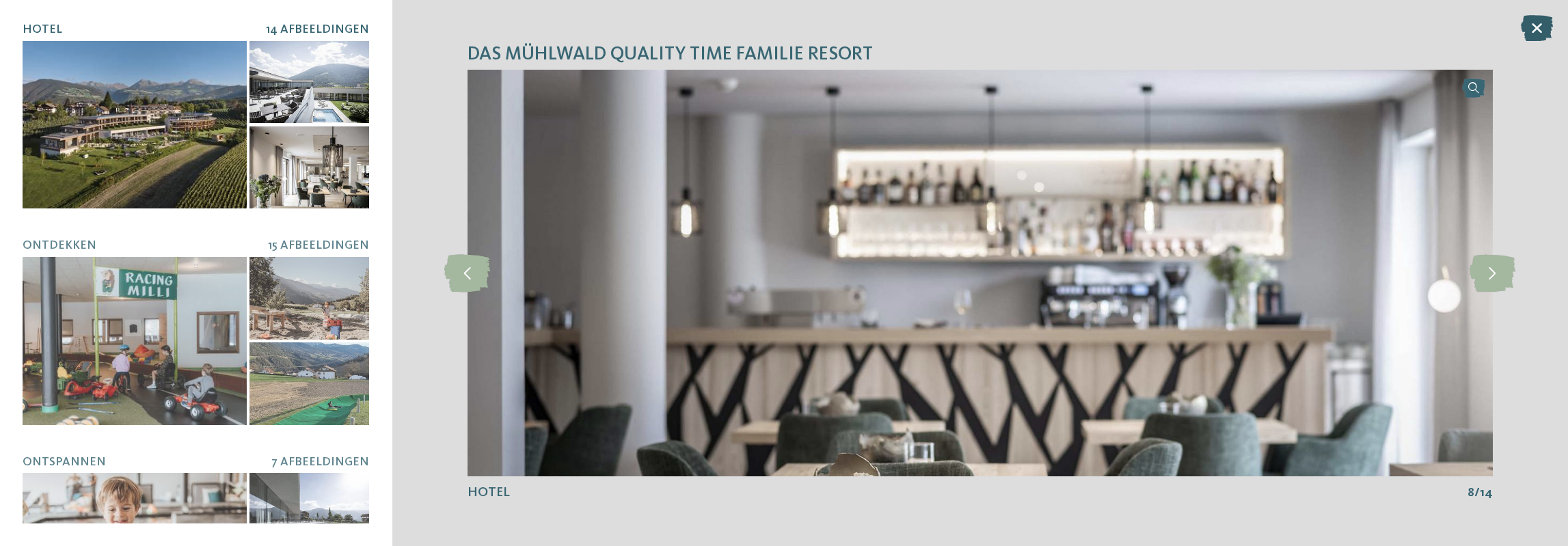
click at [1541, 24] on icon at bounding box center [1536, 28] width 32 height 26
